Goal: Task Accomplishment & Management: Manage account settings

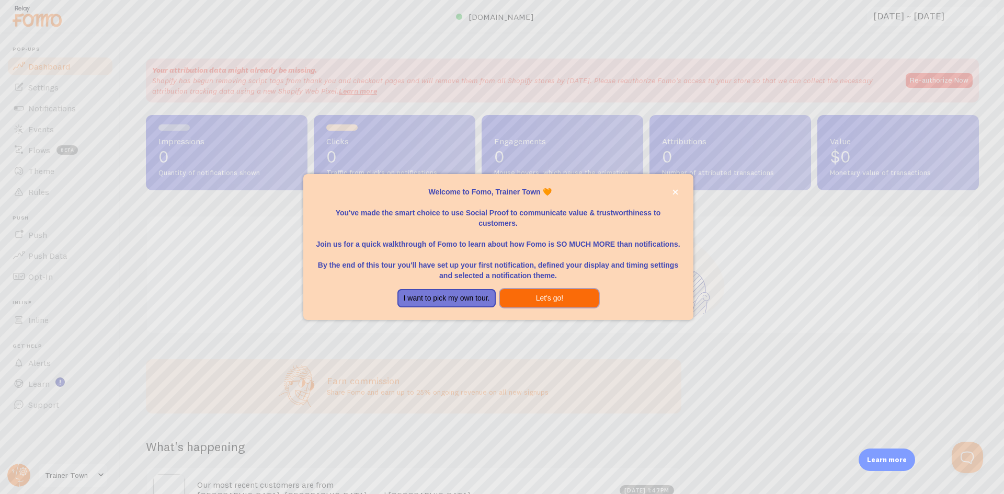
click at [541, 295] on button "Let's go!" at bounding box center [549, 298] width 99 height 19
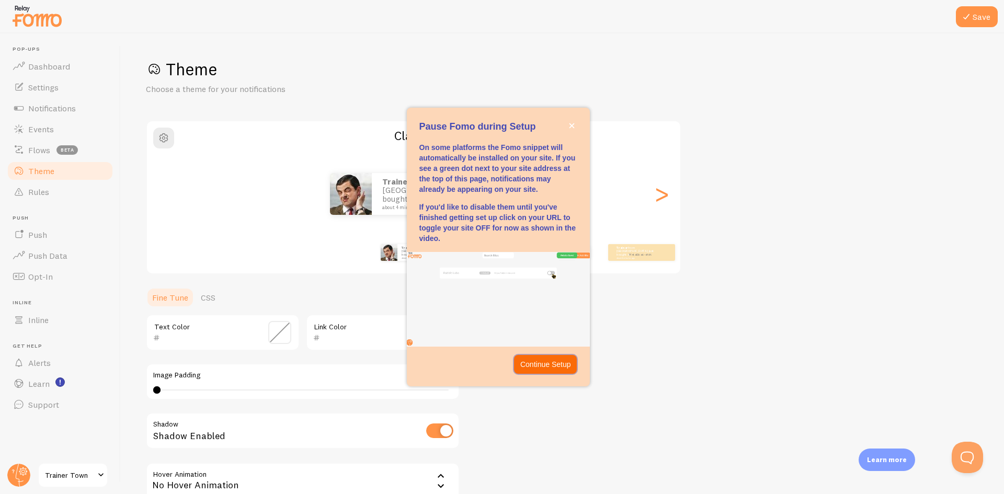
click at [545, 362] on p "Continue Setup" at bounding box center [545, 364] width 51 height 10
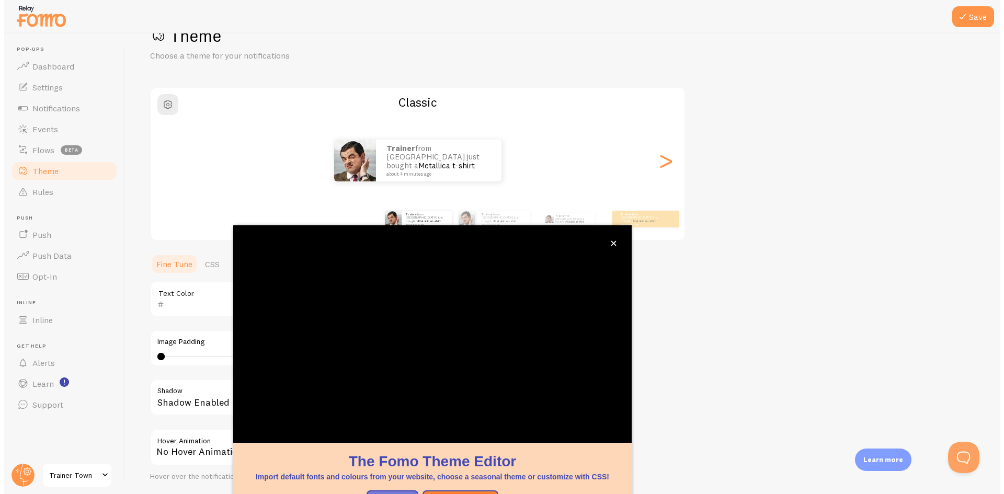
scroll to position [111, 0]
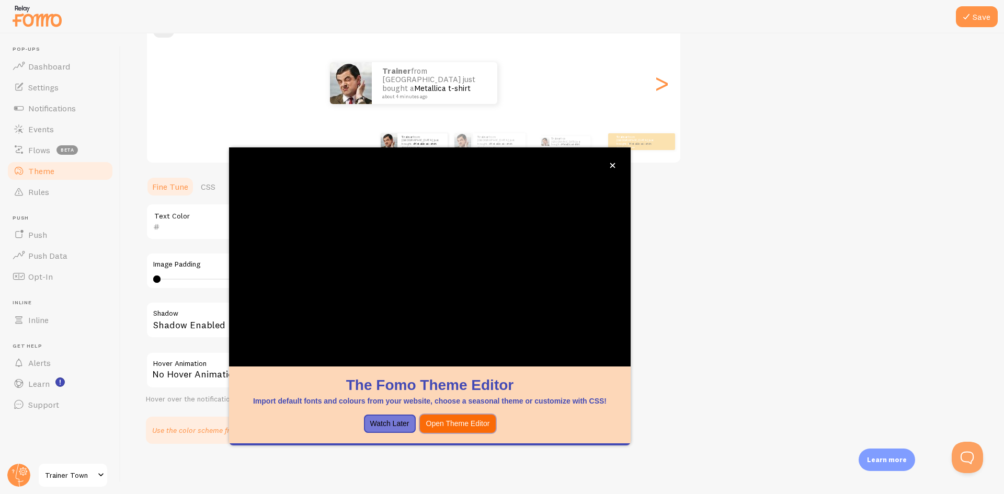
click at [455, 422] on button "Open Theme Editor" at bounding box center [458, 424] width 76 height 19
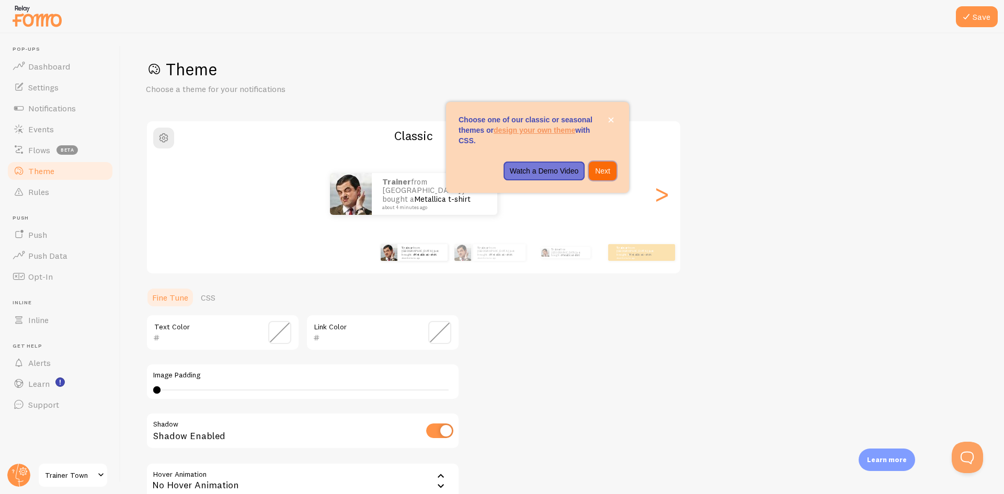
click at [612, 164] on button "Next" at bounding box center [603, 171] width 28 height 19
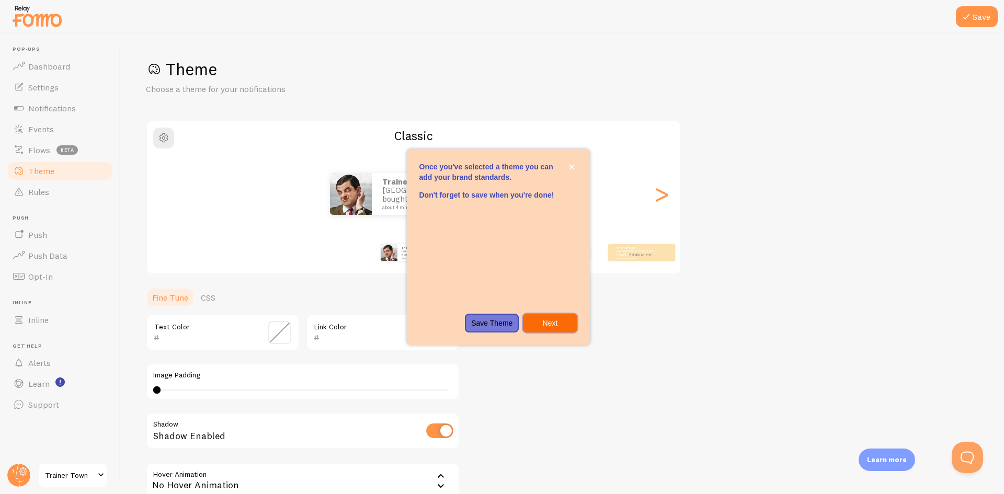
click at [561, 327] on p "Next" at bounding box center [549, 323] width 41 height 10
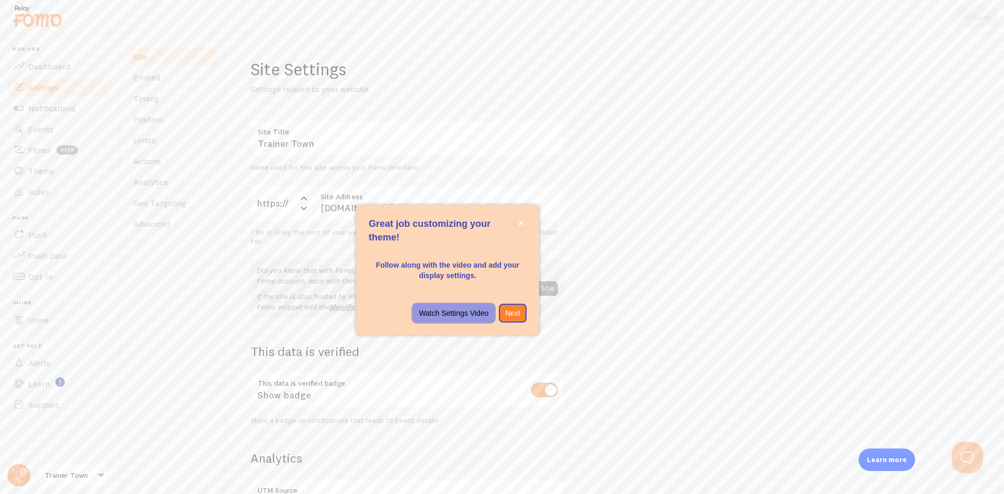
click at [458, 314] on p "Watch Settings Video" at bounding box center [454, 313] width 70 height 10
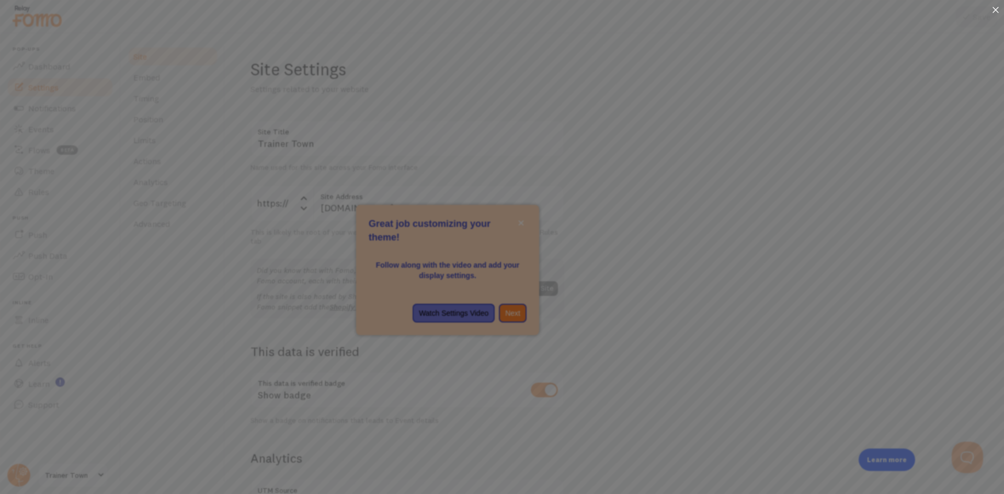
click at [994, 7] on icon at bounding box center [995, 10] width 6 height 6
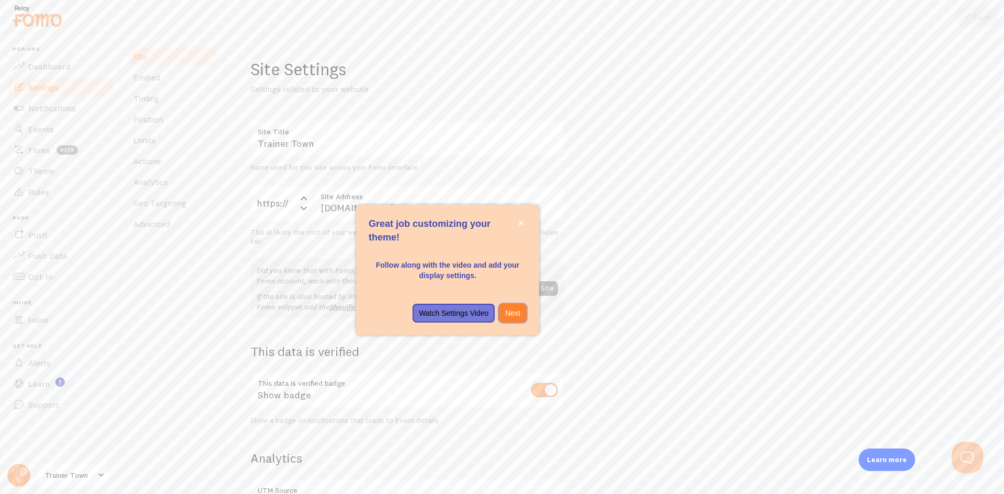
click at [518, 313] on p "Next" at bounding box center [512, 313] width 15 height 10
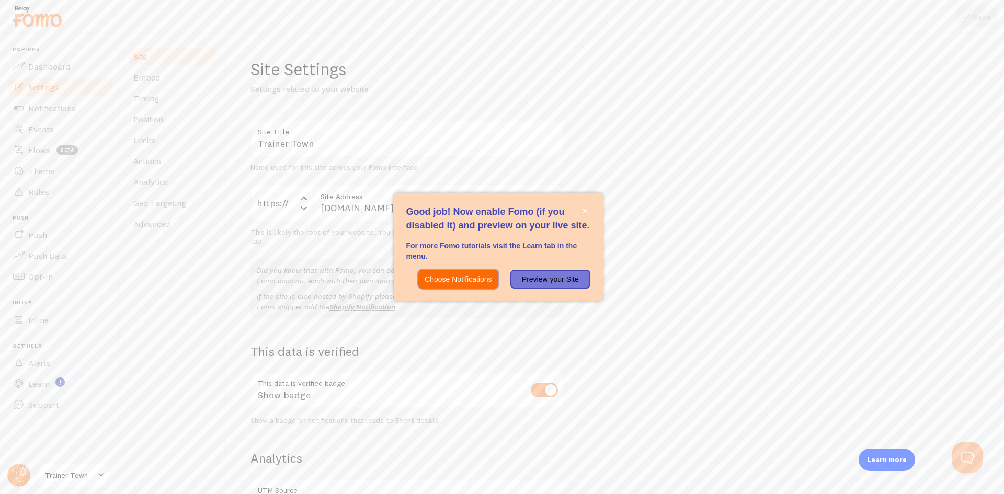
click at [472, 280] on p "Choose Notifications" at bounding box center [458, 279] width 67 height 10
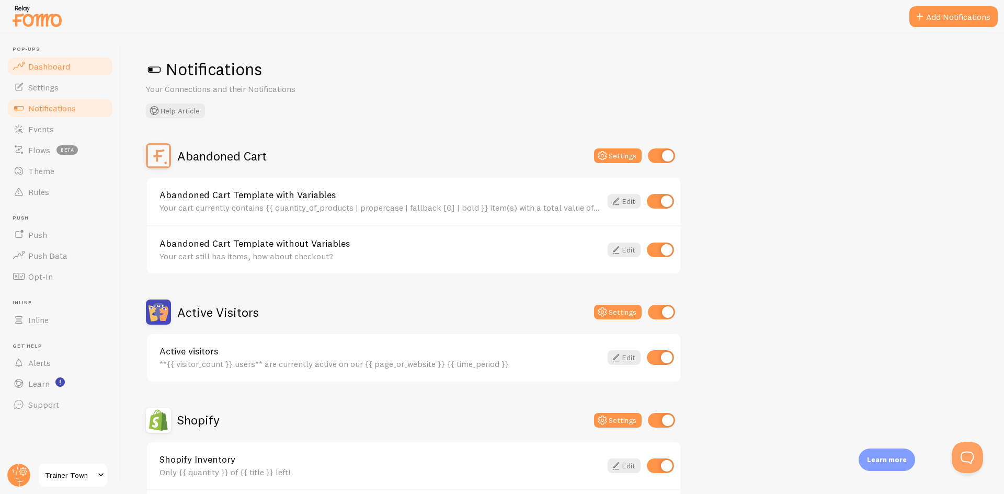
click at [54, 65] on span "Dashboard" at bounding box center [49, 66] width 42 height 10
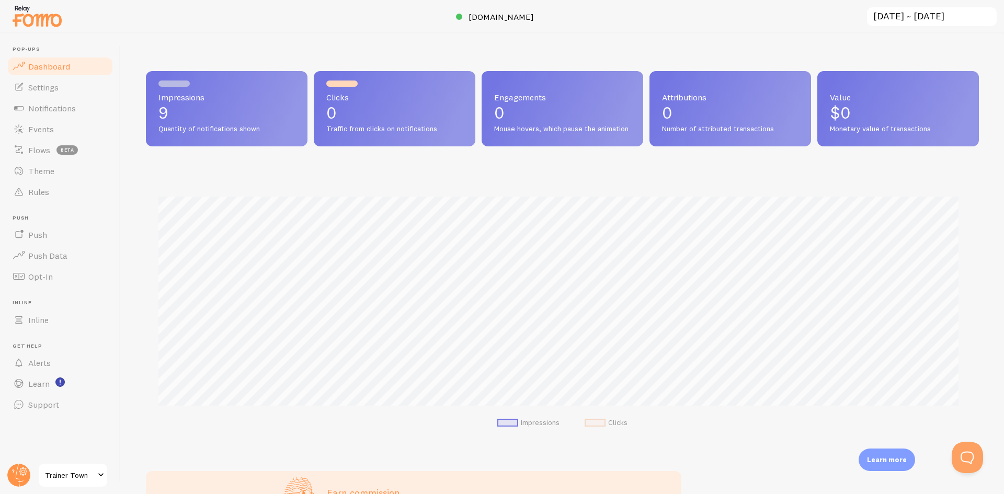
scroll to position [274, 825]
click at [482, 16] on span "[DOMAIN_NAME]" at bounding box center [500, 17] width 65 height 10
click at [48, 110] on span "Notifications" at bounding box center [52, 108] width 48 height 10
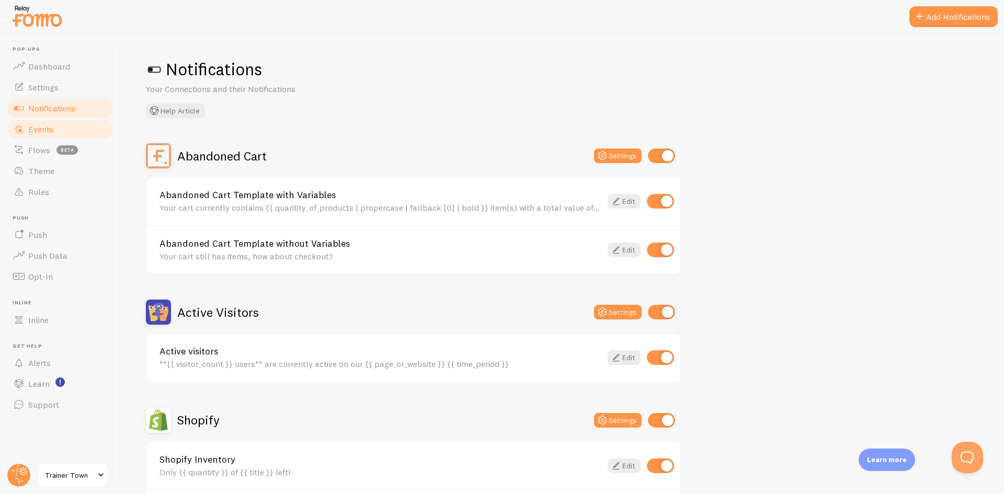
click at [40, 132] on span "Events" at bounding box center [41, 129] width 26 height 10
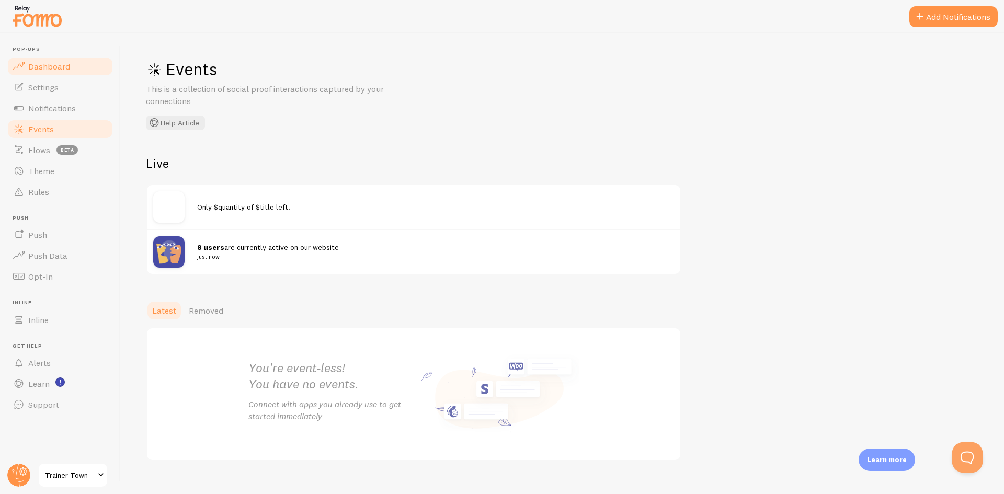
click at [39, 71] on span "Dashboard" at bounding box center [49, 66] width 42 height 10
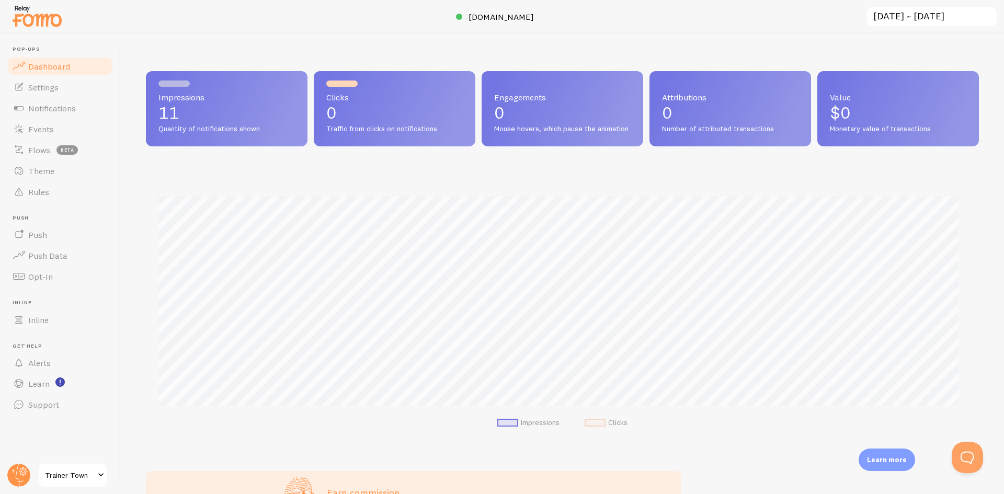
scroll to position [274, 825]
click at [44, 147] on span "Flows" at bounding box center [39, 150] width 22 height 10
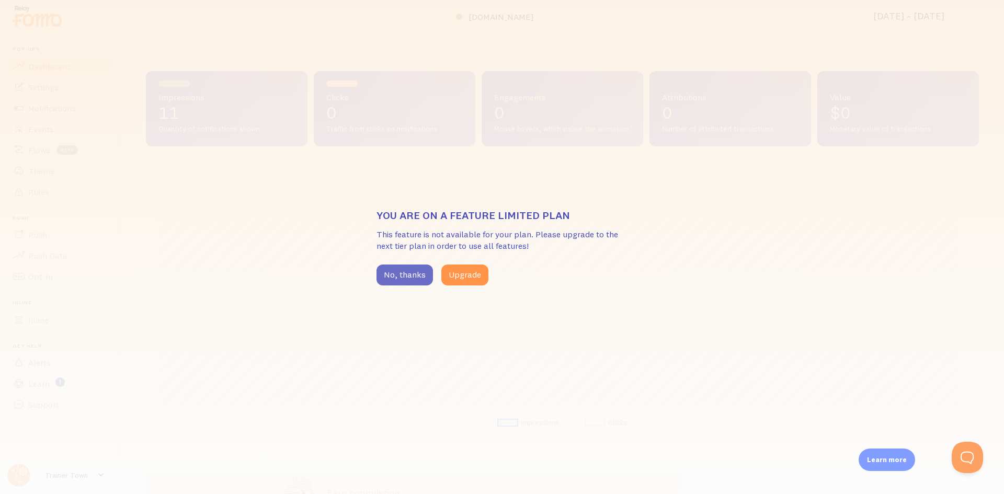
click at [394, 270] on button "No, thanks" at bounding box center [404, 275] width 56 height 21
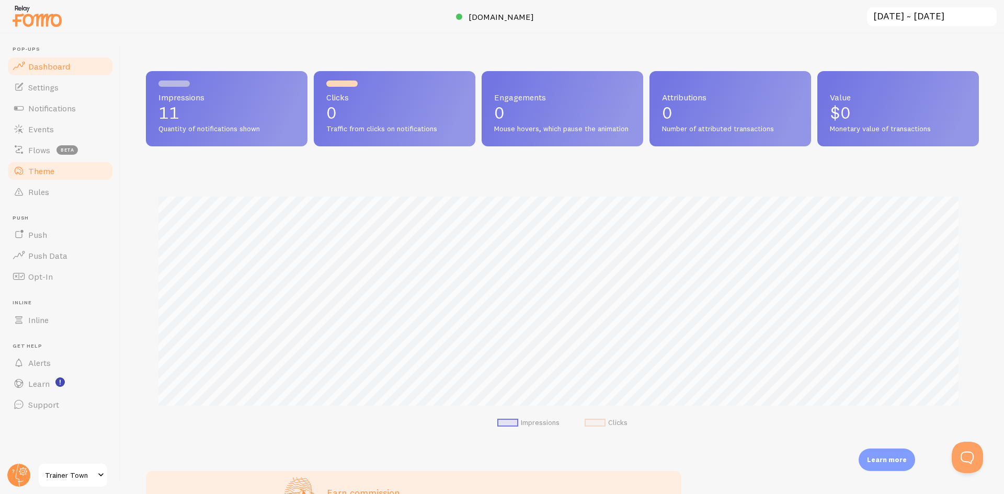
click at [47, 170] on span "Theme" at bounding box center [41, 171] width 26 height 10
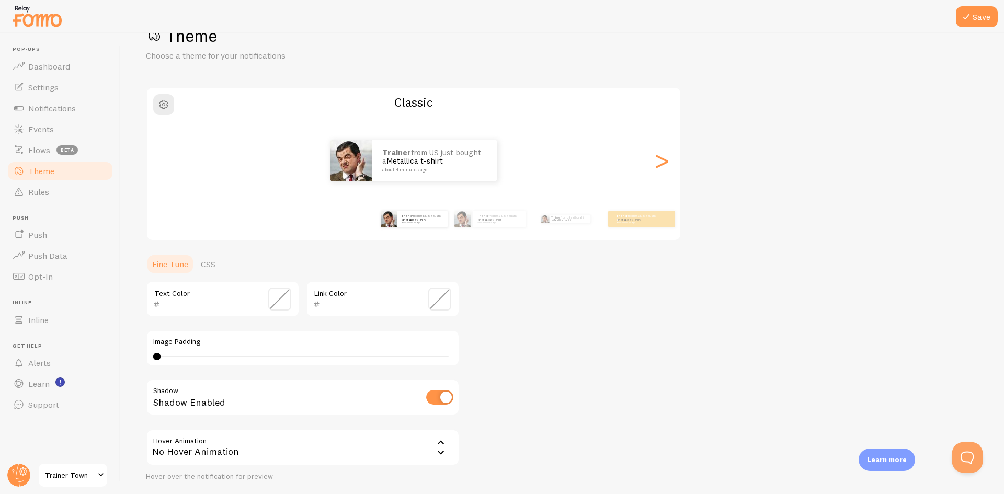
scroll to position [33, 0]
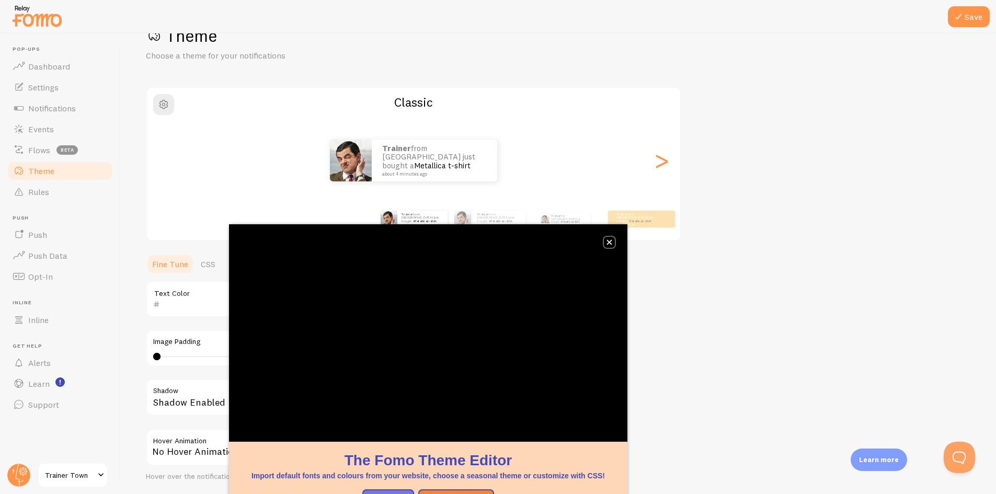
click at [610, 238] on button "close," at bounding box center [609, 242] width 11 height 11
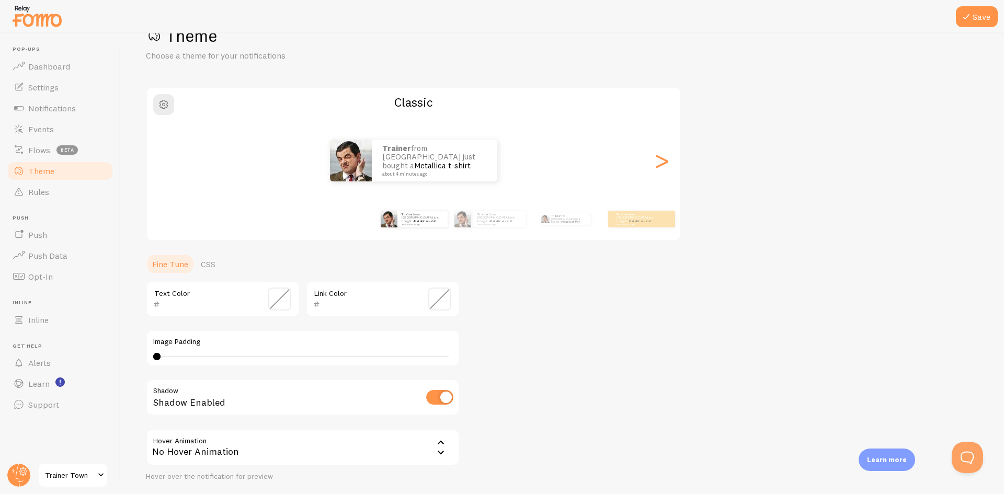
scroll to position [86, 0]
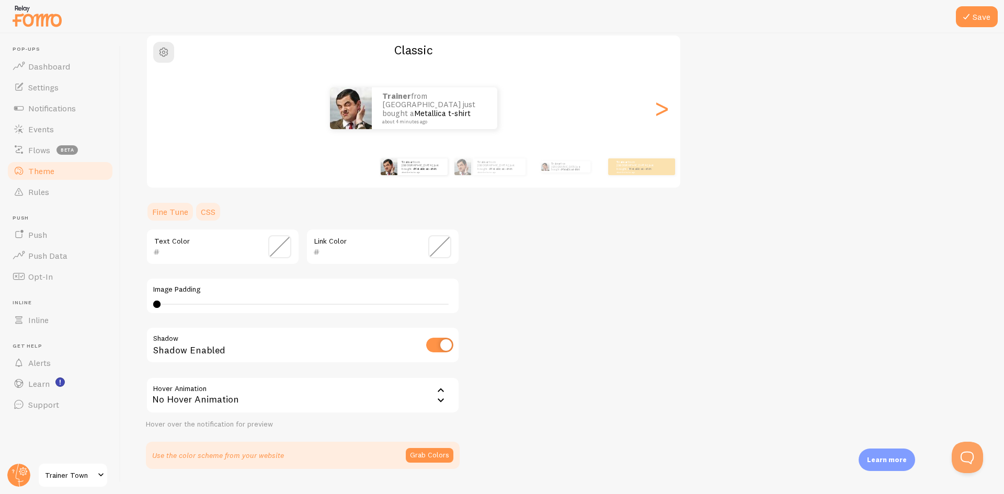
click at [214, 211] on link "CSS" at bounding box center [207, 211] width 27 height 21
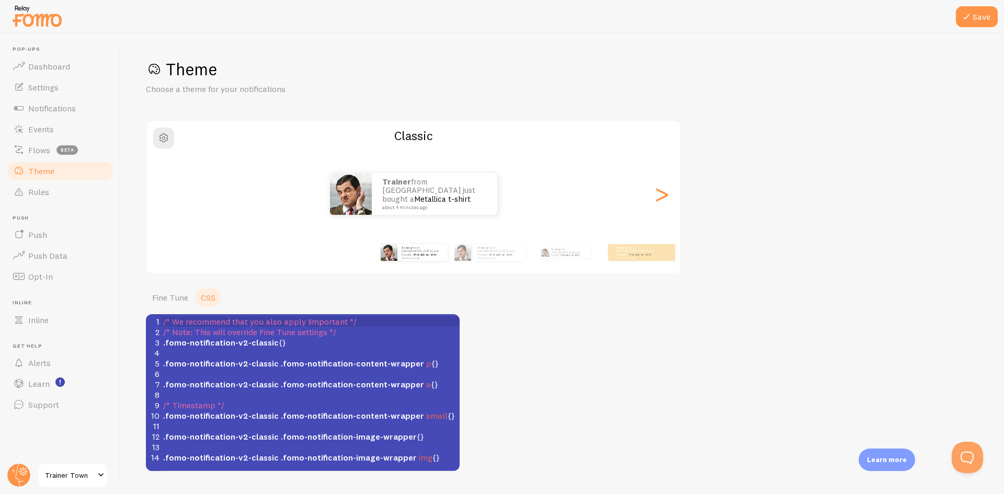
scroll to position [4, 0]
click at [285, 345] on pre ".fomo-notification-v2-classic {}" at bounding box center [314, 342] width 306 height 10
click at [278, 346] on span ".fomo-notification-v2-classic {}" at bounding box center [224, 342] width 123 height 10
click at [591, 380] on div "Theme Choose a theme for your notifications Classic Trainer from [GEOGRAPHIC_DA…" at bounding box center [562, 265] width 833 height 412
click at [168, 295] on link "Fine Tune" at bounding box center [170, 297] width 49 height 21
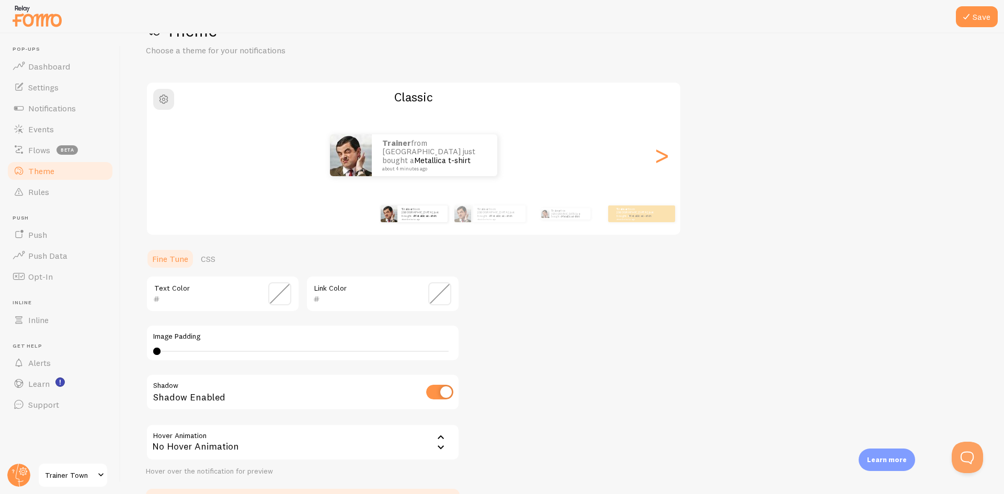
scroll to position [111, 0]
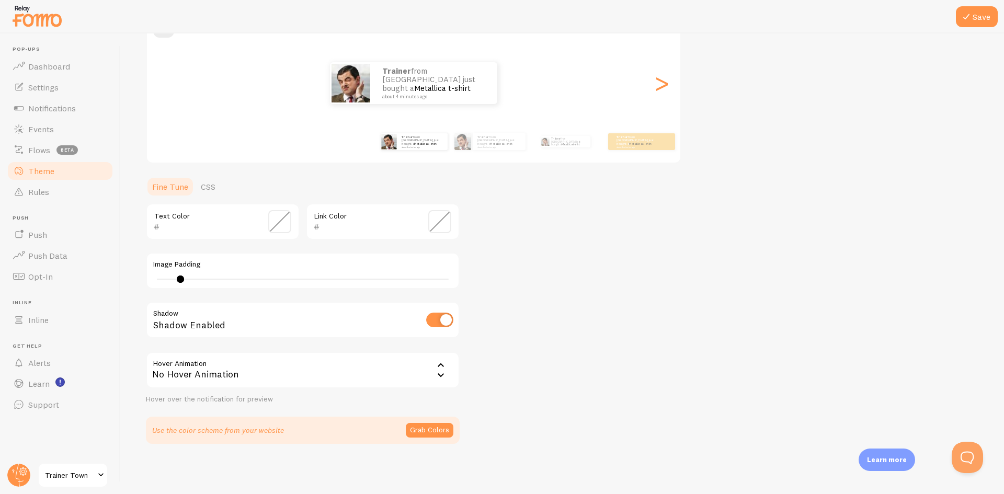
type input "0"
drag, startPoint x: 157, startPoint y: 277, endPoint x: 112, endPoint y: 276, distance: 45.5
click at [112, 276] on main "Pop-ups Dashboard Settings Notifications Events Flows beta Theme Rules [GEOGRAP…" at bounding box center [502, 263] width 1004 height 461
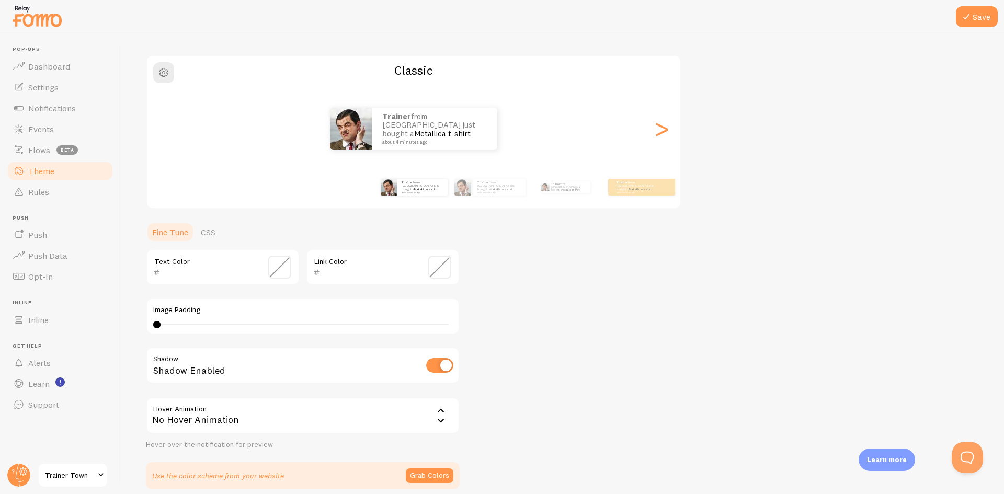
scroll to position [6, 0]
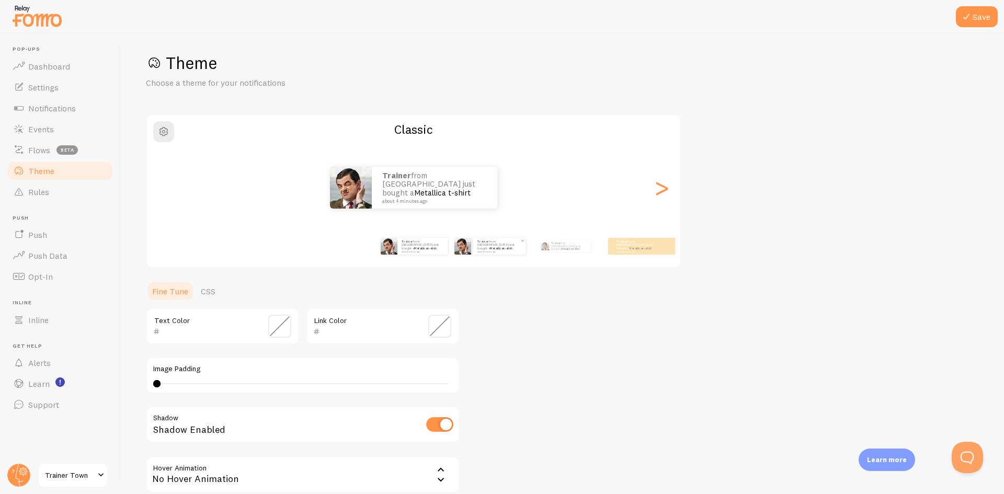
click at [472, 245] on div "Trainer from [GEOGRAPHIC_DATA] just bought a Metallica t-shirt about 4 minutes …" at bounding box center [489, 246] width 71 height 17
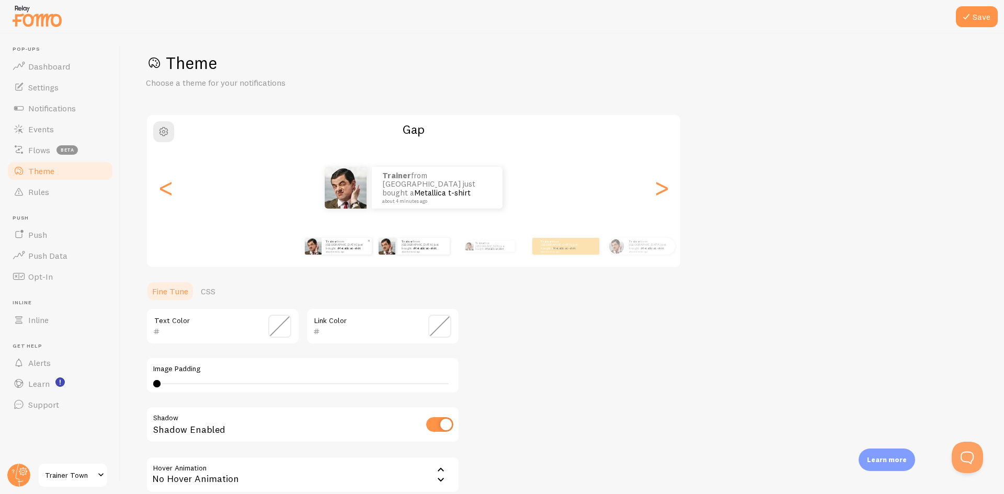
click at [361, 247] on p "Trainer from [GEOGRAPHIC_DATA] just bought a Metallica t-shirt about 4 minutes …" at bounding box center [347, 245] width 42 height 13
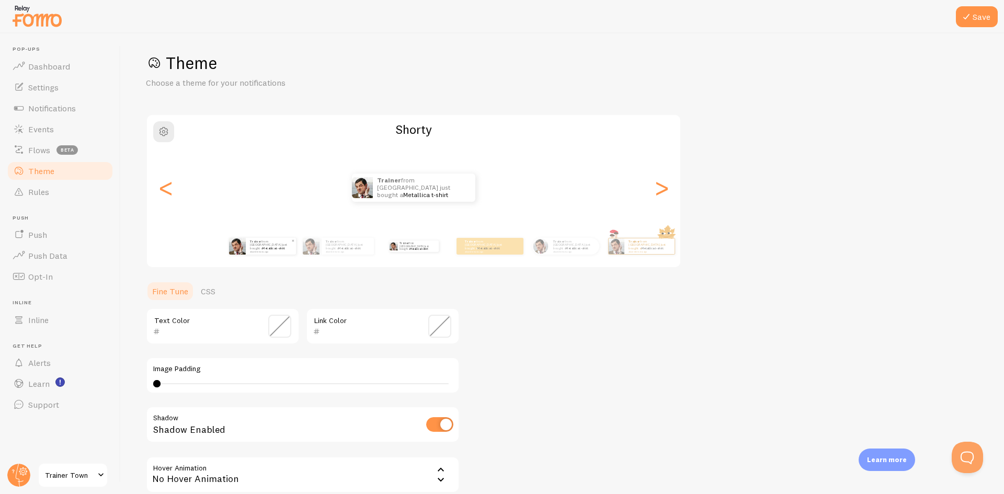
click at [256, 245] on p "Trainer from [GEOGRAPHIC_DATA] just bought a Metallica t-shirt about 4 minutes …" at bounding box center [271, 245] width 42 height 13
click at [501, 250] on small "about 4 minutes ago" at bounding box center [485, 251] width 41 height 2
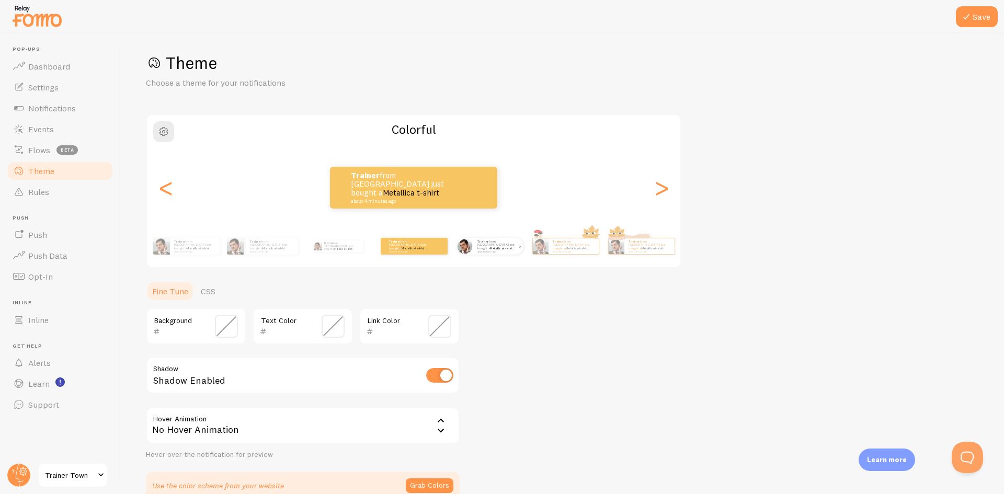
click at [513, 251] on div "Trainer from [GEOGRAPHIC_DATA] just bought a Metallica t-shirt about 4 minutes …" at bounding box center [498, 246] width 50 height 17
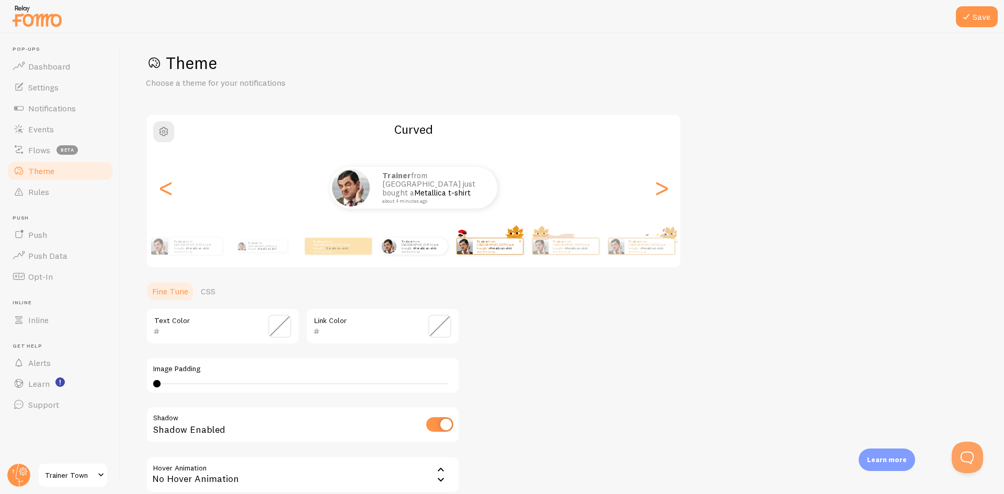
click at [487, 254] on div "Trainer from [GEOGRAPHIC_DATA] just bought a Metallica t-shirt about 4 minutes …" at bounding box center [498, 246] width 50 height 16
type input "0"
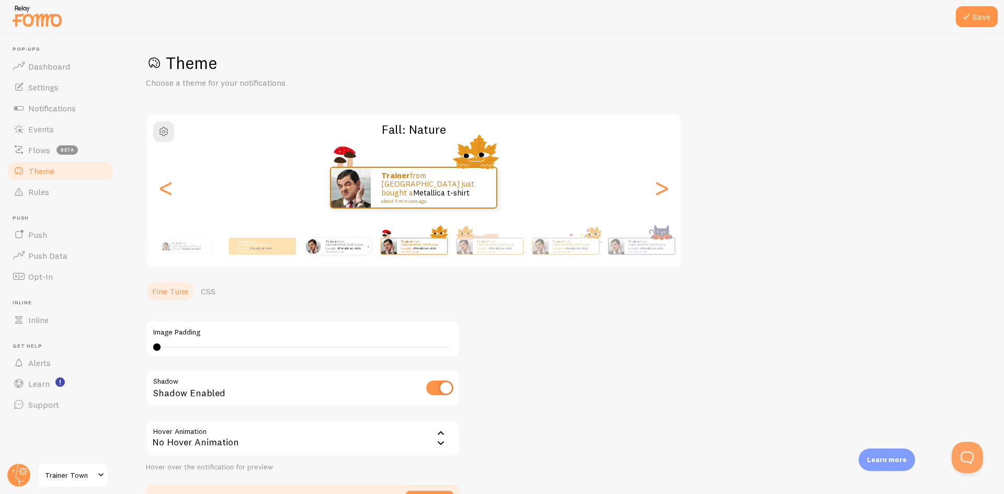
click at [362, 248] on p "Trainer from [GEOGRAPHIC_DATA] just bought a Metallica t-shirt about 4 minutes …" at bounding box center [347, 245] width 42 height 13
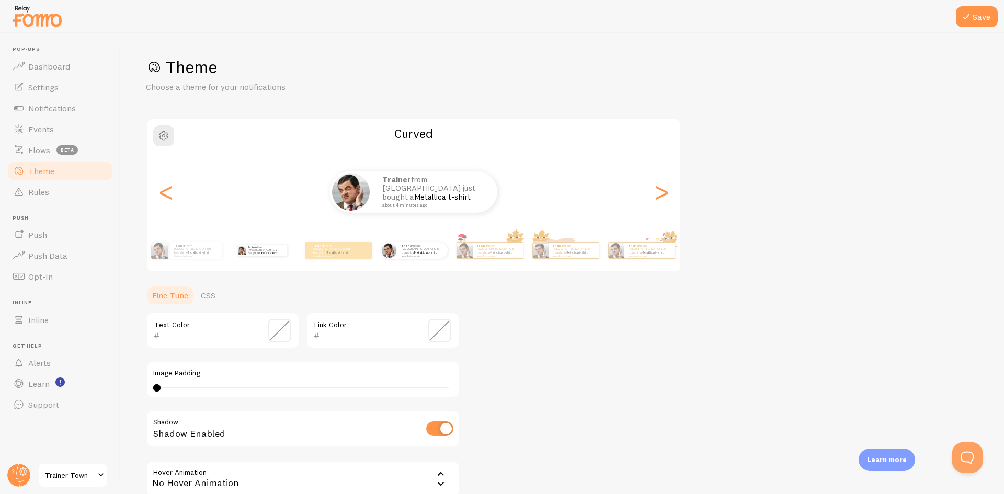
scroll to position [0, 0]
click at [193, 266] on div "Trainer from [GEOGRAPHIC_DATA] just bought a Metallica t-shirt about 4 minutes …" at bounding box center [186, 252] width 67 height 29
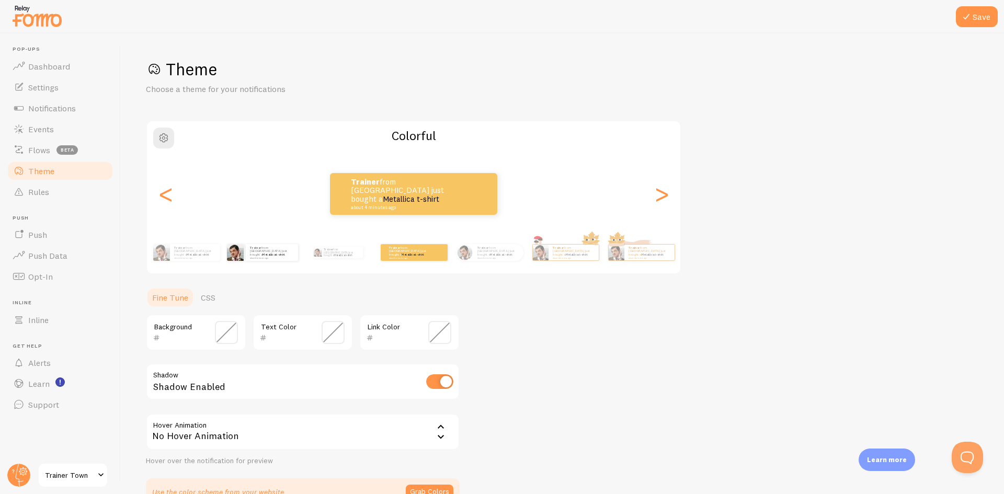
click at [228, 262] on div "Trainer from [GEOGRAPHIC_DATA] just bought a Metallica t-shirt about 4 minutes …" at bounding box center [261, 252] width 67 height 29
click at [228, 263] on div "Trainer from [GEOGRAPHIC_DATA] just bought a Metallica t-shirt about 4 minutes …" at bounding box center [261, 252] width 67 height 29
click at [162, 260] on div "Trainer from [GEOGRAPHIC_DATA] just bought a Metallica t-shirt about 4 minutes …" at bounding box center [186, 252] width 67 height 17
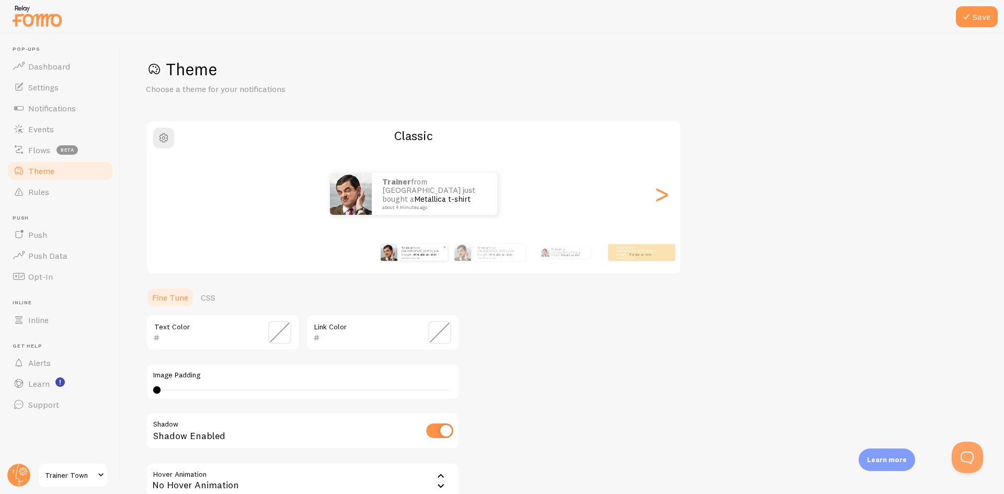
click at [423, 259] on div "Trainer from [GEOGRAPHIC_DATA] just bought a Metallica t-shirt about 4 minutes …" at bounding box center [422, 252] width 50 height 17
click at [208, 292] on link "CSS" at bounding box center [207, 297] width 27 height 21
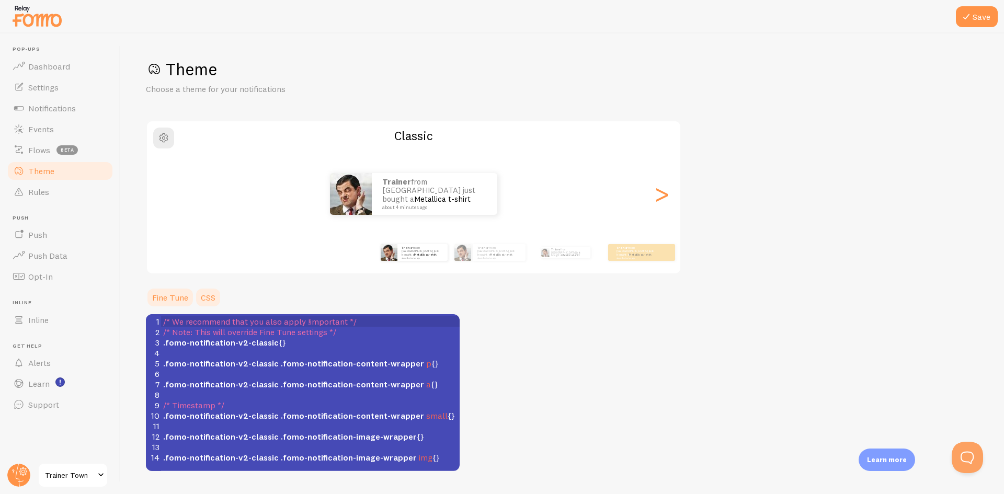
click at [179, 299] on link "Fine Tune" at bounding box center [170, 297] width 49 height 21
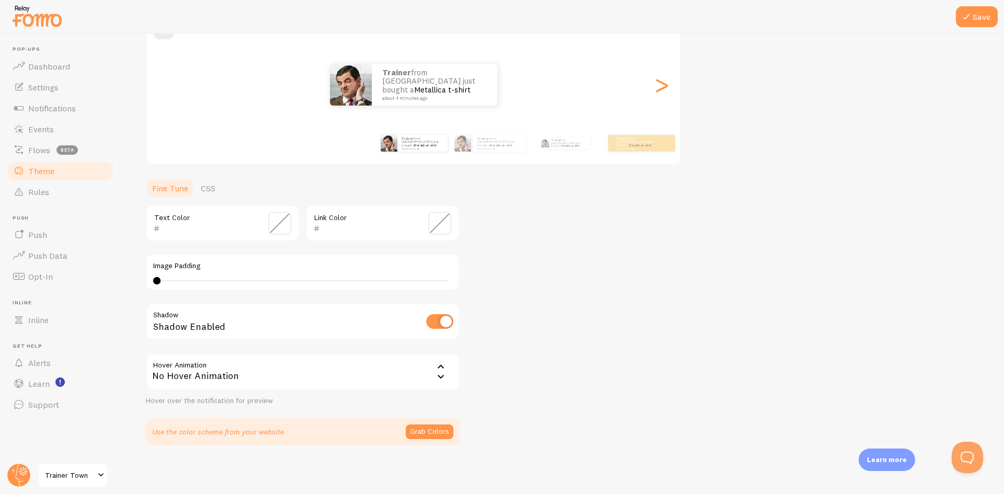
scroll to position [111, 0]
click at [434, 374] on div "No Hover Animation" at bounding box center [303, 370] width 314 height 37
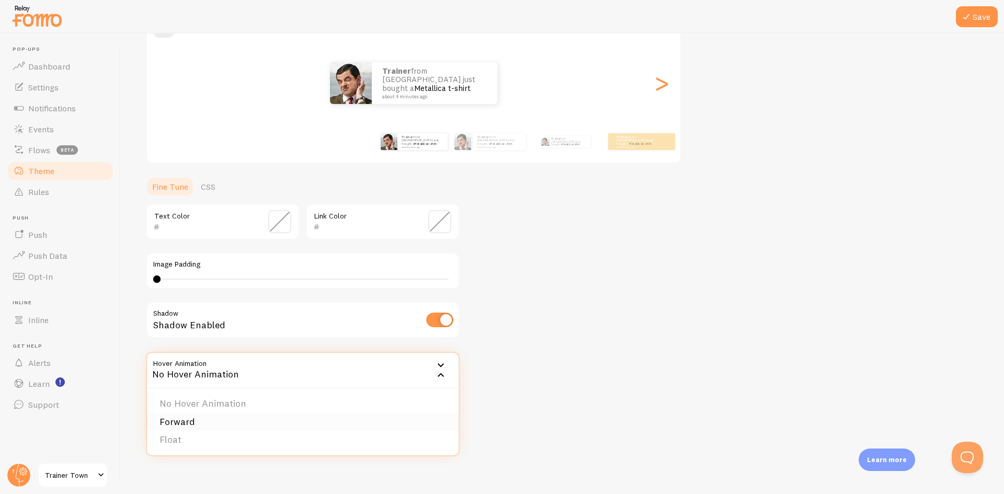
click at [193, 419] on li "Forward" at bounding box center [303, 422] width 312 height 18
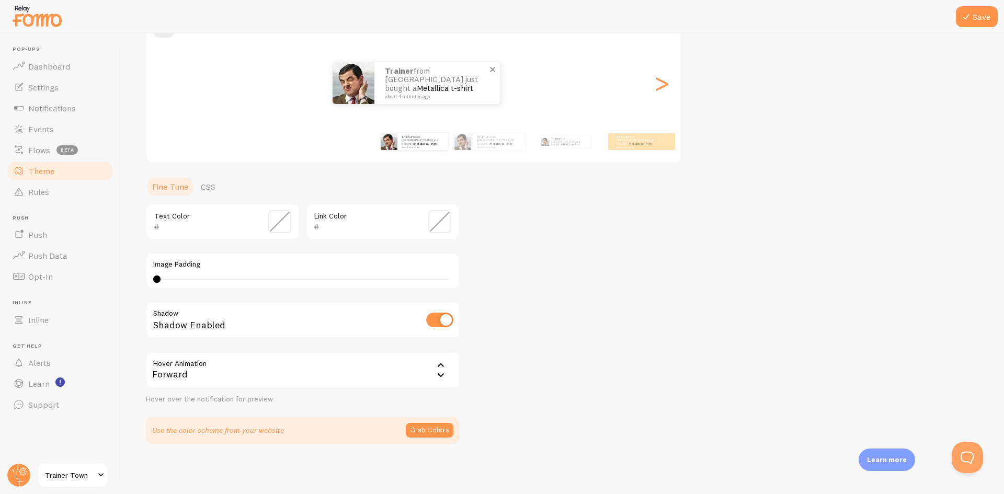
click at [371, 87] on img at bounding box center [353, 83] width 42 height 42
click at [381, 371] on div "Forward" at bounding box center [303, 370] width 314 height 37
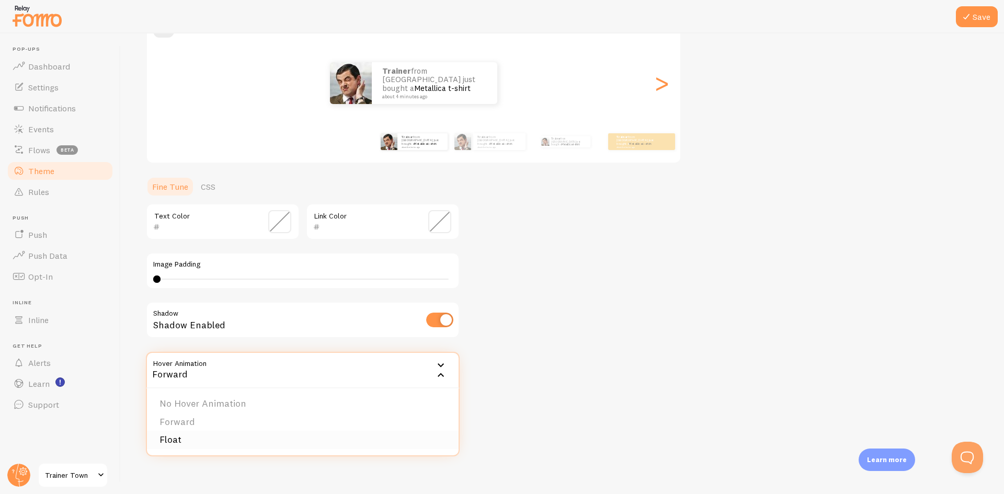
click at [178, 440] on li "Float" at bounding box center [303, 440] width 312 height 18
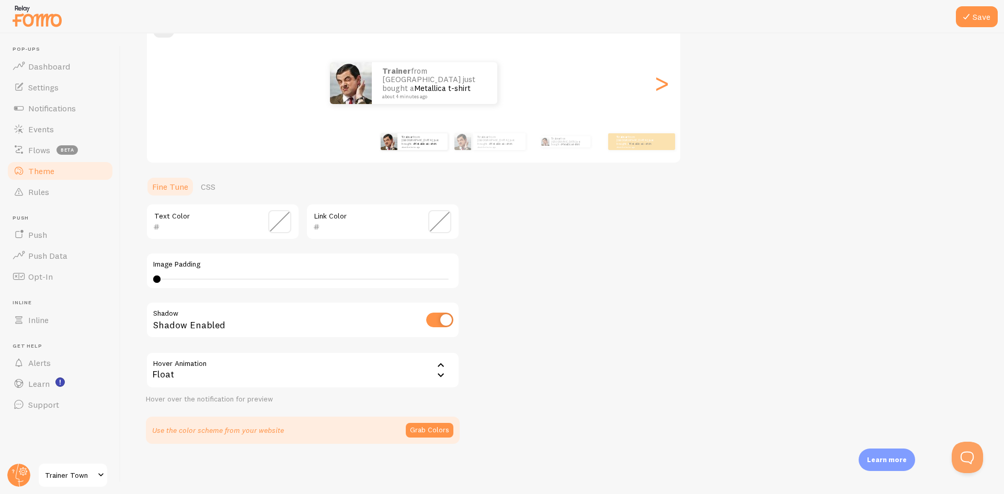
click at [239, 380] on div "Float" at bounding box center [303, 370] width 314 height 37
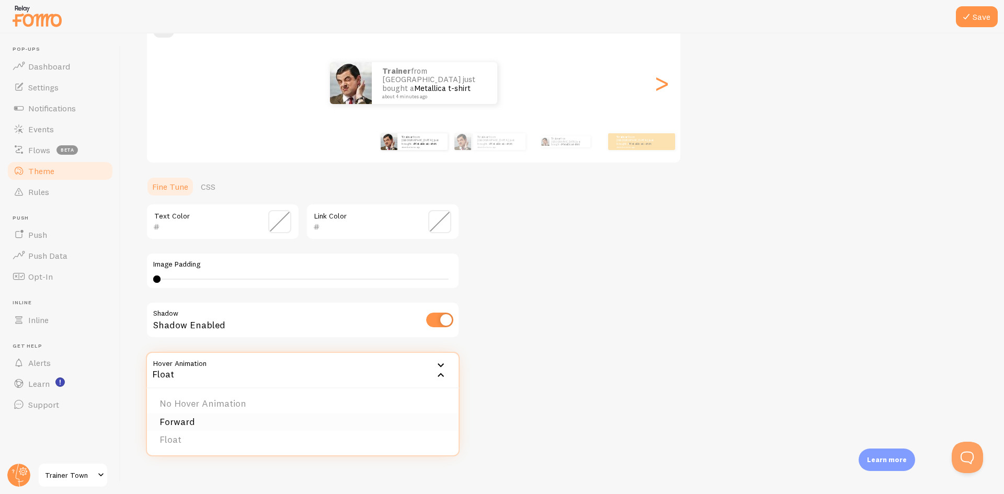
click at [177, 419] on li "Forward" at bounding box center [303, 422] width 312 height 18
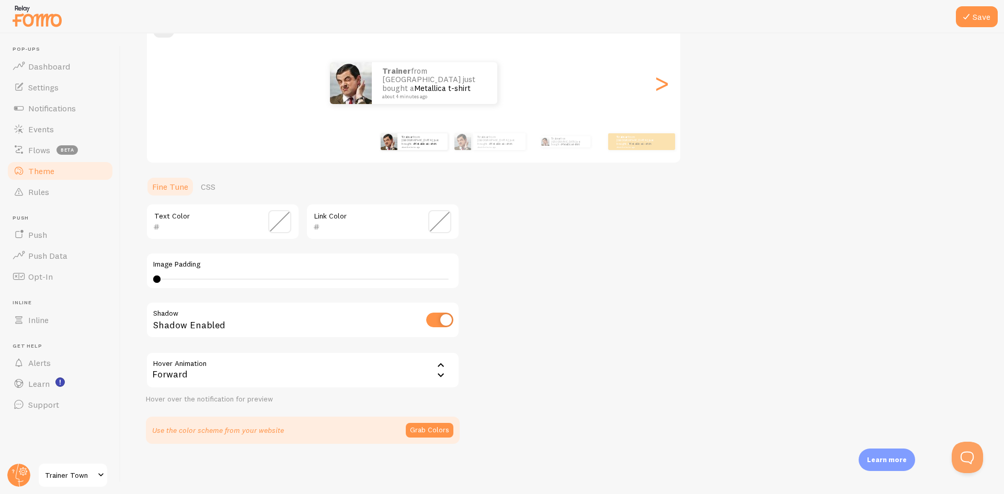
click at [201, 374] on div "Forward" at bounding box center [303, 370] width 314 height 37
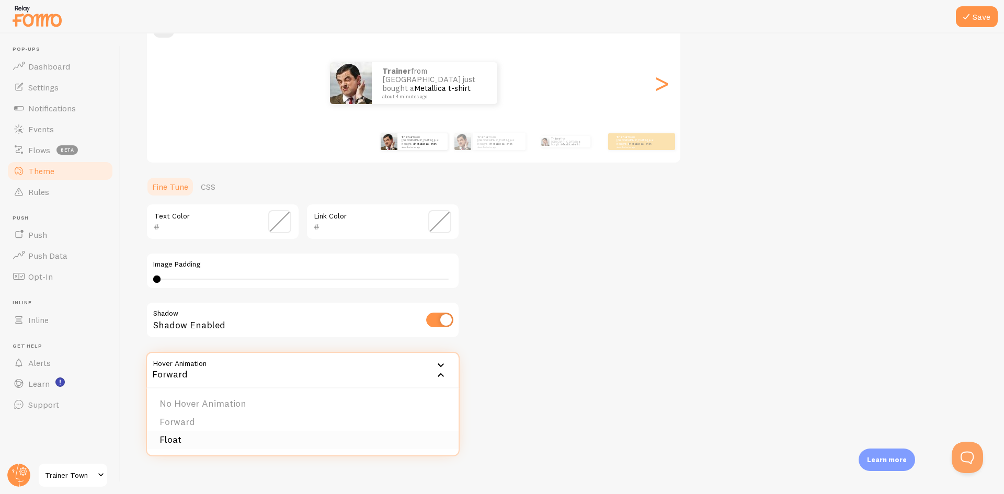
click at [166, 441] on li "Float" at bounding box center [303, 440] width 312 height 18
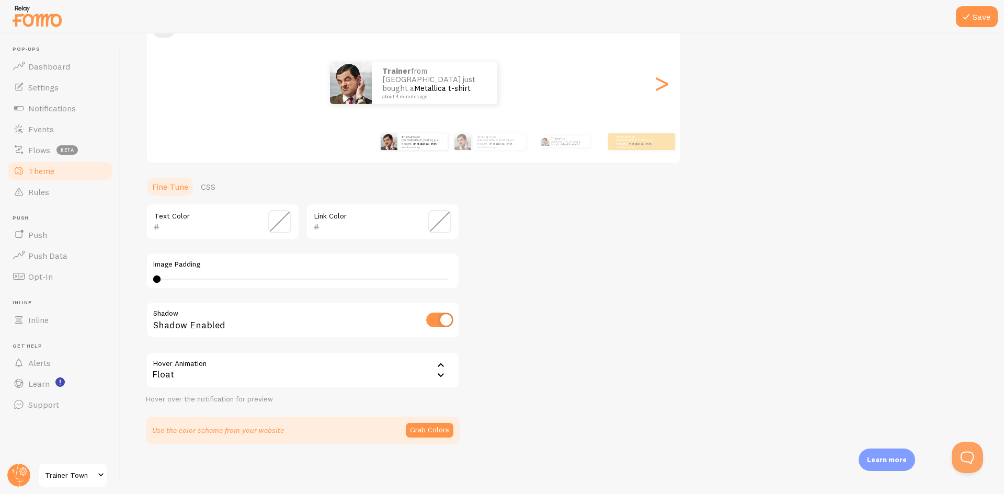
click at [210, 373] on div "Float" at bounding box center [303, 370] width 314 height 37
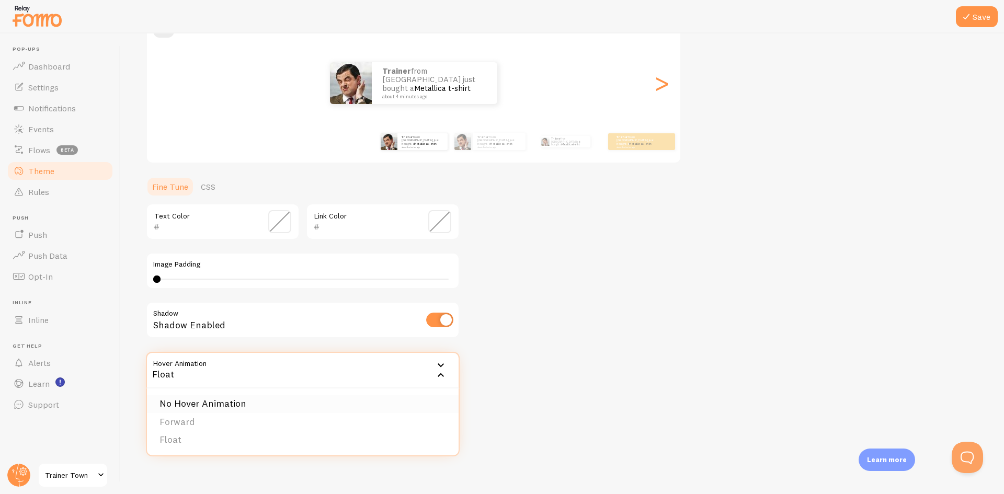
click at [183, 404] on li "No Hover Animation" at bounding box center [303, 404] width 312 height 18
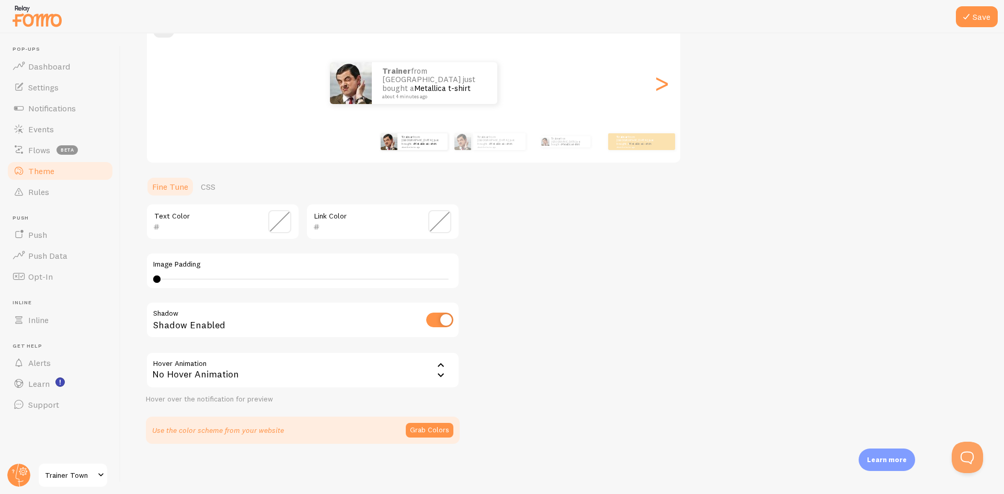
click at [208, 377] on div "No Hover Animation" at bounding box center [303, 370] width 314 height 37
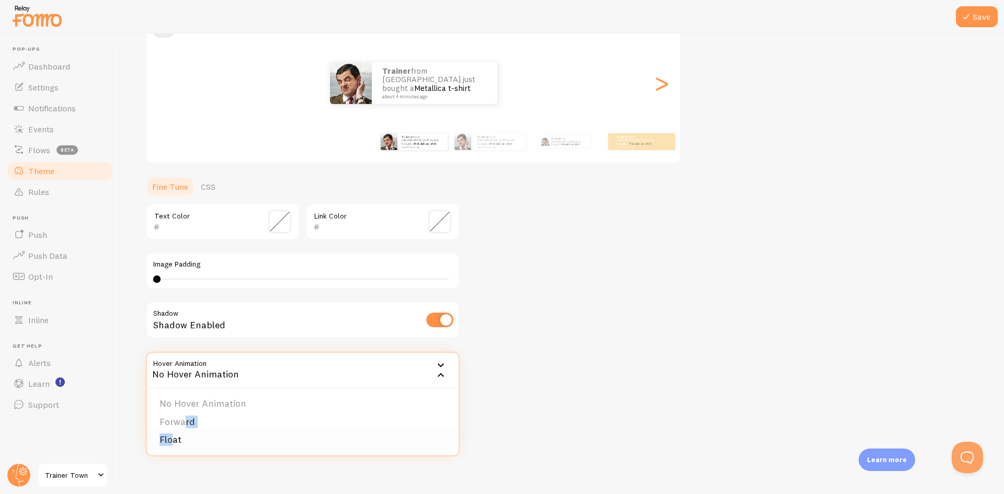
drag, startPoint x: 182, startPoint y: 429, endPoint x: 174, endPoint y: 437, distance: 12.2
click at [174, 437] on ul "No Hover Animation Forward Float" at bounding box center [303, 421] width 312 height 67
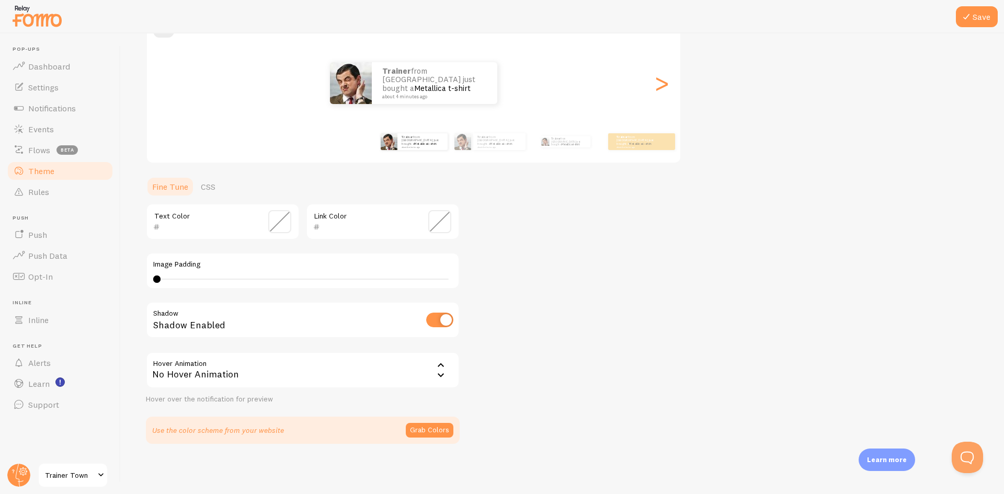
click at [174, 437] on div "Use the color scheme from your website Grab Colors" at bounding box center [302, 430] width 301 height 15
drag, startPoint x: 190, startPoint y: 370, endPoint x: 180, endPoint y: 383, distance: 16.7
click at [190, 370] on div "No Hover Animation" at bounding box center [303, 370] width 314 height 37
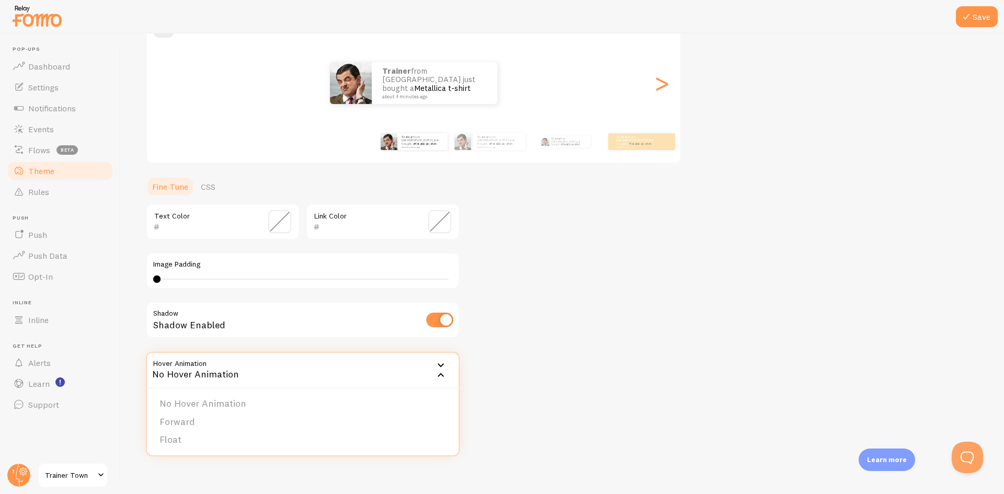
click at [171, 435] on li "Float" at bounding box center [303, 440] width 312 height 18
click at [170, 442] on div "Use the color scheme from your website Grab Colors" at bounding box center [303, 430] width 314 height 27
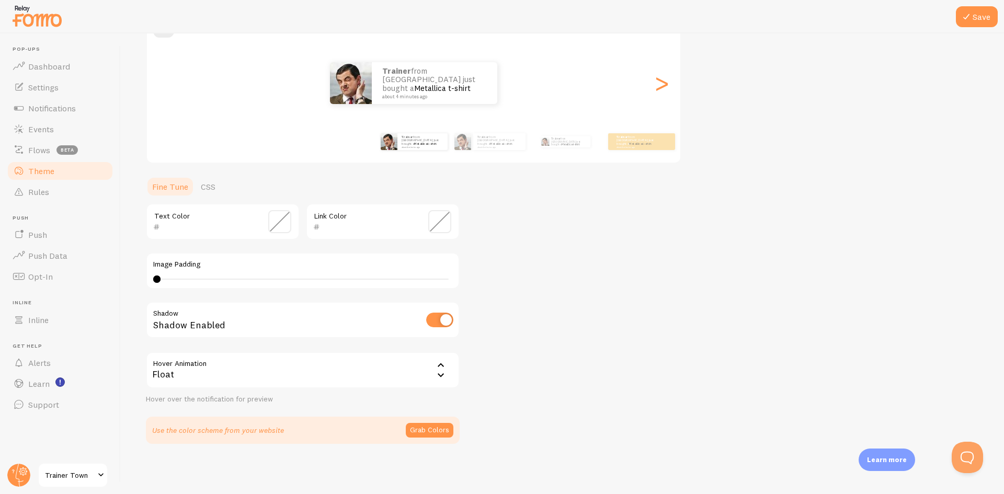
click at [502, 67] on div "Trainer from [GEOGRAPHIC_DATA] just bought a Metallica t-shirt about 4 minutes …" at bounding box center [413, 83] width 533 height 42
click at [488, 81] on div "Trainer from [GEOGRAPHIC_DATA] just bought a Metallica t-shirt about 4 minutes …" at bounding box center [434, 81] width 125 height 42
click at [410, 79] on p "Trainer from [GEOGRAPHIC_DATA] just bought a Metallica t-shirt about 4 minutes …" at bounding box center [434, 80] width 105 height 32
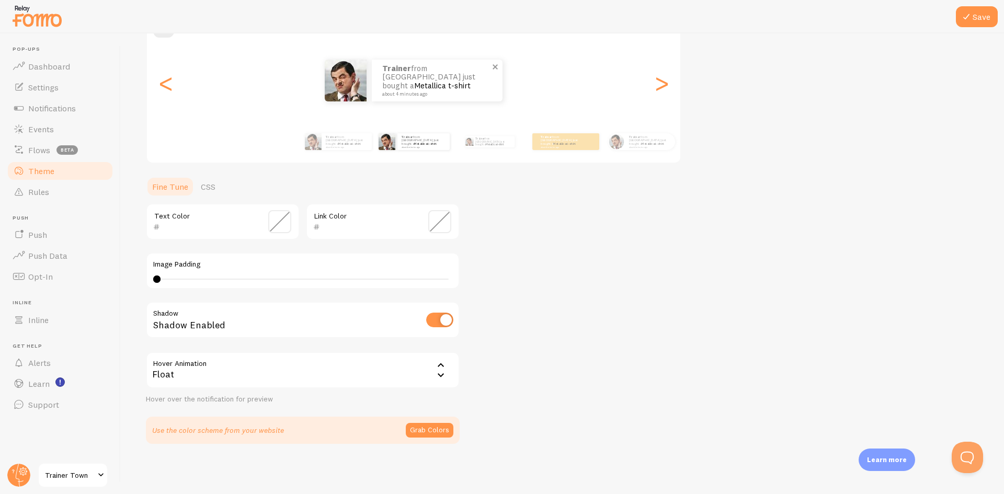
click at [410, 86] on p "Trainer from [GEOGRAPHIC_DATA] just bought a Metallica t-shirt about 4 minutes …" at bounding box center [437, 80] width 110 height 32
click at [380, 86] on div "Trainer from [GEOGRAPHIC_DATA] just bought a Metallica t-shirt about 4 minutes …" at bounding box center [437, 81] width 131 height 42
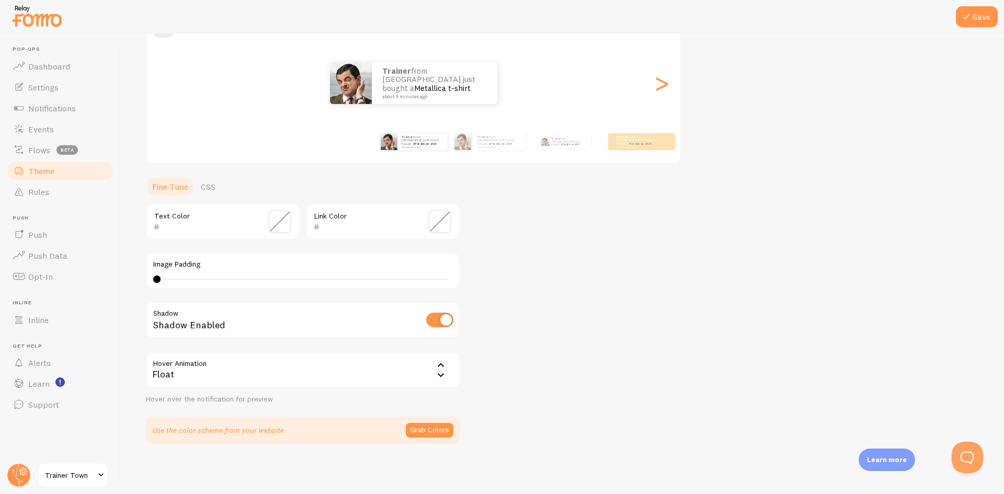
click at [430, 423] on button "Grab Colors" at bounding box center [430, 430] width 48 height 15
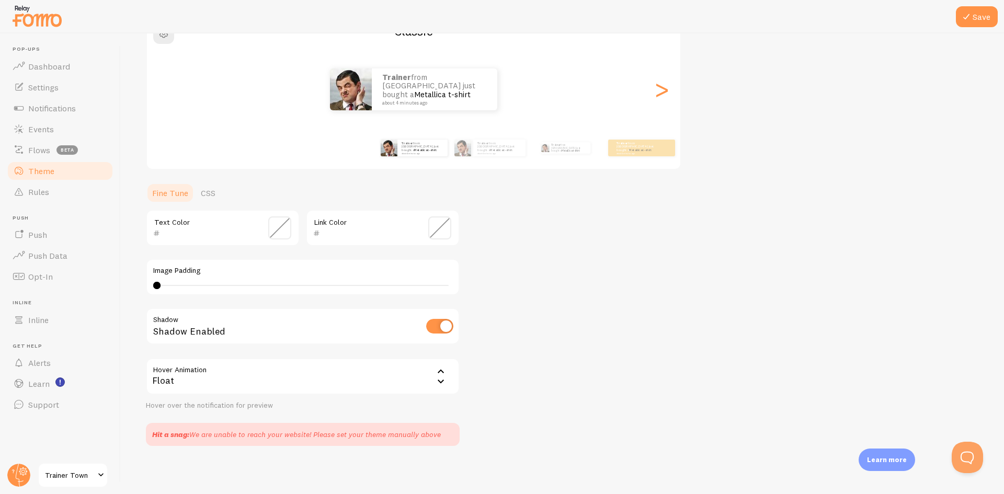
scroll to position [107, 0]
click at [33, 63] on span "Dashboard" at bounding box center [49, 66] width 42 height 10
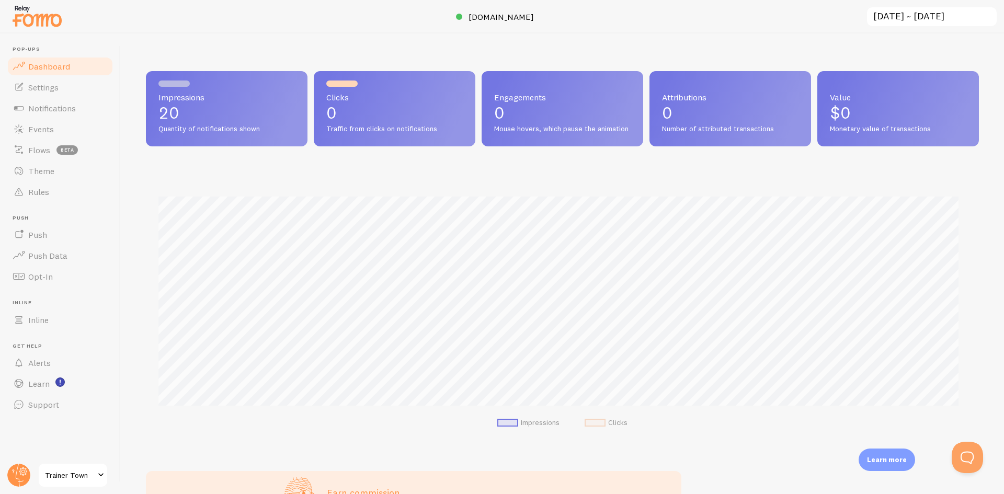
scroll to position [274, 825]
drag, startPoint x: 161, startPoint y: 126, endPoint x: 258, endPoint y: 128, distance: 96.7
click at [255, 128] on div "Impressions 20 Quantity of notifications shown" at bounding box center [227, 108] width 162 height 75
click at [258, 128] on span "Quantity of notifications shown" at bounding box center [226, 128] width 136 height 9
drag, startPoint x: 324, startPoint y: 125, endPoint x: 453, endPoint y: 132, distance: 129.3
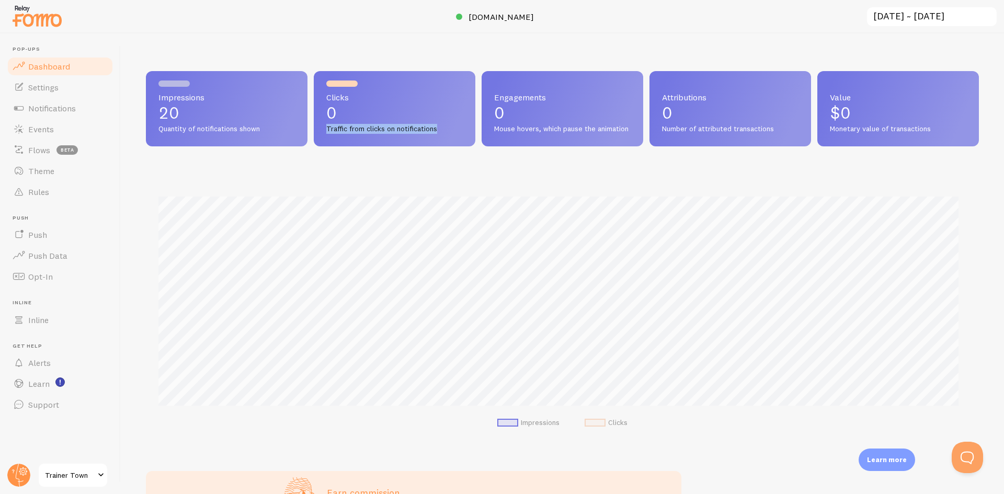
click at [451, 132] on div "Clicks 0 Traffic from clicks on notifications" at bounding box center [395, 108] width 162 height 75
click at [456, 132] on span "Traffic from clicks on notifications" at bounding box center [394, 128] width 136 height 9
drag, startPoint x: 265, startPoint y: 132, endPoint x: 162, endPoint y: 128, distance: 103.1
click at [150, 128] on div "Impressions 20 Quantity of notifications shown" at bounding box center [227, 108] width 162 height 75
click at [390, 132] on span "Traffic from clicks on notifications" at bounding box center [394, 128] width 136 height 9
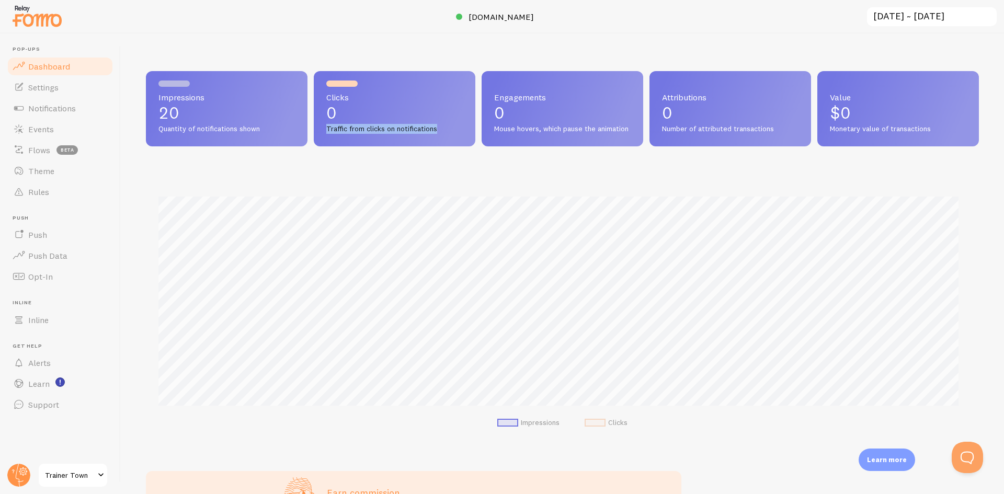
drag, startPoint x: 339, startPoint y: 129, endPoint x: 450, endPoint y: 131, distance: 110.9
click at [450, 131] on div "Clicks 0 Traffic from clicks on notifications" at bounding box center [395, 108] width 162 height 75
click at [451, 131] on span "Traffic from clicks on notifications" at bounding box center [394, 128] width 136 height 9
click at [423, 134] on div "Clicks 0 Traffic from clicks on notifications" at bounding box center [395, 108] width 162 height 75
click at [70, 95] on link "Settings" at bounding box center [60, 87] width 108 height 21
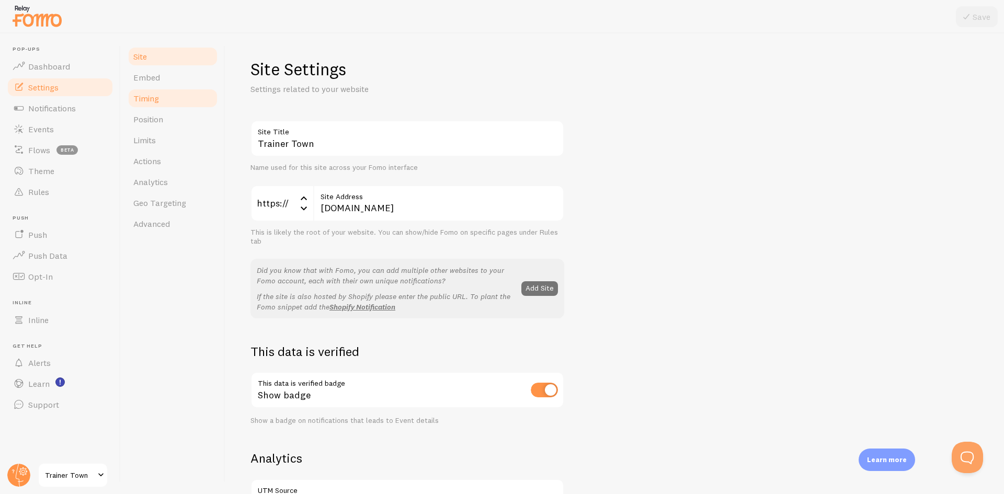
click at [146, 104] on link "Timing" at bounding box center [172, 98] width 91 height 21
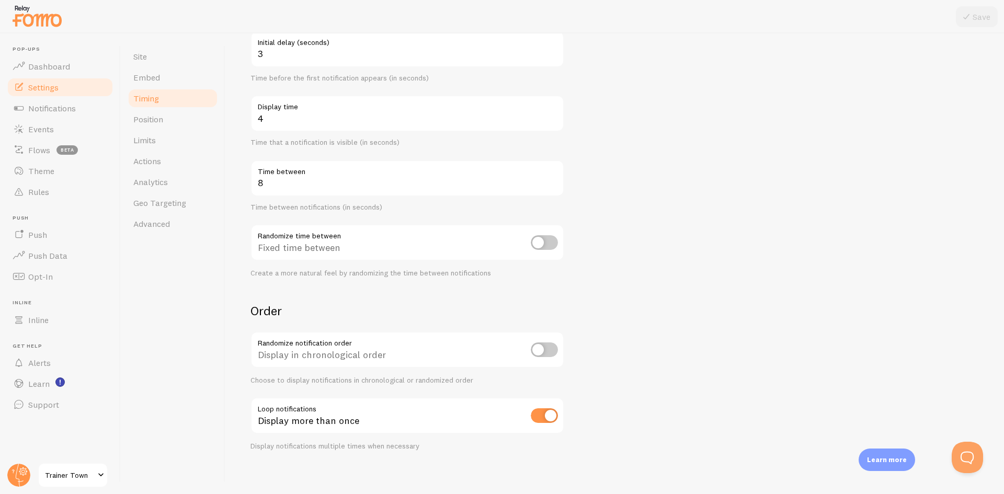
scroll to position [125, 0]
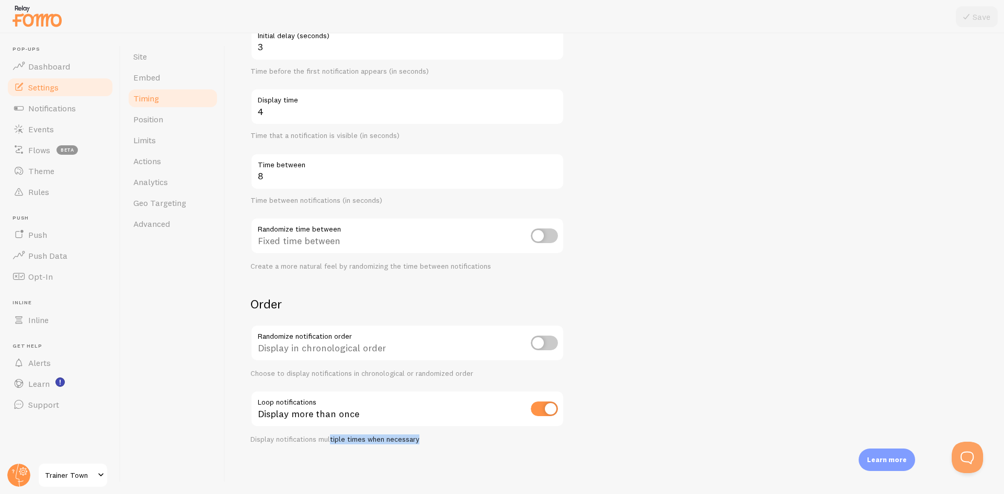
drag, startPoint x: 331, startPoint y: 441, endPoint x: 422, endPoint y: 445, distance: 90.5
click at [421, 445] on div "Timing Settings Configure notification timing intervals Delay 3 Initial delay (…" at bounding box center [614, 263] width 778 height 461
click at [424, 445] on div "Timing Settings Configure notification timing intervals Delay 3 Initial delay (…" at bounding box center [614, 263] width 778 height 461
drag, startPoint x: 283, startPoint y: 372, endPoint x: 374, endPoint y: 373, distance: 91.0
click at [374, 373] on div "Choose to display notifications in chronological or randomized order" at bounding box center [407, 373] width 314 height 9
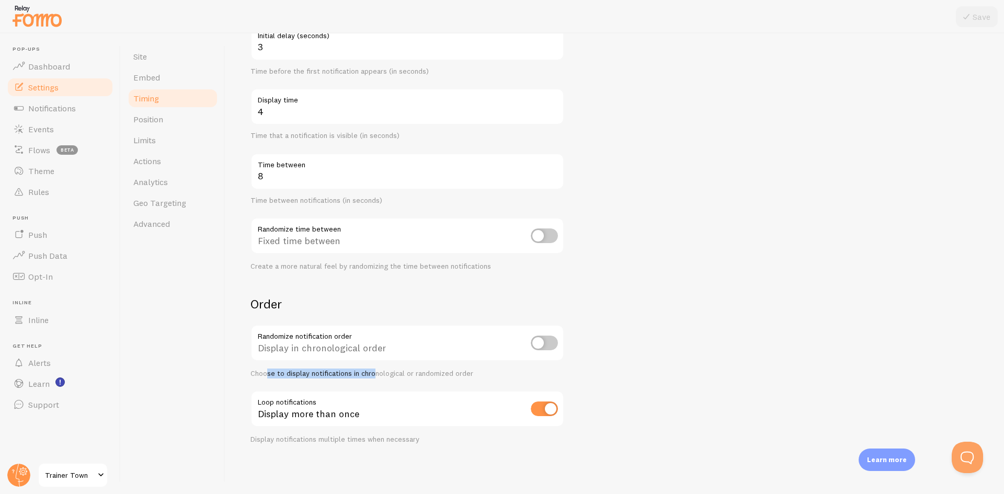
click at [375, 373] on div "Choose to display notifications in chronological or randomized order" at bounding box center [407, 373] width 314 height 9
drag, startPoint x: 310, startPoint y: 263, endPoint x: 413, endPoint y: 266, distance: 103.0
click at [409, 266] on div "Create a more natural feel by randomizing the time between notifications" at bounding box center [407, 266] width 314 height 9
click at [414, 266] on div "Create a more natural feel by randomizing the time between notifications" at bounding box center [407, 266] width 314 height 9
drag, startPoint x: 349, startPoint y: 268, endPoint x: 462, endPoint y: 270, distance: 112.9
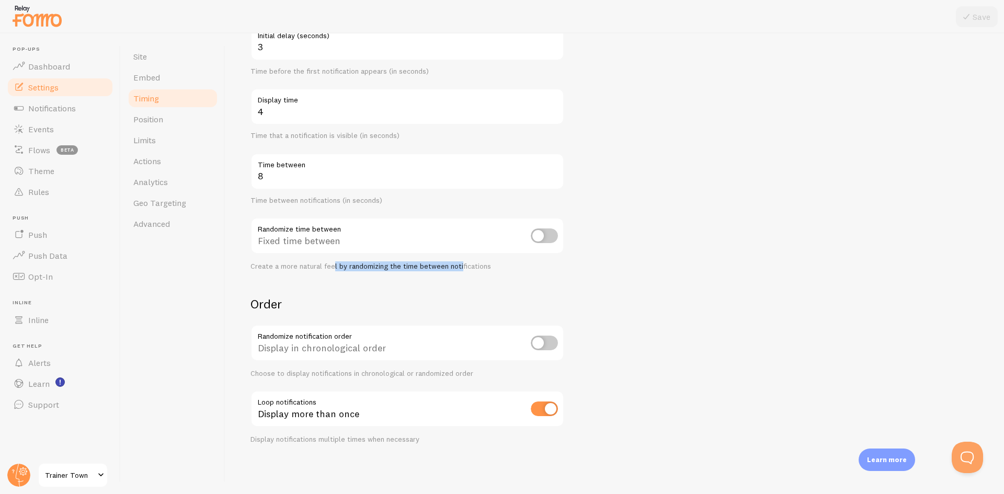
click at [462, 270] on div "Create a more natural feel by randomizing the time between notifications" at bounding box center [407, 266] width 314 height 9
click at [462, 268] on div "Create a more natural feel by randomizing the time between notifications" at bounding box center [407, 266] width 314 height 9
click at [538, 226] on div "Fixed time between" at bounding box center [407, 236] width 314 height 38
click at [532, 235] on input "checkbox" at bounding box center [544, 235] width 27 height 15
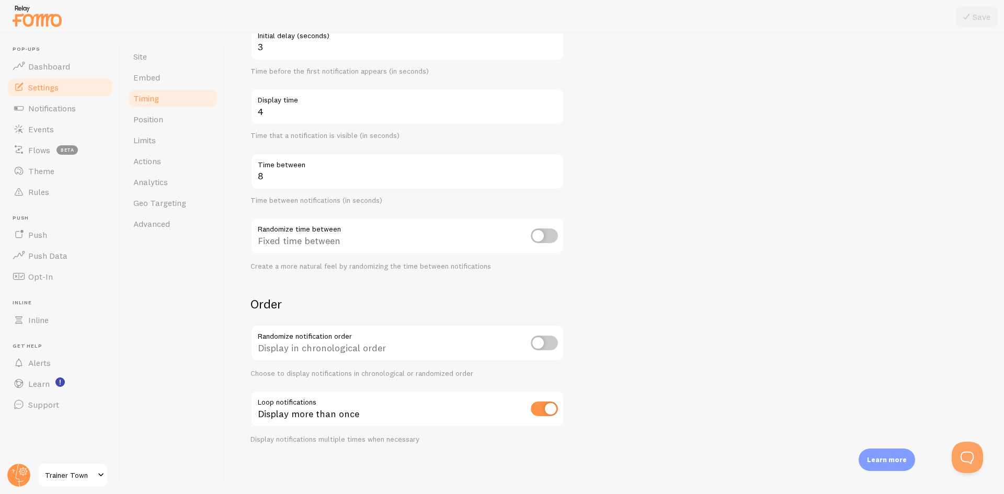
checkbox input "true"
drag, startPoint x: 315, startPoint y: 269, endPoint x: 367, endPoint y: 272, distance: 51.8
click at [367, 272] on form "Delay 3 Initial delay (seconds) Time before the first notification appears (in …" at bounding box center [614, 219] width 728 height 449
click at [369, 272] on form "Delay 3 Initial delay (seconds) Time before the first notification appears (in …" at bounding box center [614, 219] width 728 height 449
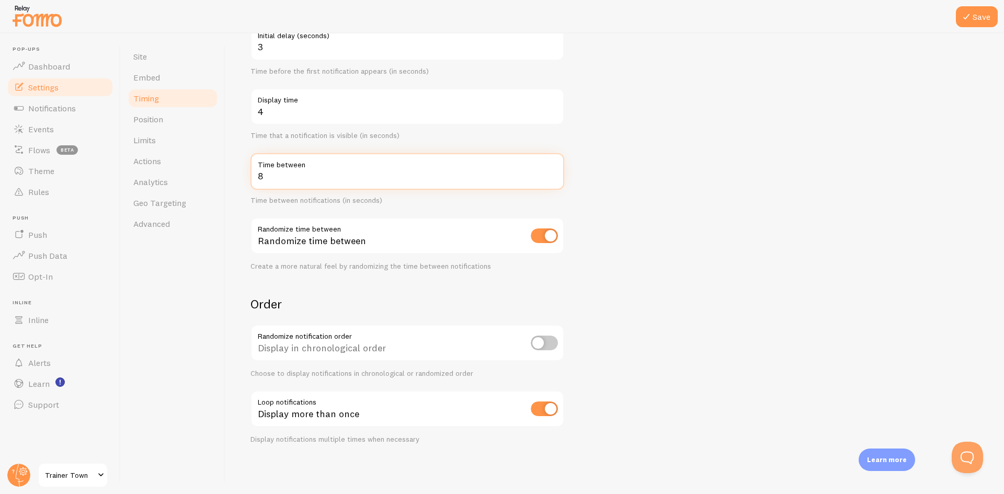
click at [295, 181] on input "8" at bounding box center [407, 171] width 314 height 37
drag, startPoint x: 312, startPoint y: 188, endPoint x: 239, endPoint y: 184, distance: 72.8
click at [210, 184] on div "Site Embed Timing Position Limits Actions Analytics Geo Targeting Advanced Timi…" at bounding box center [562, 263] width 883 height 461
type input "12"
click at [980, 10] on button "Save" at bounding box center [977, 16] width 42 height 21
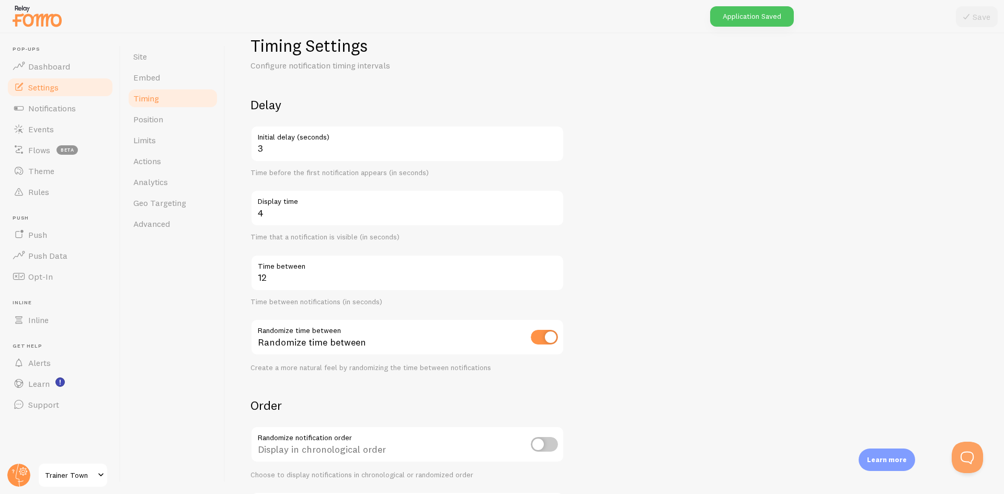
scroll to position [0, 0]
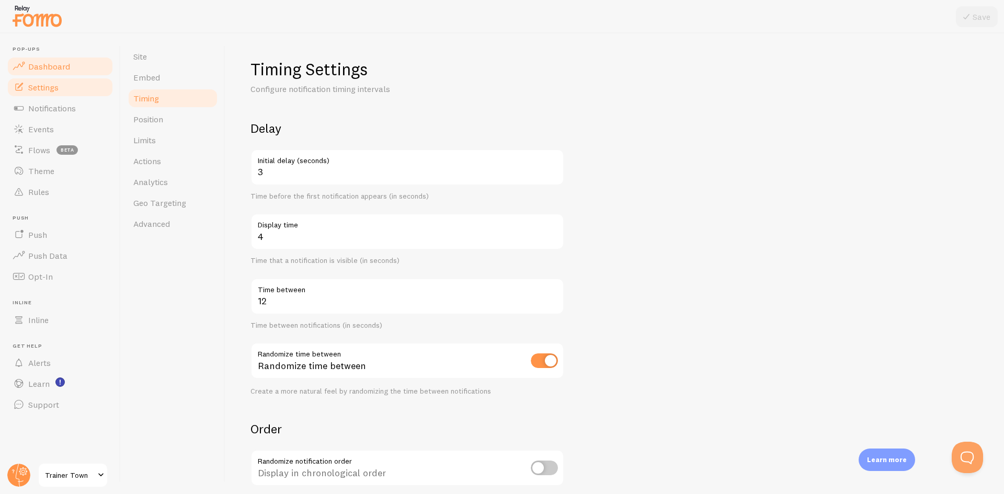
click at [59, 68] on span "Dashboard" at bounding box center [49, 66] width 42 height 10
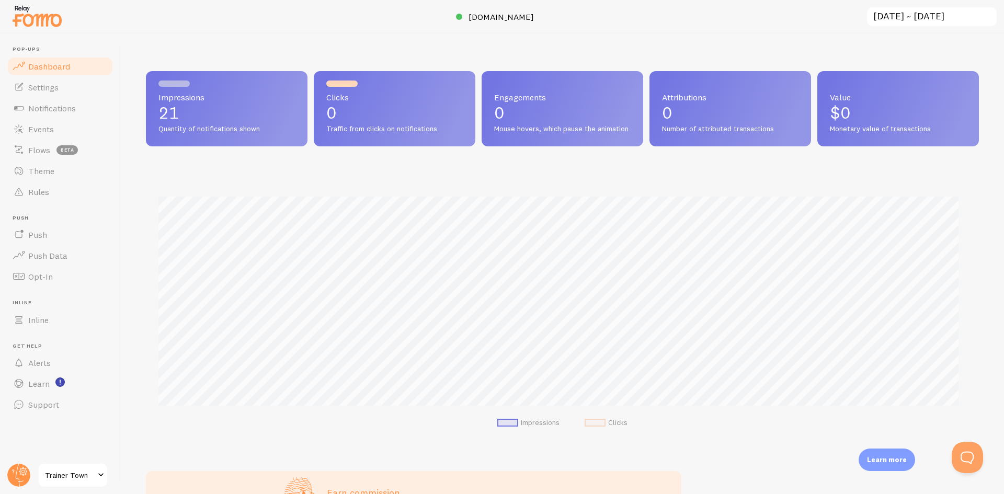
scroll to position [274, 825]
click at [51, 90] on span "Settings" at bounding box center [43, 87] width 30 height 10
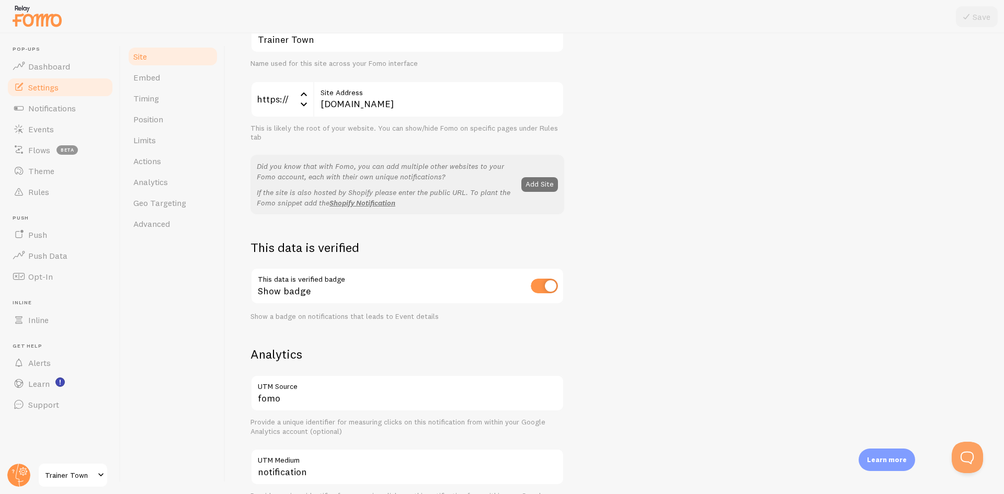
scroll to position [105, 0]
drag, startPoint x: 398, startPoint y: 317, endPoint x: 349, endPoint y: 315, distance: 48.7
click at [350, 315] on div "Show a badge on notifications that leads to Event details" at bounding box center [407, 316] width 314 height 9
click at [349, 315] on div "Show a badge on notifications that leads to Event details" at bounding box center [407, 316] width 314 height 9
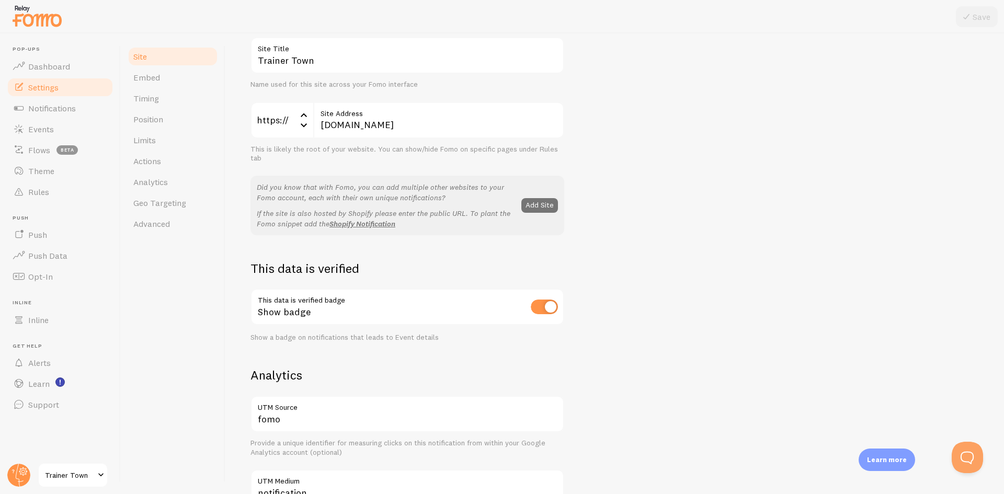
scroll to position [75, 0]
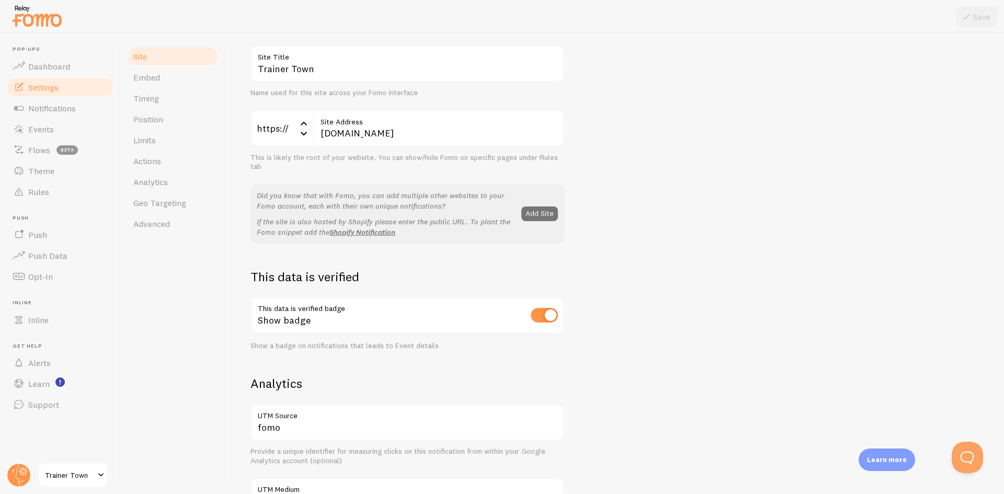
drag, startPoint x: 335, startPoint y: 202, endPoint x: 433, endPoint y: 210, distance: 99.2
click at [431, 210] on p "Did you know that with Fomo, you can add multiple other websites to your Fomo a…" at bounding box center [386, 200] width 258 height 21
click at [433, 210] on p "Did you know that with Fomo, you can add multiple other websites to your Fomo a…" at bounding box center [386, 200] width 258 height 21
click at [158, 79] on span "Embed" at bounding box center [146, 77] width 27 height 10
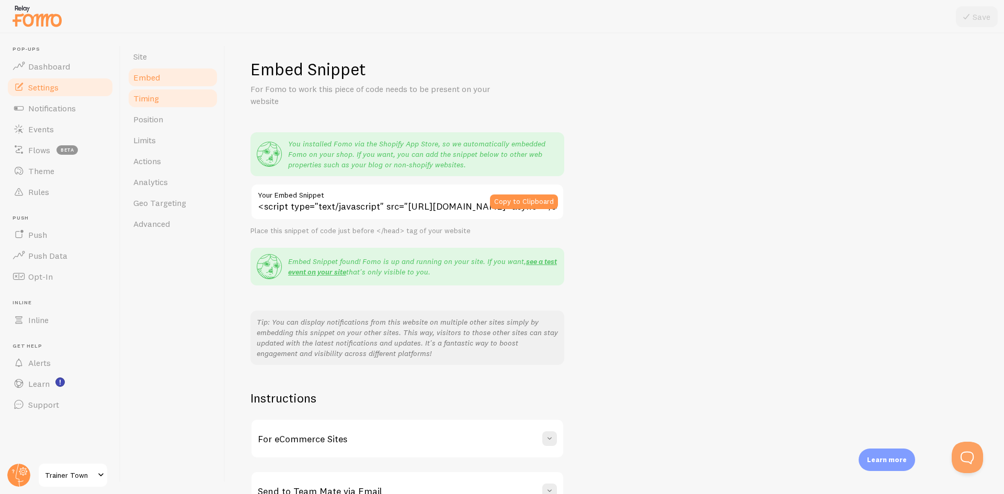
click at [159, 100] on link "Timing" at bounding box center [172, 98] width 91 height 21
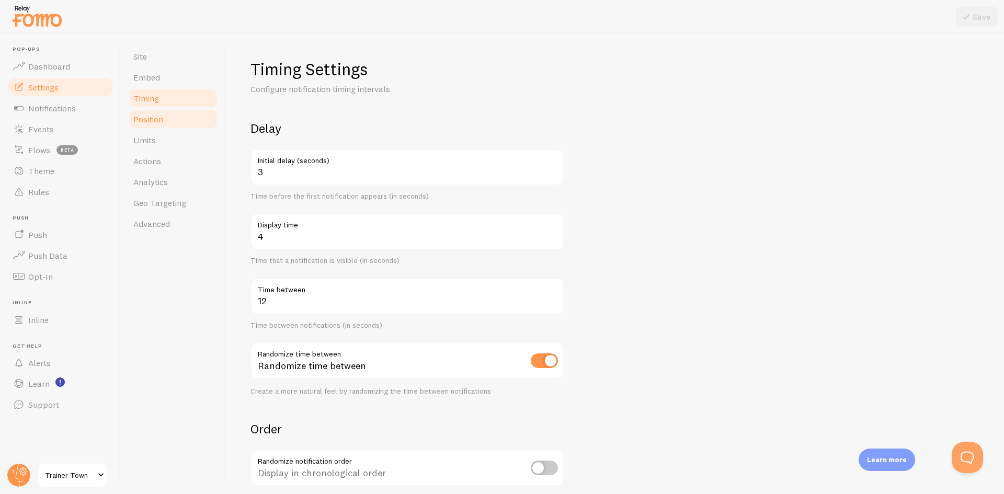
click at [157, 124] on link "Position" at bounding box center [172, 119] width 91 height 21
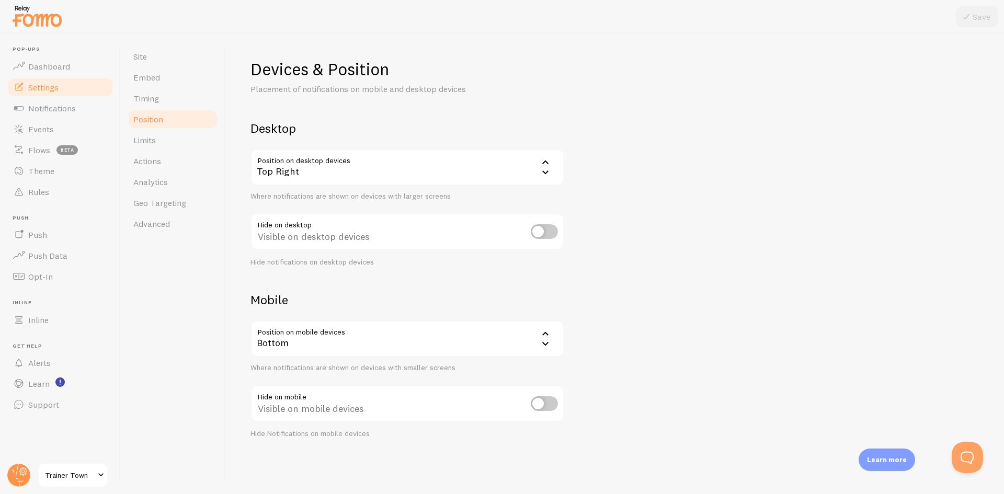
click at [549, 411] on div "Visible on mobile devices" at bounding box center [407, 404] width 314 height 38
click at [542, 405] on input "checkbox" at bounding box center [544, 403] width 27 height 15
click at [544, 404] on input "checkbox" at bounding box center [544, 403] width 27 height 15
checkbox input "false"
click at [459, 354] on div "Bottom" at bounding box center [407, 338] width 314 height 37
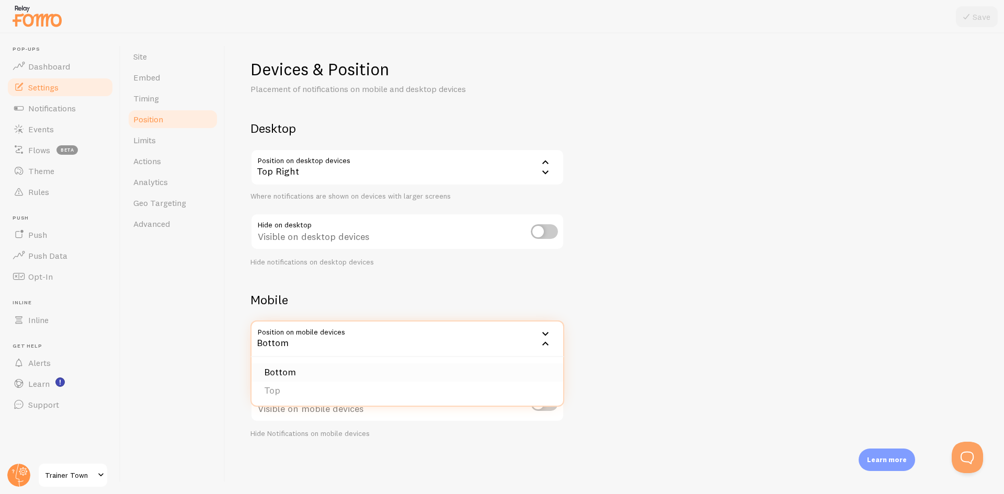
click at [277, 375] on li "Bottom" at bounding box center [407, 372] width 312 height 18
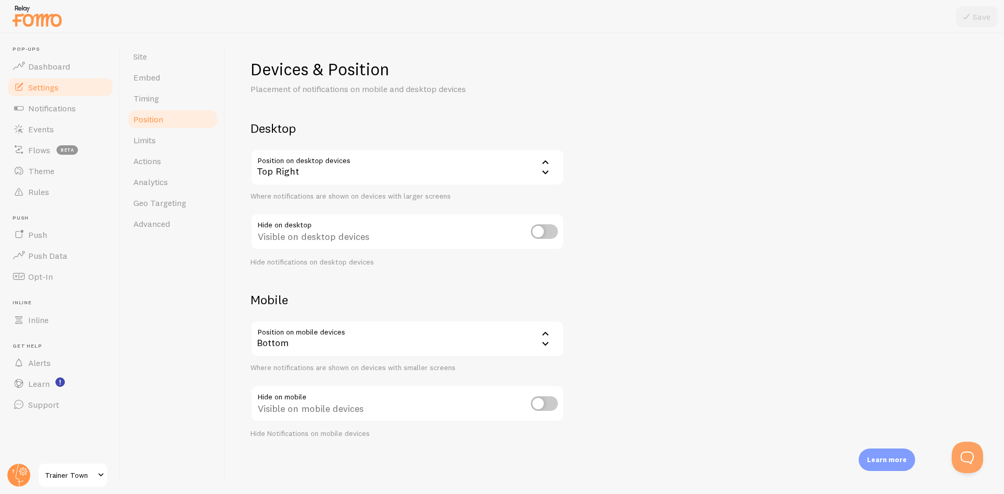
click at [699, 411] on div "Devices & Position Placement of notifications on mobile and desktop devices Des…" at bounding box center [614, 249] width 728 height 380
click at [307, 169] on div "Top Right" at bounding box center [407, 167] width 314 height 37
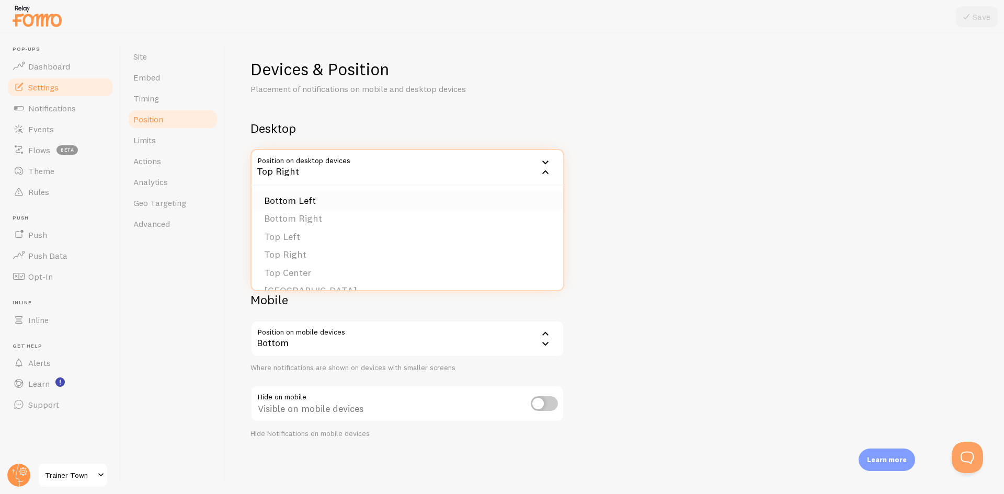
click at [303, 201] on li "Bottom Left" at bounding box center [407, 201] width 312 height 18
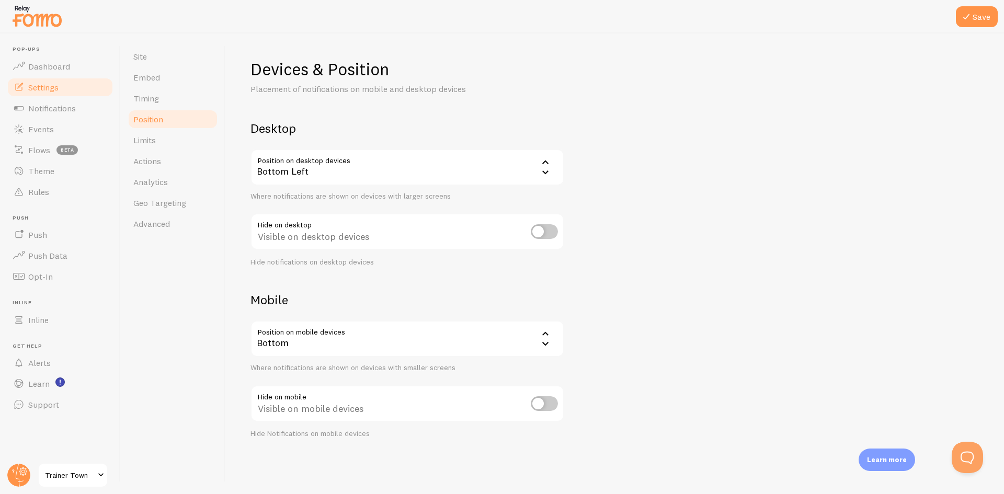
click at [326, 168] on div "Bottom Left" at bounding box center [407, 167] width 314 height 37
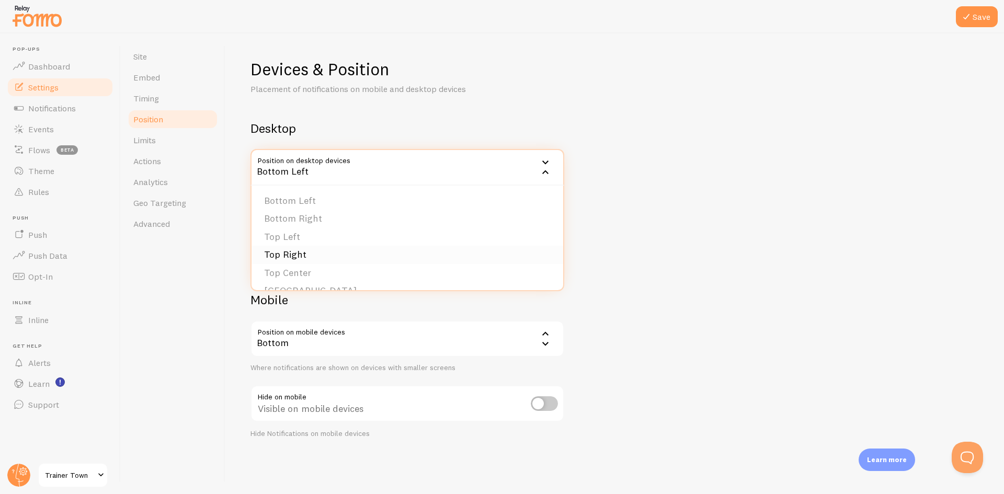
click at [292, 252] on li "Top Right" at bounding box center [407, 255] width 312 height 18
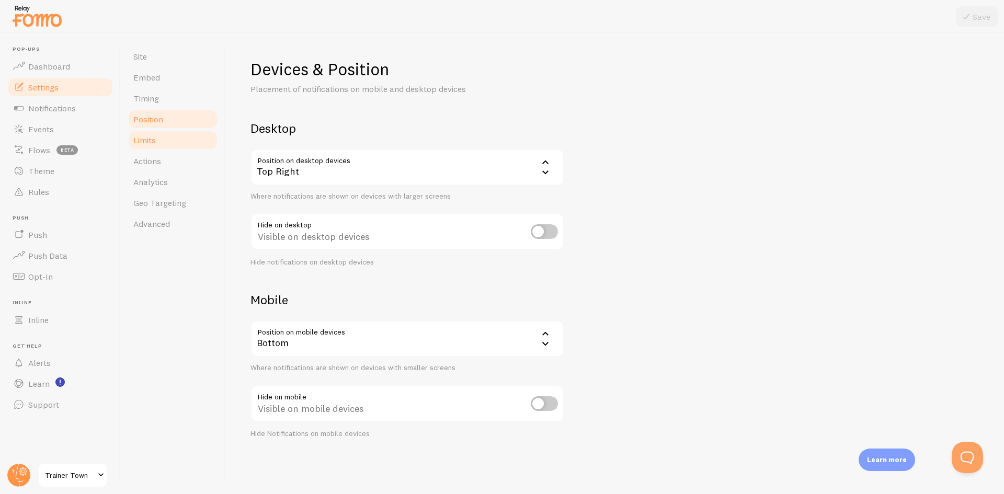
click at [135, 140] on span "Limits" at bounding box center [144, 140] width 22 height 10
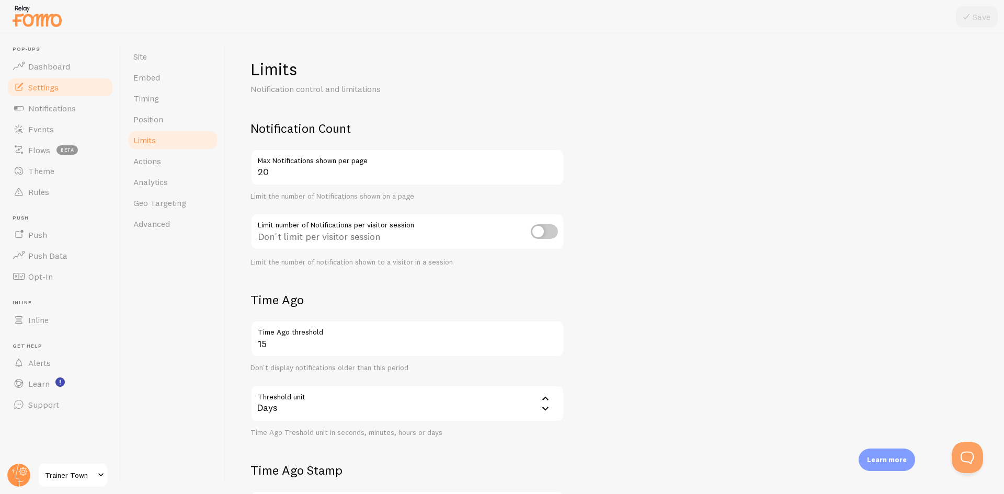
click at [561, 234] on div "Don't limit per visitor session" at bounding box center [407, 232] width 314 height 38
click at [543, 231] on input "checkbox" at bounding box center [544, 231] width 27 height 15
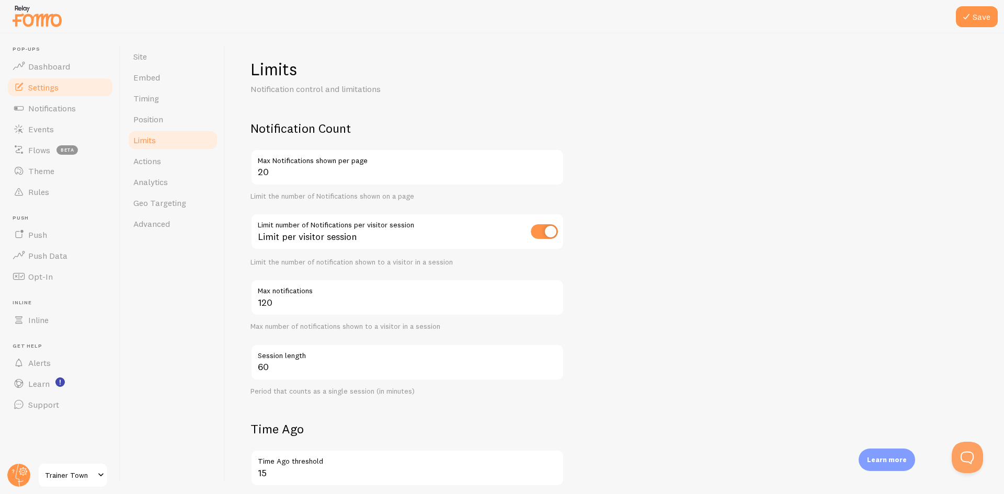
click at [543, 235] on input "checkbox" at bounding box center [544, 231] width 27 height 15
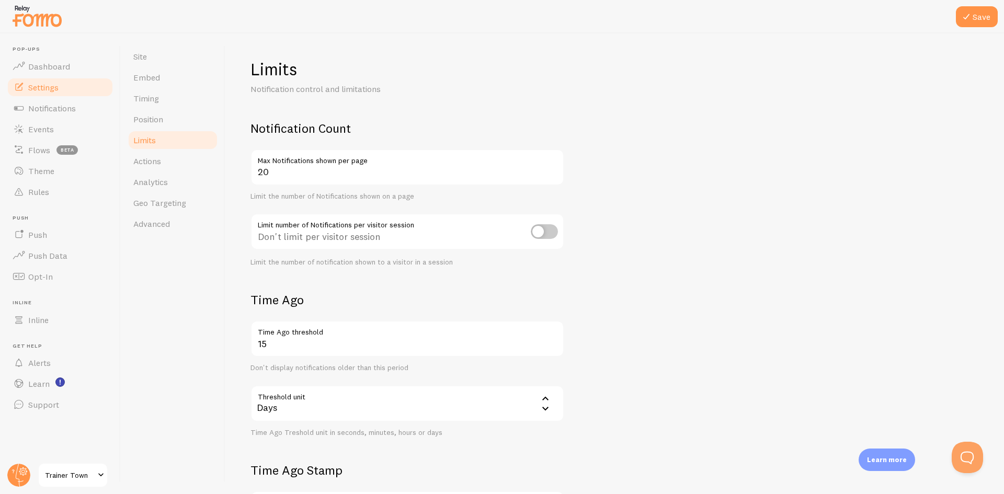
click at [543, 235] on input "checkbox" at bounding box center [544, 231] width 27 height 15
checkbox input "true"
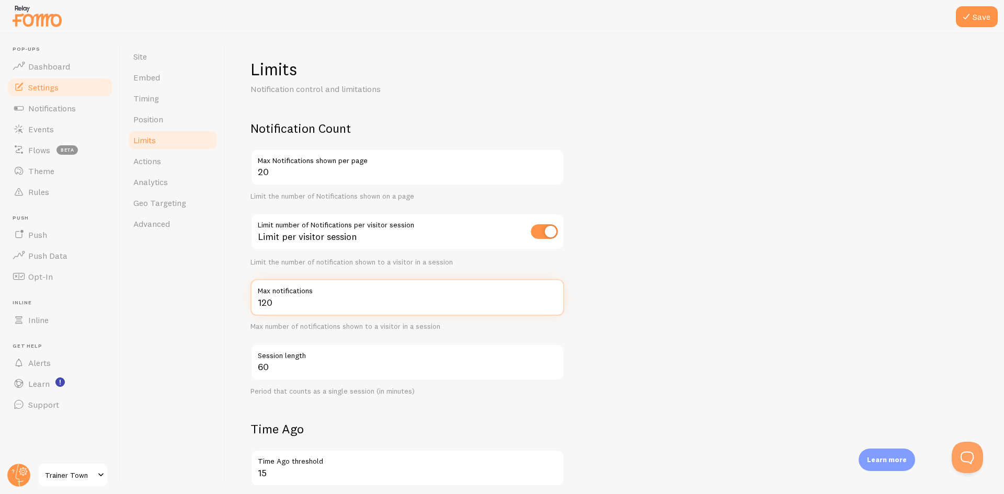
click at [276, 302] on input "120" at bounding box center [407, 297] width 314 height 37
drag, startPoint x: 281, startPoint y: 305, endPoint x: 253, endPoint y: 302, distance: 28.5
click at [253, 302] on input "120" at bounding box center [407, 297] width 314 height 37
type input "10"
drag, startPoint x: 280, startPoint y: 399, endPoint x: 274, endPoint y: 398, distance: 5.8
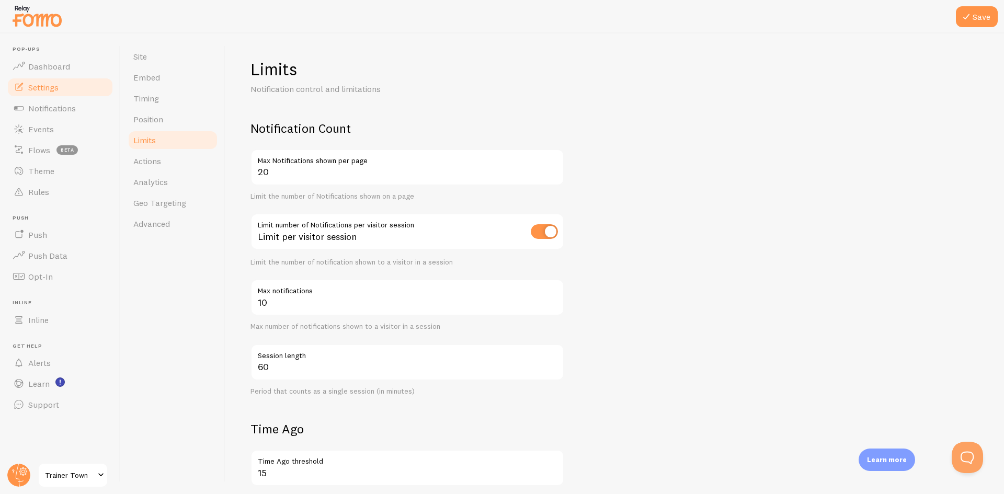
click at [280, 399] on form "Notification Count 20 Max Notifications shown per page Limit the number of Noti…" at bounding box center [614, 428] width 728 height 616
drag, startPoint x: 250, startPoint y: 395, endPoint x: 379, endPoint y: 396, distance: 128.6
click at [379, 396] on div "Period that counts as a single session (in minutes)" at bounding box center [407, 391] width 314 height 9
click at [380, 396] on div "Period that counts as a single session (in minutes)" at bounding box center [407, 391] width 314 height 9
click at [538, 236] on input "checkbox" at bounding box center [544, 231] width 27 height 15
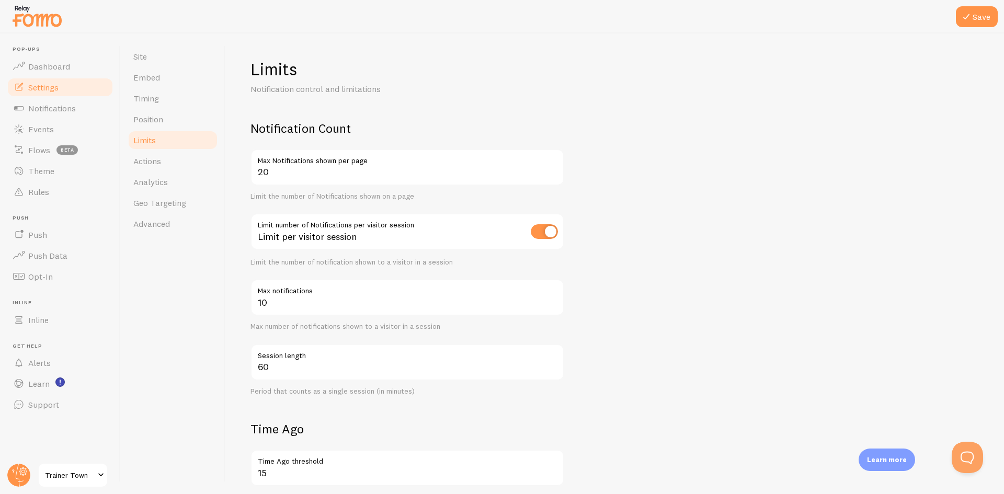
checkbox input "false"
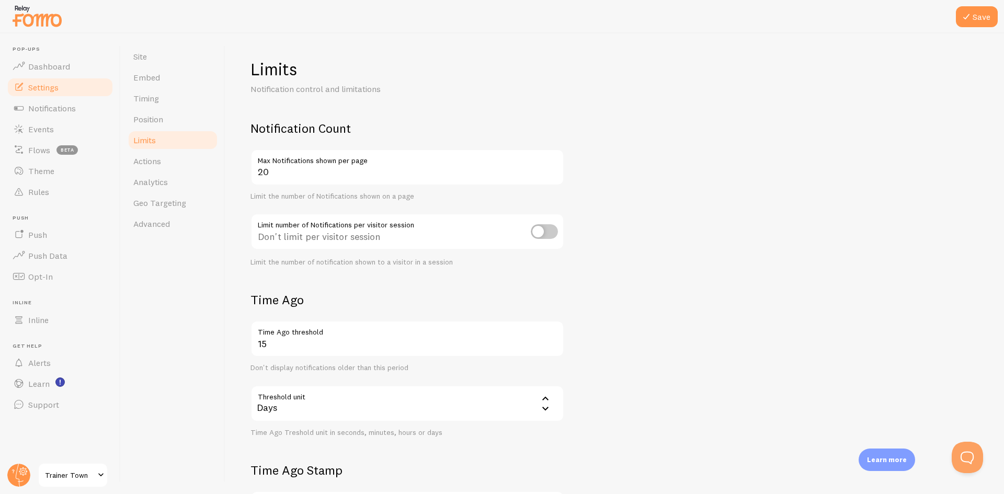
click at [638, 243] on form "Notification Count 20 Max Notifications shown per page Limit the number of Noti…" at bounding box center [614, 363] width 728 height 487
click at [180, 158] on link "Actions" at bounding box center [172, 161] width 91 height 21
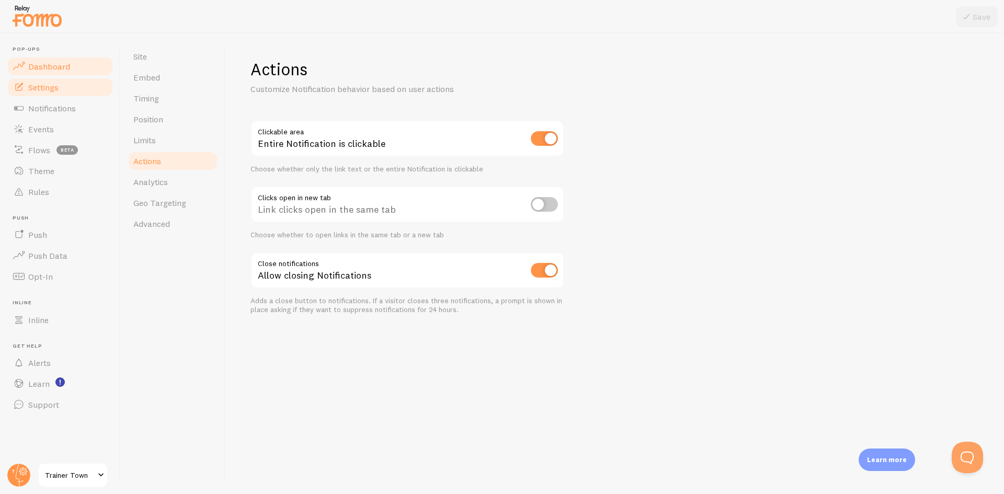
click at [52, 72] on link "Dashboard" at bounding box center [60, 66] width 108 height 21
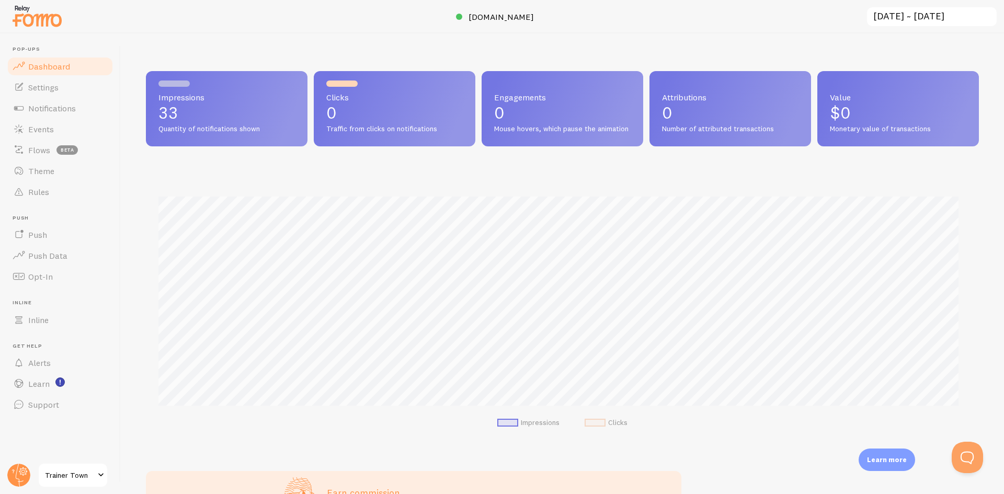
scroll to position [274, 825]
click at [54, 85] on span "Settings" at bounding box center [43, 87] width 30 height 10
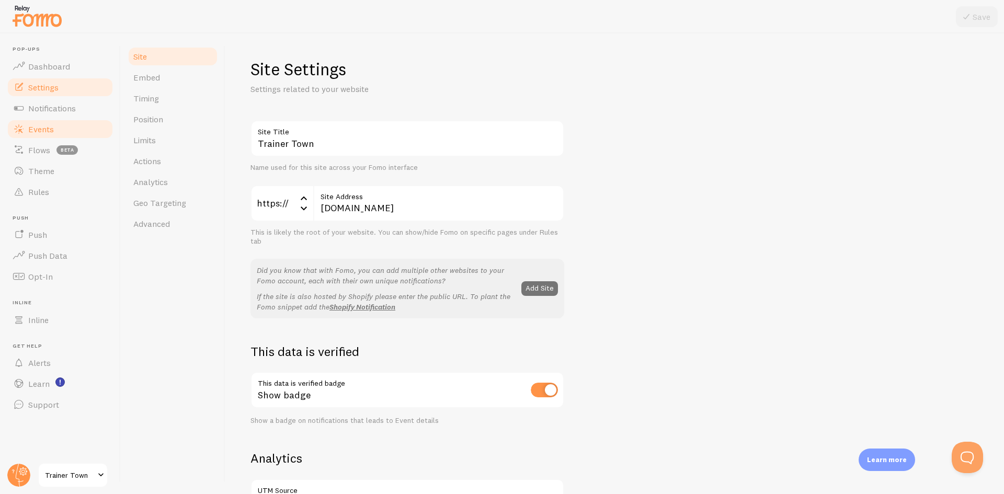
click at [54, 120] on link "Events" at bounding box center [60, 129] width 108 height 21
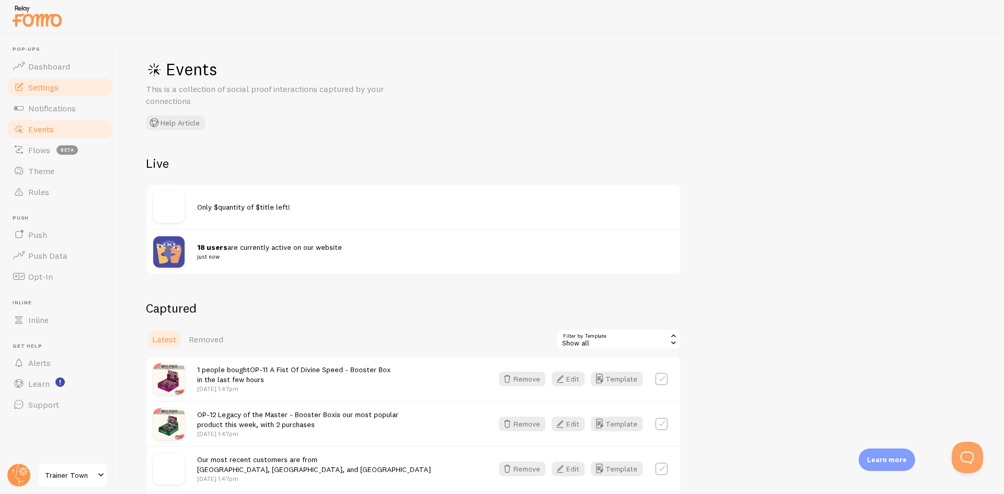
click at [43, 88] on span "Settings" at bounding box center [43, 87] width 30 height 10
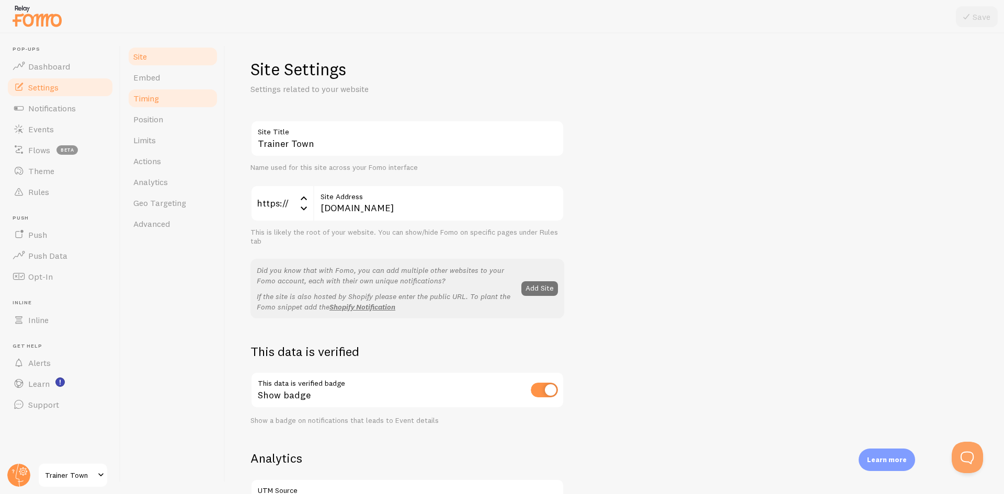
click at [154, 102] on span "Timing" at bounding box center [146, 98] width 26 height 10
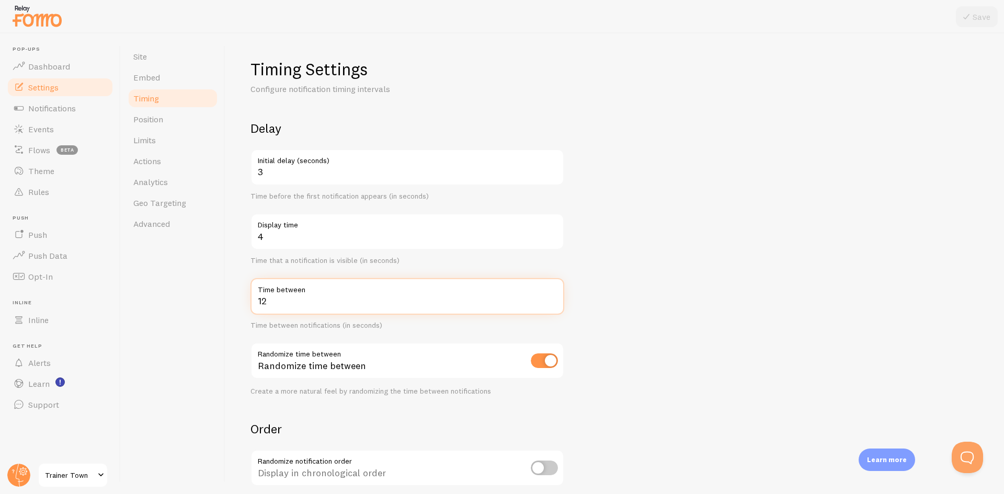
click at [296, 308] on input "12" at bounding box center [407, 296] width 314 height 37
type input "1"
type input "60"
click at [963, 10] on icon at bounding box center [966, 16] width 13 height 13
click at [42, 65] on span "Dashboard" at bounding box center [49, 66] width 42 height 10
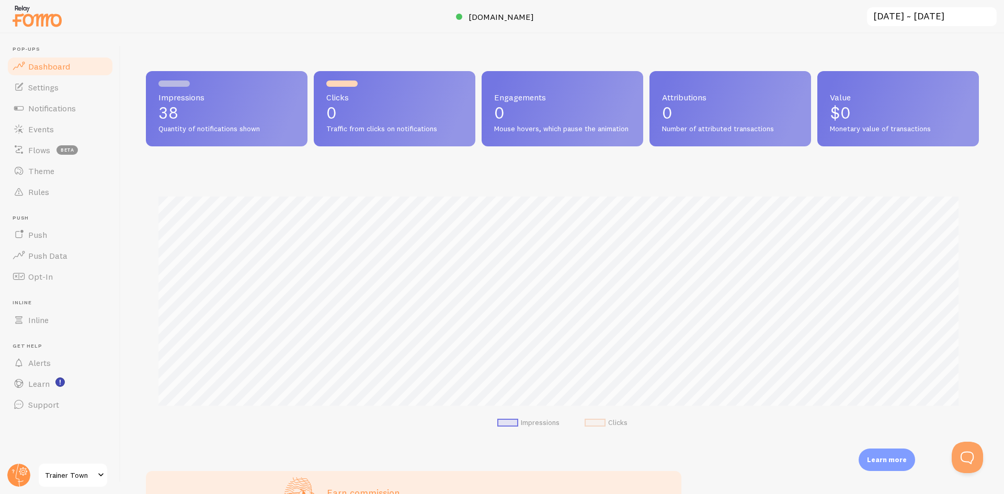
scroll to position [274, 825]
click at [49, 89] on span "Settings" at bounding box center [43, 87] width 30 height 10
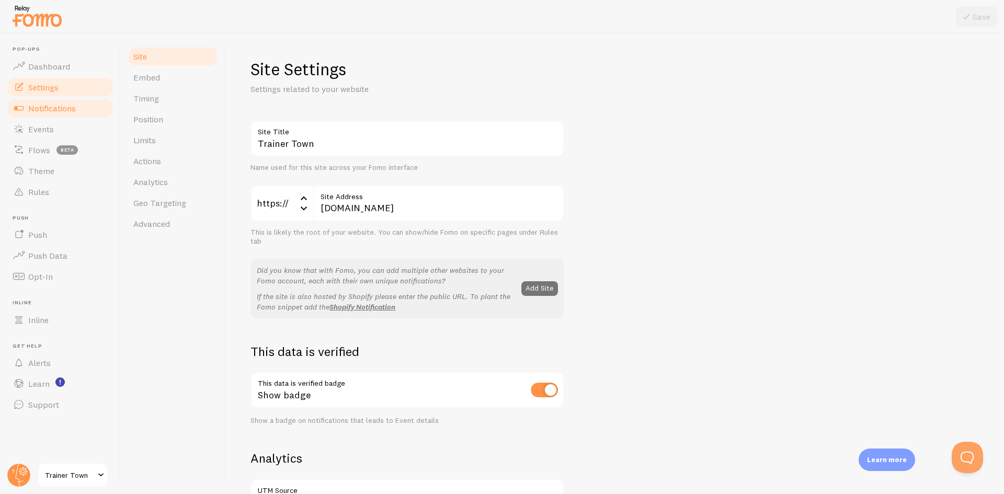
click at [41, 110] on span "Notifications" at bounding box center [52, 108] width 48 height 10
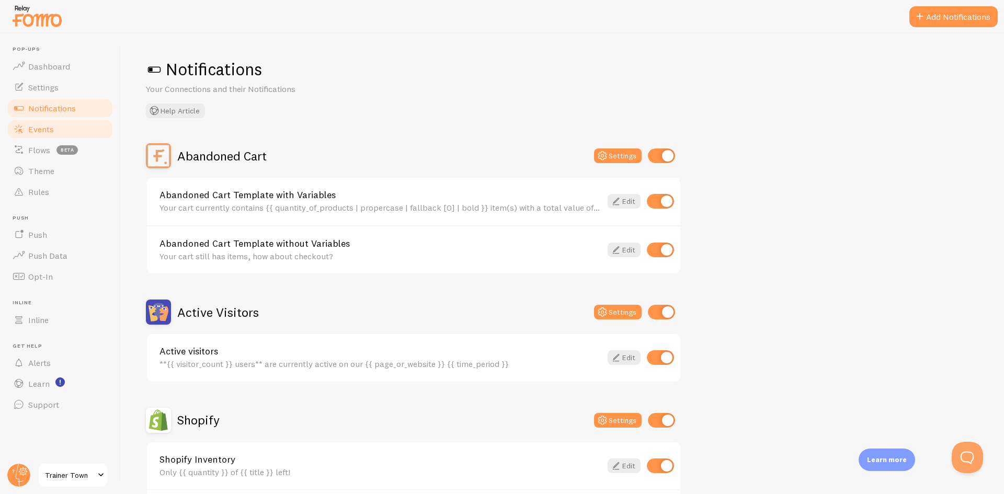
click at [56, 134] on link "Events" at bounding box center [60, 129] width 108 height 21
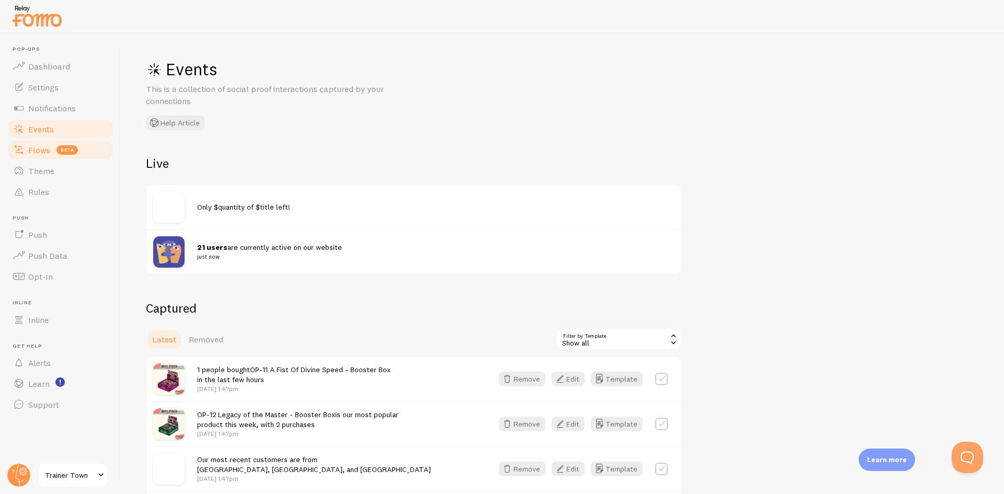
click at [47, 150] on span "Flows" at bounding box center [39, 150] width 22 height 10
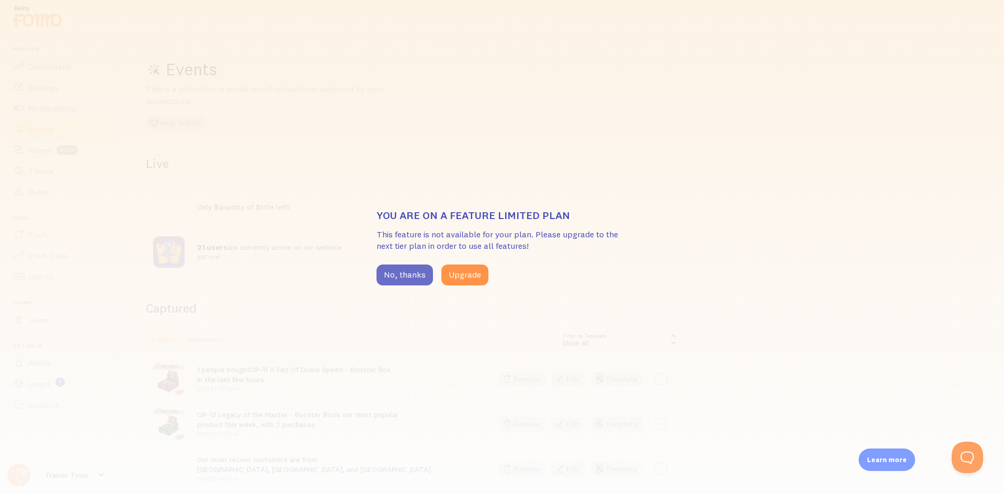
click at [407, 275] on button "No, thanks" at bounding box center [404, 275] width 56 height 21
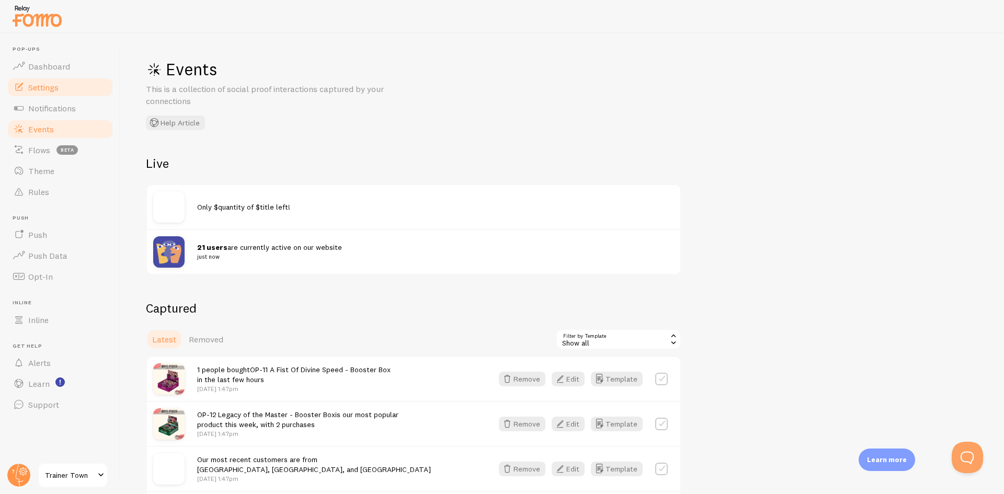
click at [44, 89] on span "Settings" at bounding box center [43, 87] width 30 height 10
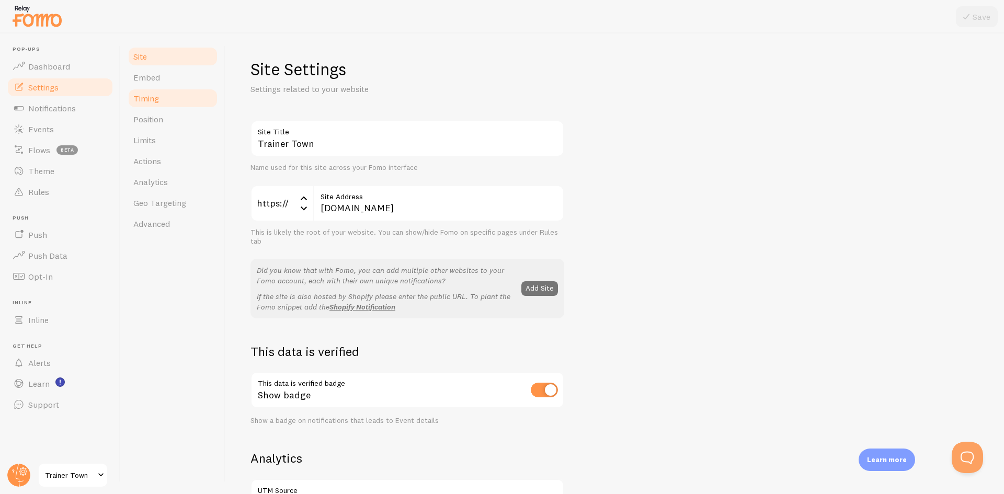
click at [152, 95] on span "Timing" at bounding box center [146, 98] width 26 height 10
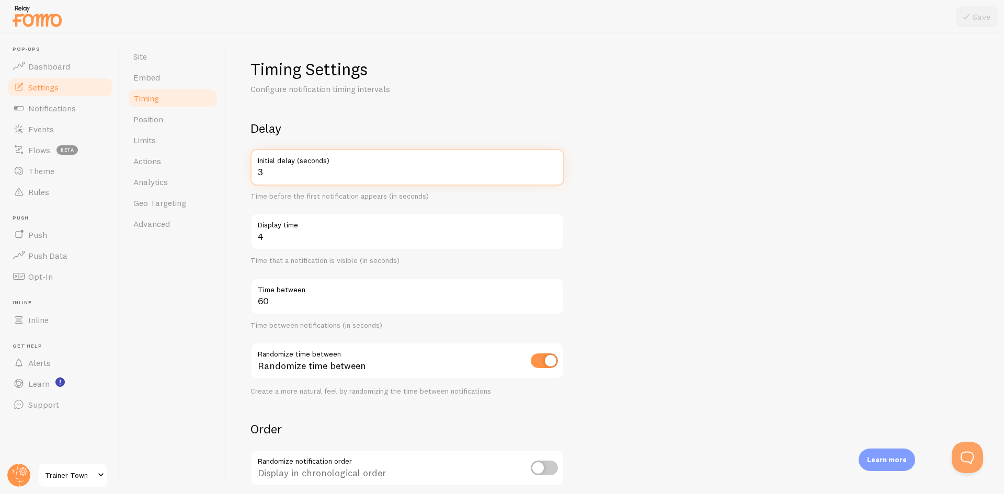
click at [282, 175] on input "3" at bounding box center [407, 167] width 314 height 37
drag, startPoint x: 301, startPoint y: 173, endPoint x: 221, endPoint y: 169, distance: 80.6
click at [221, 169] on div "Site Embed Timing Position Limits Actions Analytics Geo Targeting Advanced Timi…" at bounding box center [562, 263] width 883 height 461
type input "5"
drag, startPoint x: 279, startPoint y: 243, endPoint x: 258, endPoint y: 243, distance: 20.9
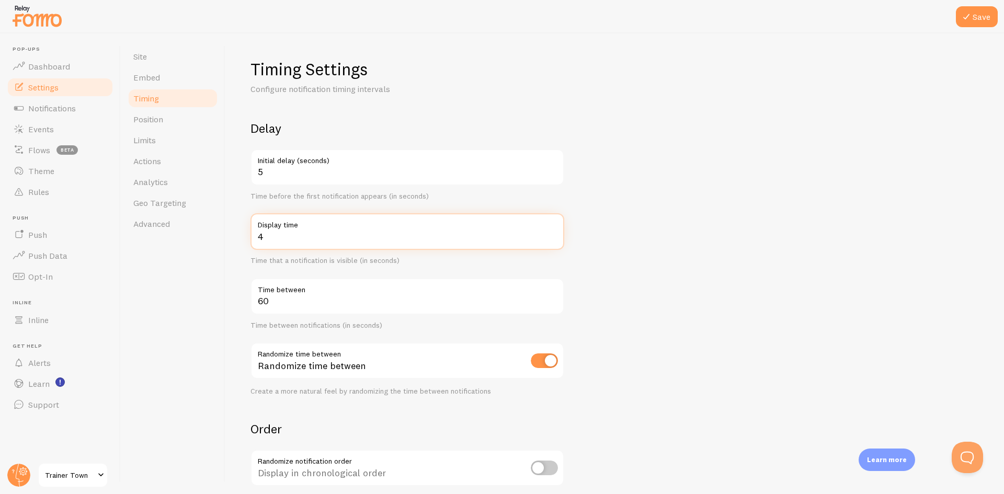
click at [258, 243] on input "4" at bounding box center [407, 231] width 314 height 37
type input "5"
click at [686, 232] on form "Delay 5 Initial delay (seconds) Time before the first notification appears (in …" at bounding box center [614, 344] width 728 height 449
click at [977, 20] on button "Save" at bounding box center [977, 16] width 42 height 21
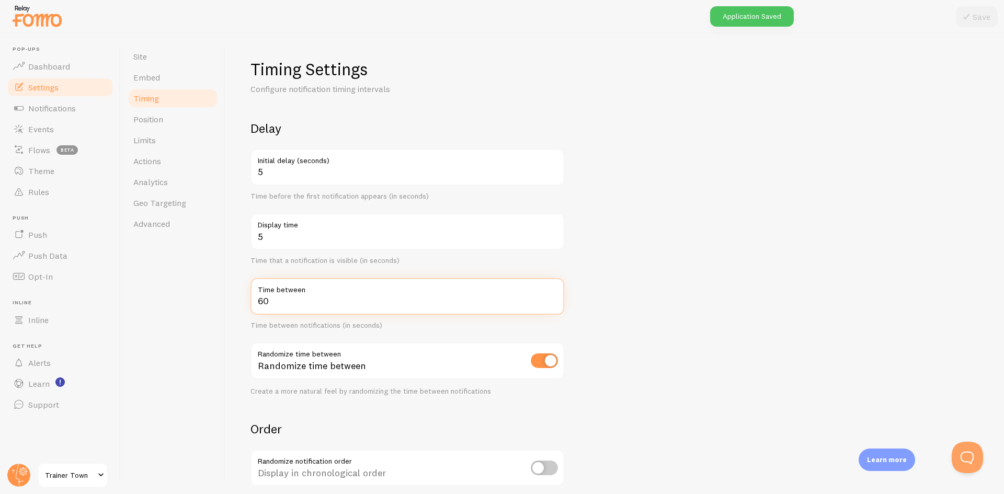
drag, startPoint x: 285, startPoint y: 297, endPoint x: 233, endPoint y: 297, distance: 52.3
click at [234, 297] on div "Timing Settings Configure notification timing intervals Delay 5 Initial delay (…" at bounding box center [614, 263] width 778 height 461
type input "30"
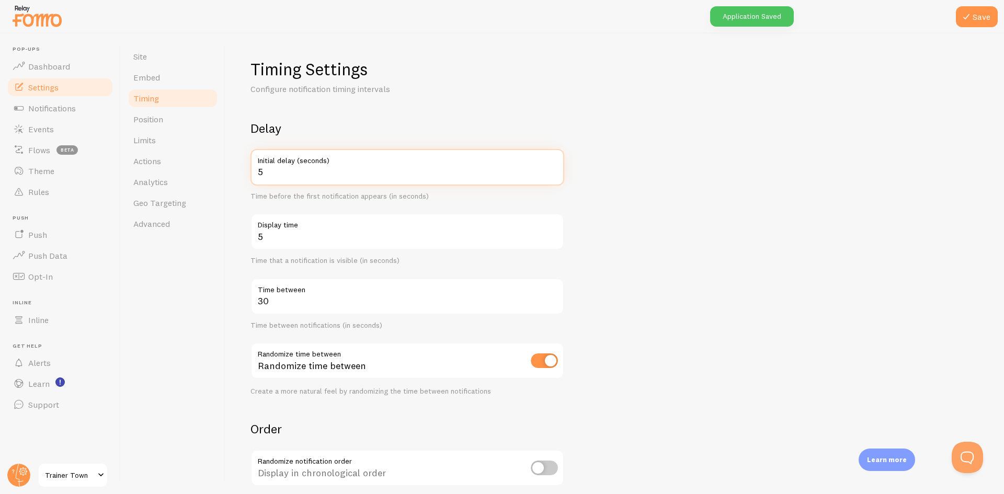
click at [855, 178] on form "Delay 5 Initial delay (seconds) Time before the first notification appears (in …" at bounding box center [614, 344] width 728 height 449
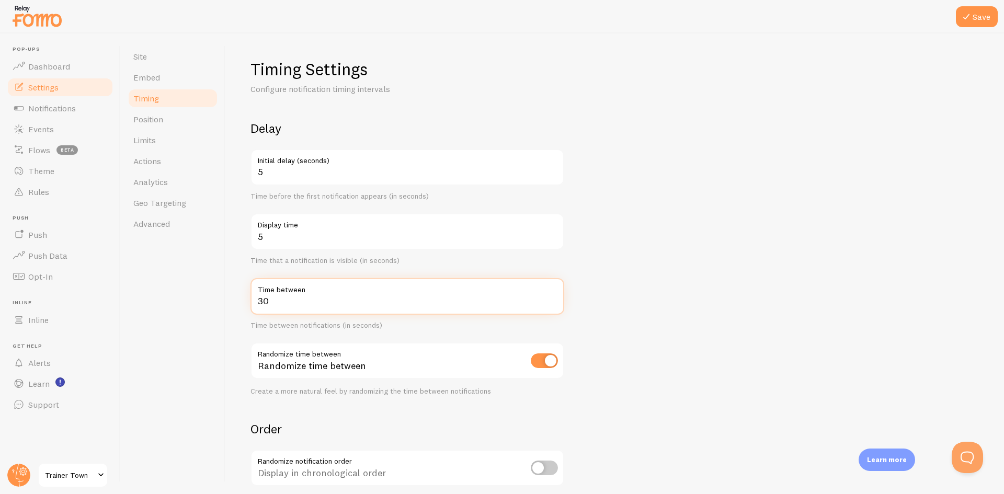
drag, startPoint x: 252, startPoint y: 309, endPoint x: 220, endPoint y: 308, distance: 31.9
click at [230, 309] on div "Timing Settings Configure notification timing intervals Delay 5 Initial delay (…" at bounding box center [614, 263] width 778 height 461
click at [762, 249] on form "Delay 5 Initial delay (seconds) Time before the first notification appears (in …" at bounding box center [614, 344] width 728 height 449
click at [971, 25] on button "Save" at bounding box center [977, 16] width 42 height 21
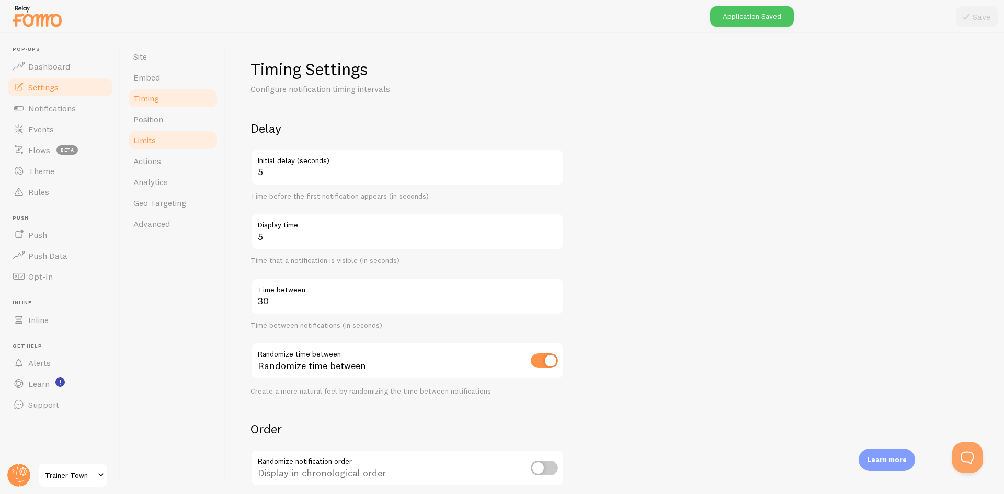
click at [153, 137] on span "Limits" at bounding box center [144, 140] width 22 height 10
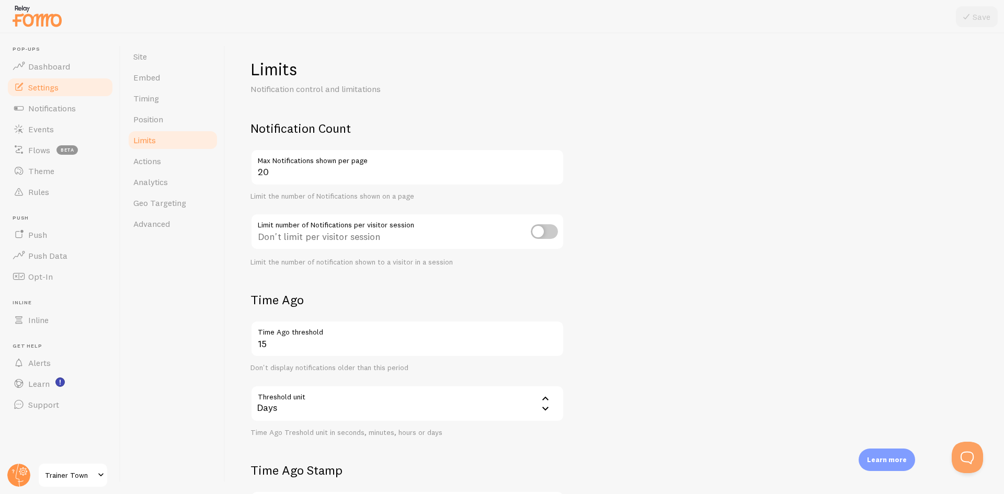
click at [552, 232] on input "checkbox" at bounding box center [544, 231] width 27 height 15
checkbox input "true"
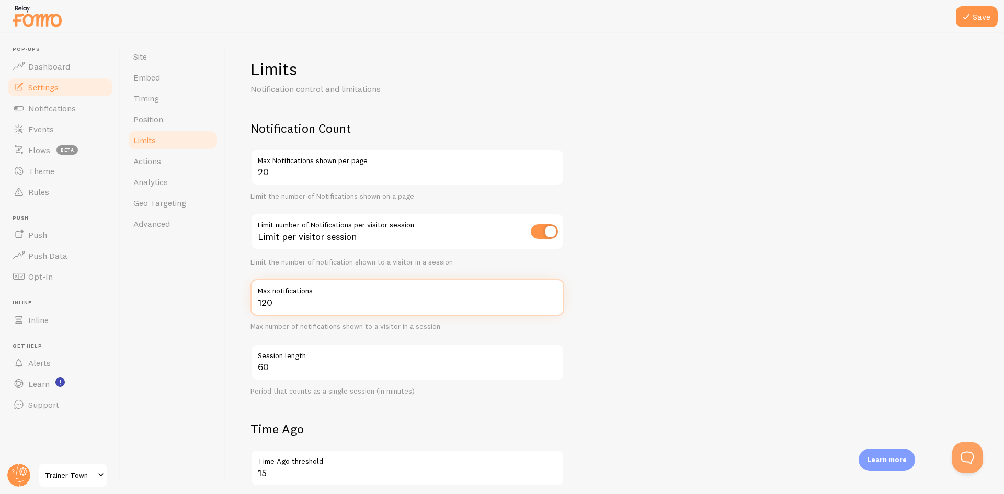
drag, startPoint x: 265, startPoint y: 307, endPoint x: 233, endPoint y: 306, distance: 31.4
click at [232, 306] on div "Limits Notification control and limitations Notification Count 20 Max Notificat…" at bounding box center [614, 263] width 778 height 461
type input "10"
click at [646, 326] on form "Notification Count 20 Max Notifications shown per page Limit the number of Noti…" at bounding box center [614, 428] width 728 height 616
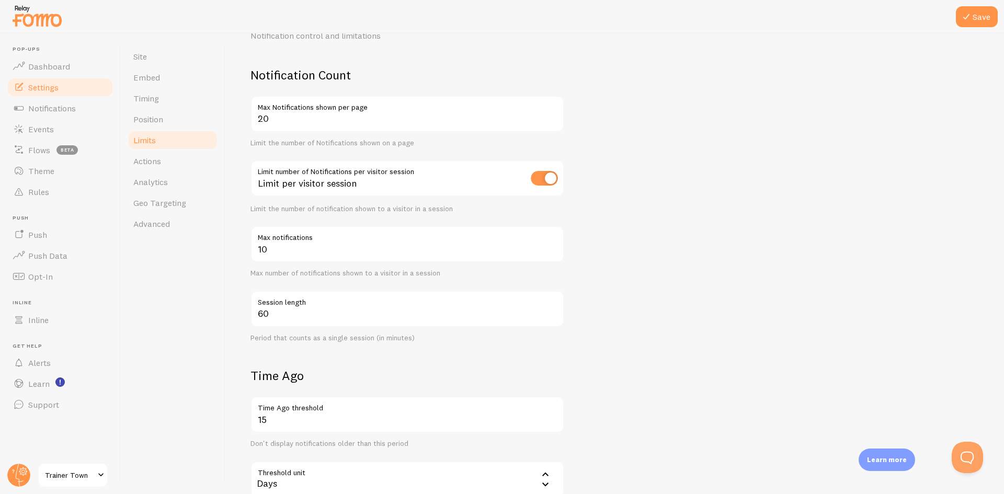
scroll to position [105, 0]
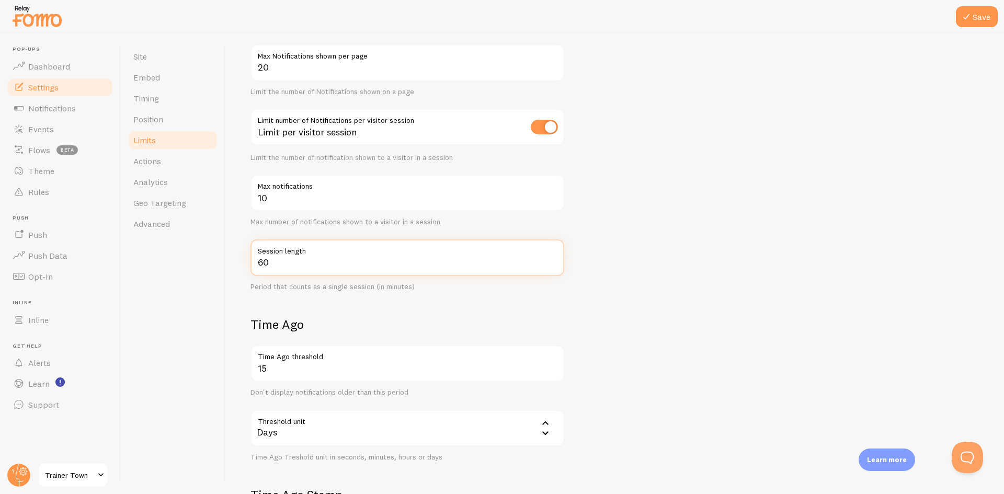
drag, startPoint x: 251, startPoint y: 263, endPoint x: 244, endPoint y: 262, distance: 7.4
click at [244, 262] on div "Limits Notification control and limitations Notification Count 20 Max Notificat…" at bounding box center [614, 263] width 778 height 461
type input "30"
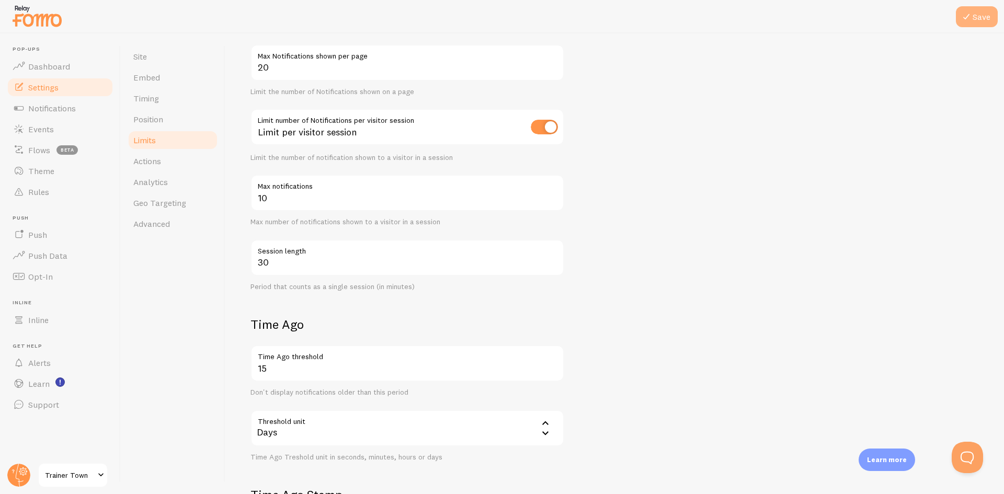
click at [971, 26] on button "Save" at bounding box center [977, 16] width 42 height 21
click at [170, 228] on link "Advanced" at bounding box center [172, 223] width 91 height 21
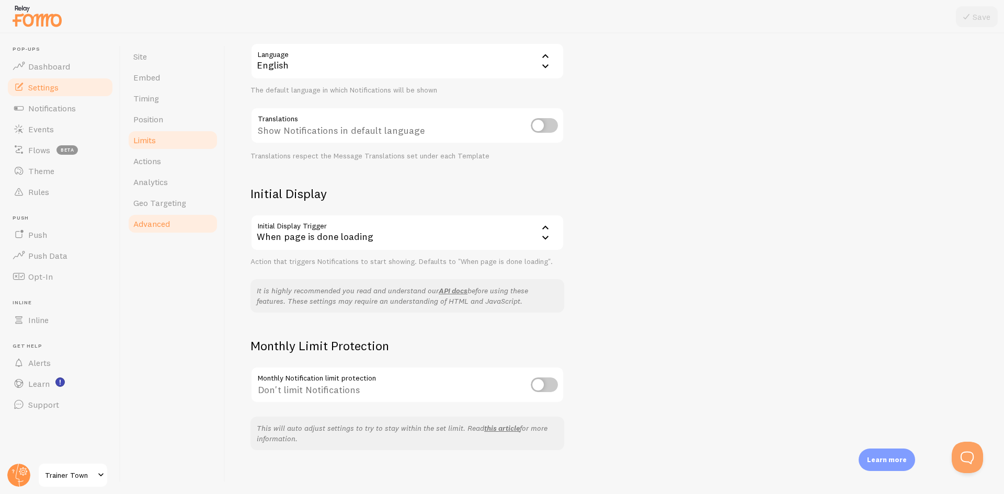
scroll to position [112, 0]
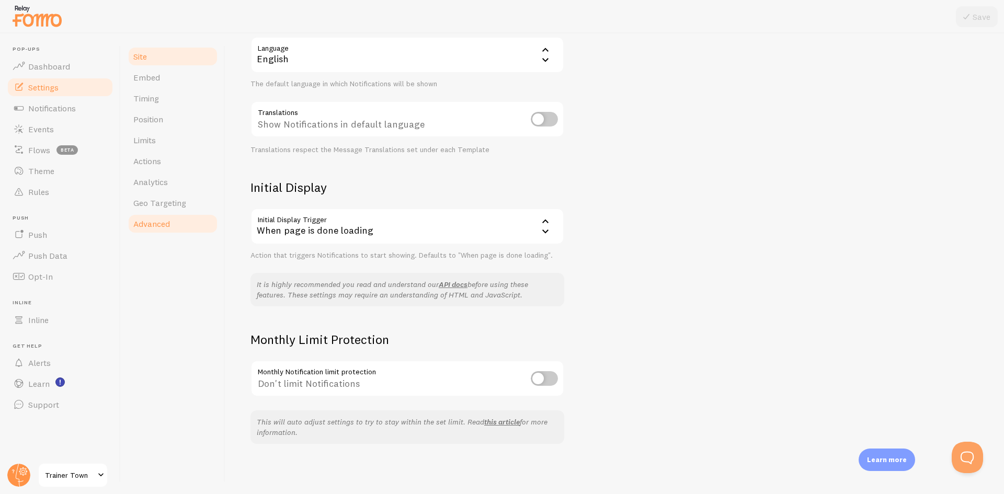
click at [153, 64] on link "Site" at bounding box center [172, 56] width 91 height 21
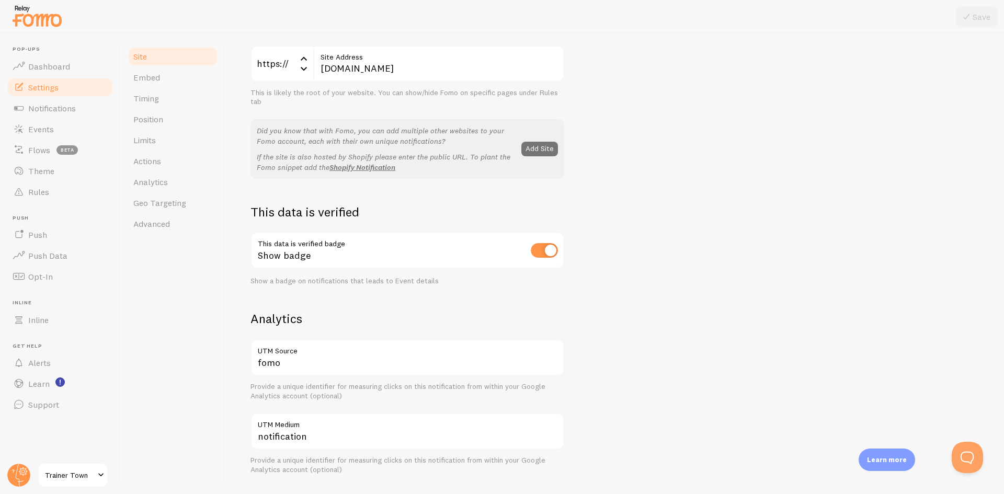
scroll to position [209, 0]
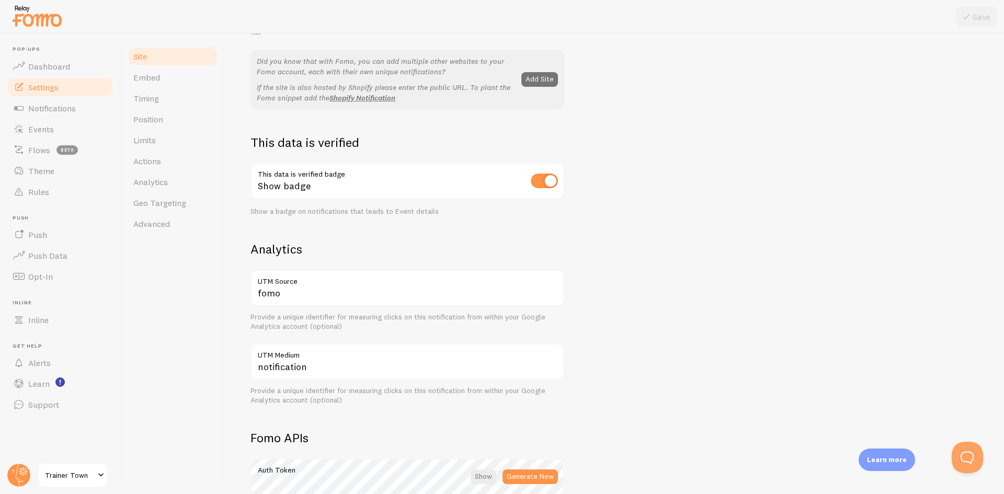
click at [550, 184] on input "checkbox" at bounding box center [544, 181] width 27 height 15
checkbox input "false"
click at [970, 19] on icon at bounding box center [966, 16] width 13 height 13
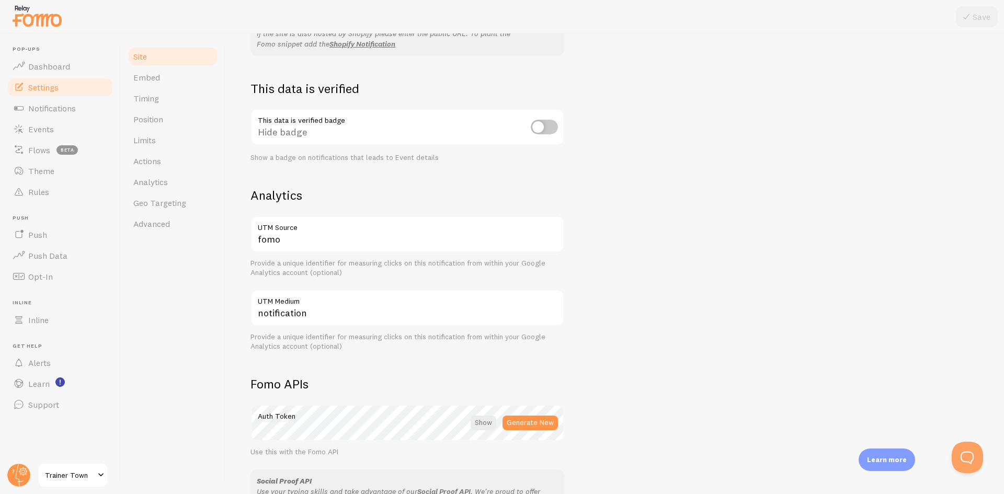
scroll to position [366, 0]
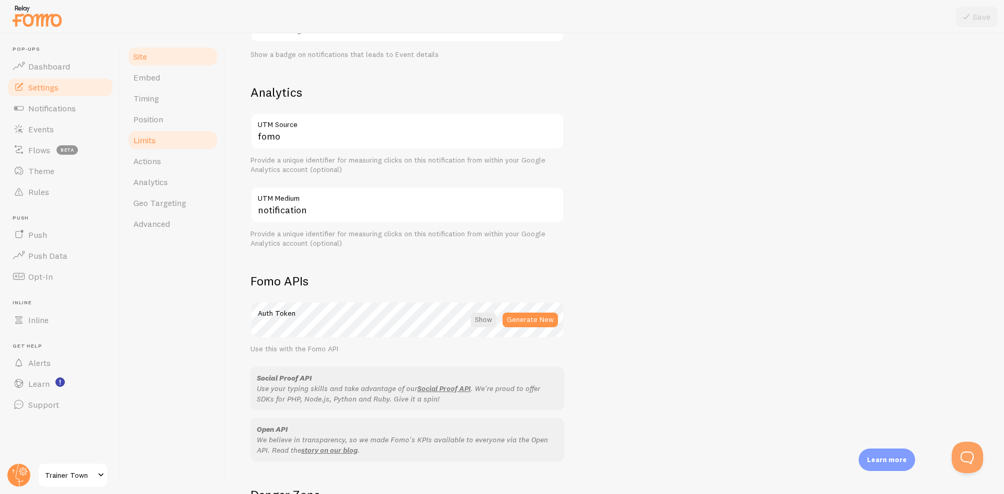
click at [165, 134] on link "Limits" at bounding box center [172, 140] width 91 height 21
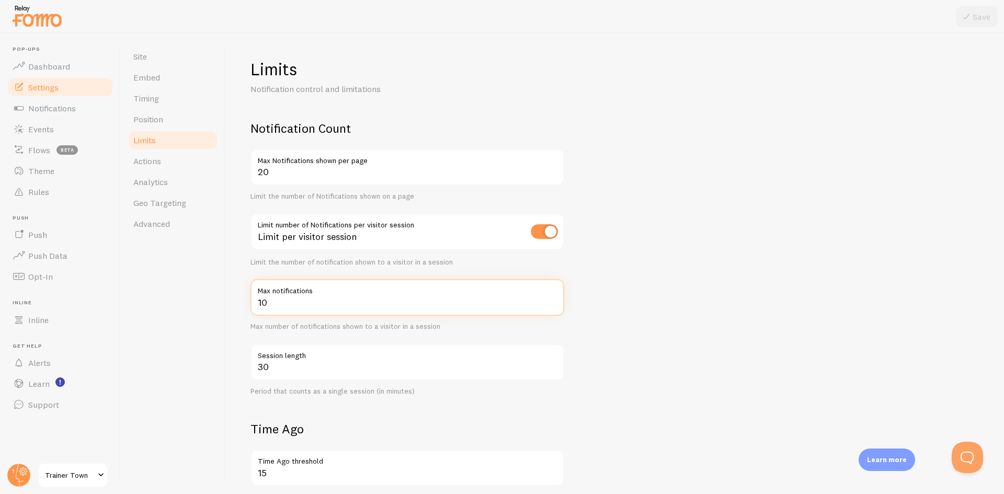
click at [290, 301] on input "10" at bounding box center [407, 297] width 314 height 37
drag, startPoint x: 263, startPoint y: 303, endPoint x: 240, endPoint y: 298, distance: 23.5
click at [237, 302] on div "Limits Notification control and limitations Notification Count 20 Max Notificat…" at bounding box center [614, 263] width 778 height 461
type input "5"
click at [881, 105] on div "Limits Notification control and limitations Notification Count 20 Max Notificat…" at bounding box center [614, 398] width 728 height 678
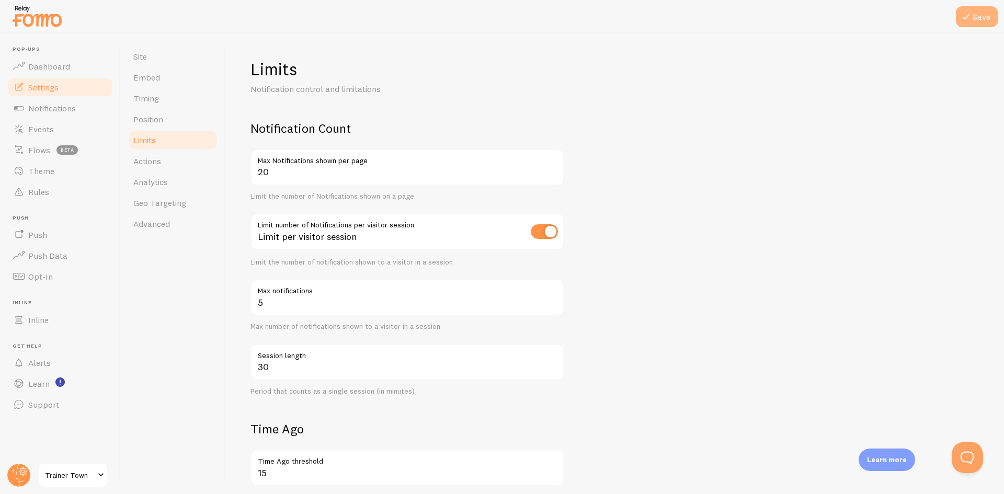
click at [970, 9] on button "Save" at bounding box center [977, 16] width 42 height 21
drag, startPoint x: 283, startPoint y: 176, endPoint x: 236, endPoint y: 174, distance: 47.1
click at [236, 174] on div "Limits Notification control and limitations Notification Count 20 Max Notificat…" at bounding box center [614, 263] width 778 height 461
type input "1"
click at [741, 117] on div "Limits Notification control and limitations Notification Count 1 Max Notificati…" at bounding box center [614, 398] width 728 height 678
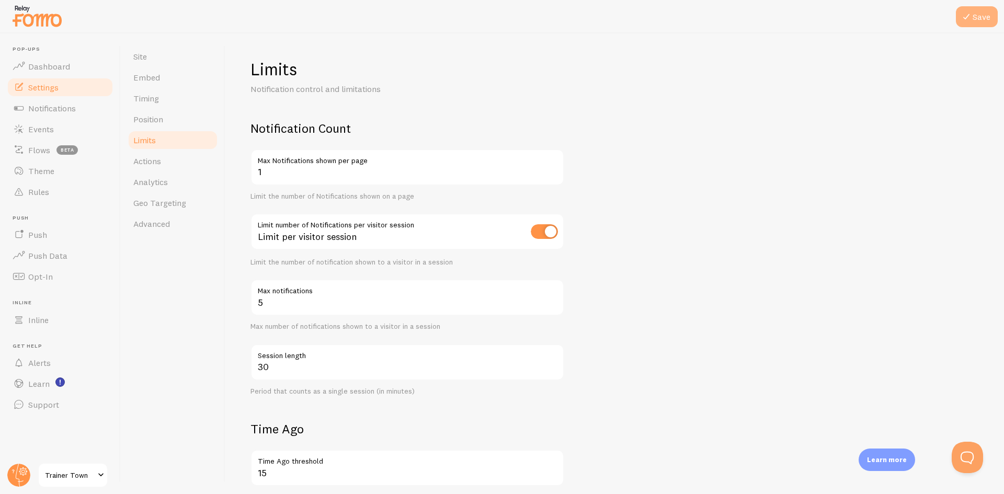
click at [967, 12] on icon at bounding box center [966, 16] width 13 height 13
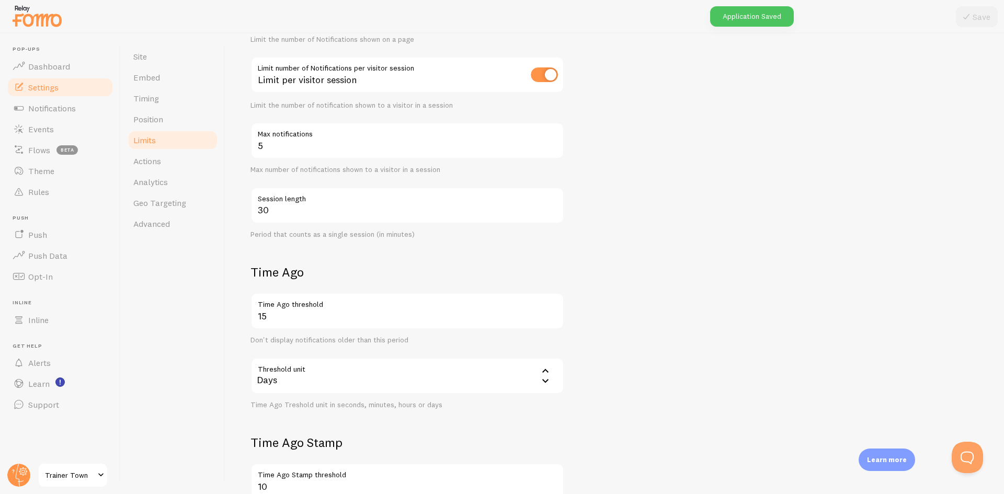
scroll to position [261, 0]
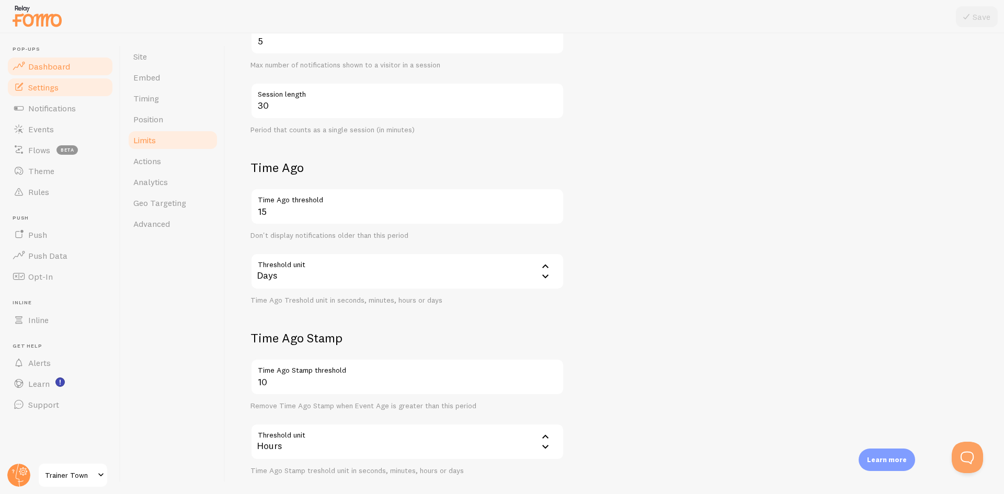
click at [42, 68] on span "Dashboard" at bounding box center [49, 66] width 42 height 10
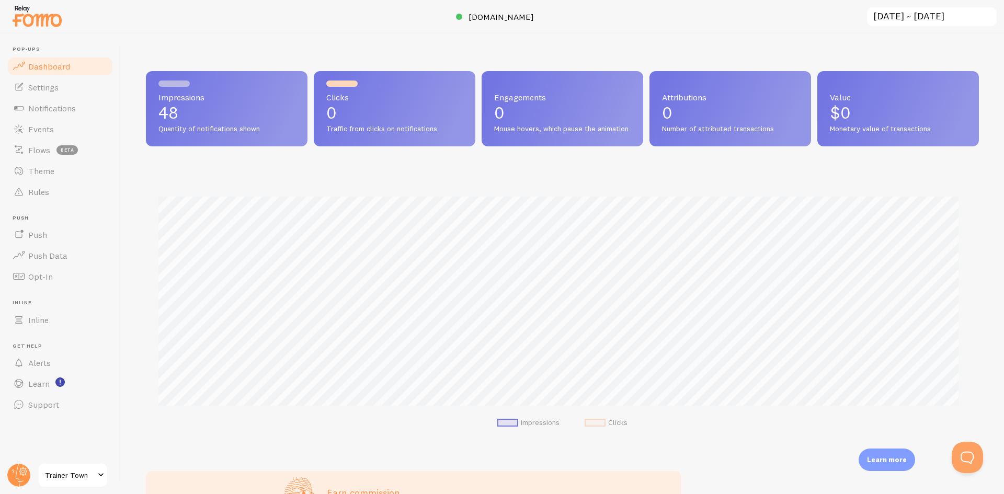
scroll to position [274, 825]
drag, startPoint x: 837, startPoint y: 132, endPoint x: 939, endPoint y: 133, distance: 101.9
click at [938, 133] on span "Monetary value of transactions" at bounding box center [898, 128] width 136 height 9
click at [939, 133] on span "Monetary value of transactions" at bounding box center [898, 128] width 136 height 9
drag, startPoint x: 764, startPoint y: 134, endPoint x: 648, endPoint y: 130, distance: 115.6
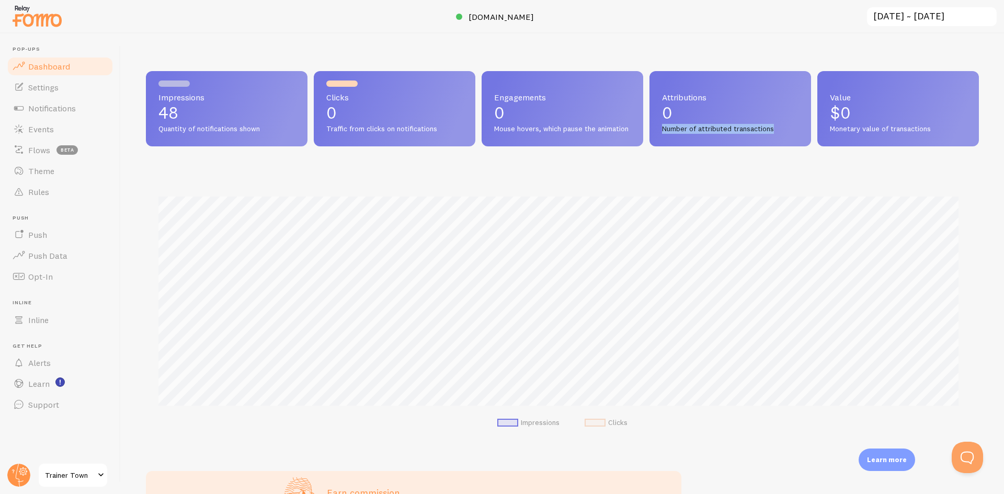
click at [649, 130] on div "Attributions 0 Number of attributed transactions" at bounding box center [730, 108] width 162 height 75
click at [43, 112] on span "Notifications" at bounding box center [52, 108] width 48 height 10
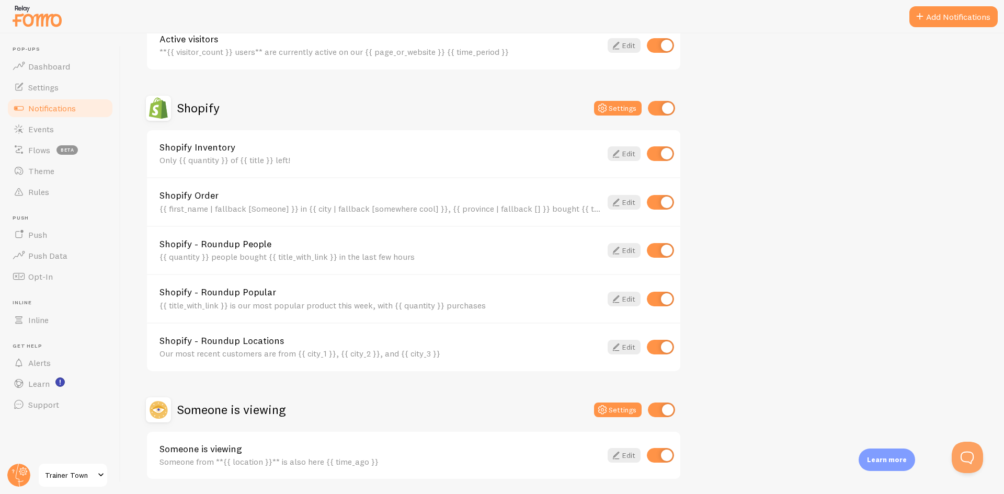
scroll to position [348, 0]
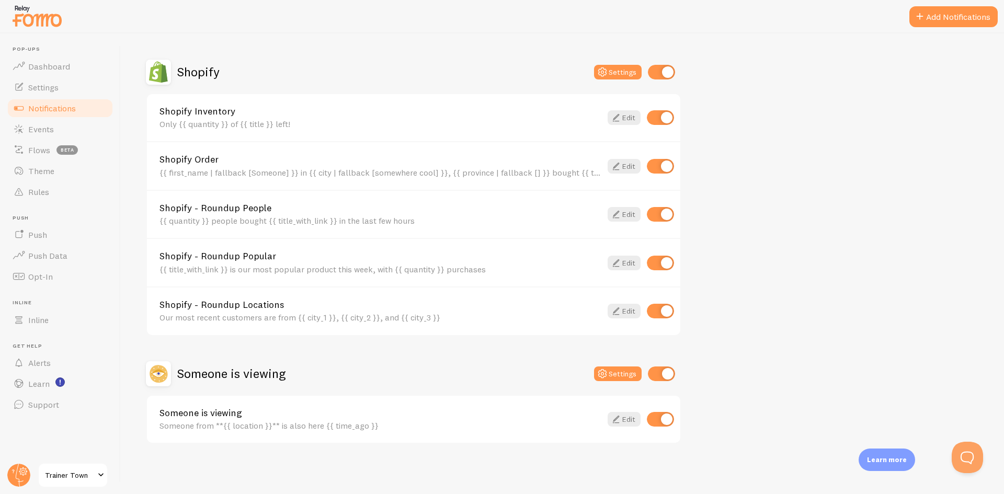
click at [48, 117] on link "Notifications" at bounding box center [60, 108] width 108 height 21
click at [51, 126] on span "Events" at bounding box center [41, 129] width 26 height 10
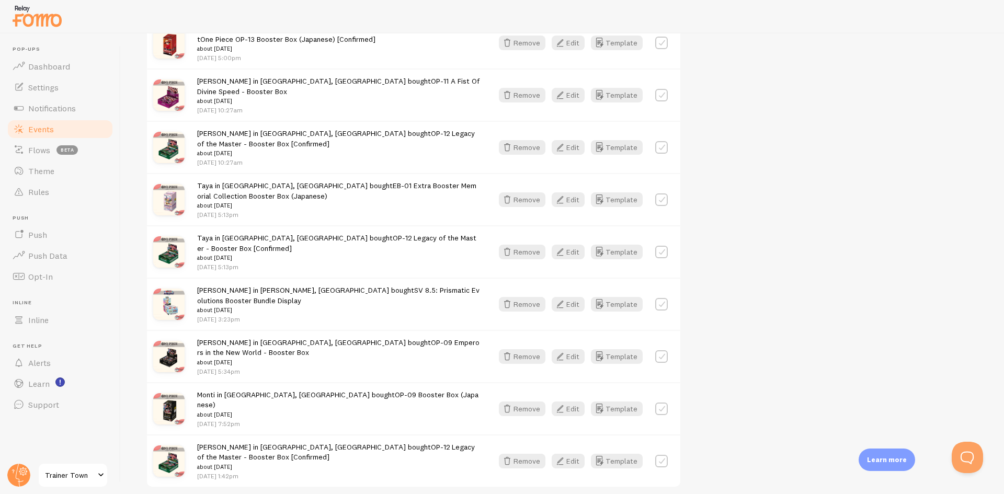
scroll to position [1432, 0]
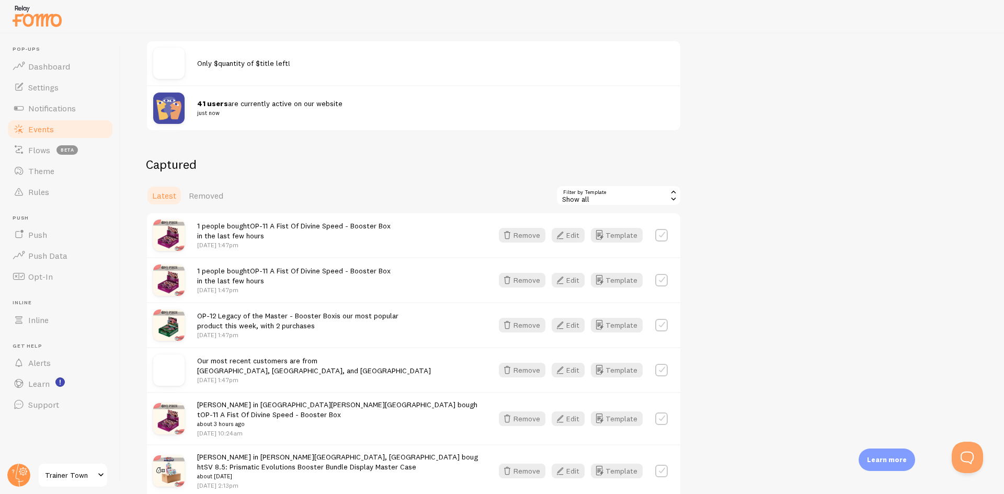
scroll to position [230, 0]
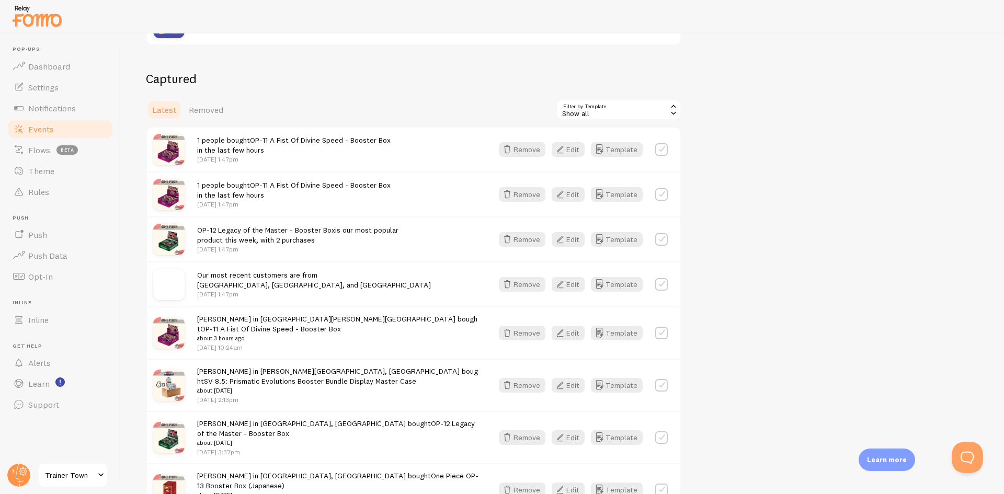
click at [630, 112] on div "Show all" at bounding box center [618, 109] width 125 height 21
click at [611, 156] on li "Shopify Inventory" at bounding box center [618, 154] width 123 height 16
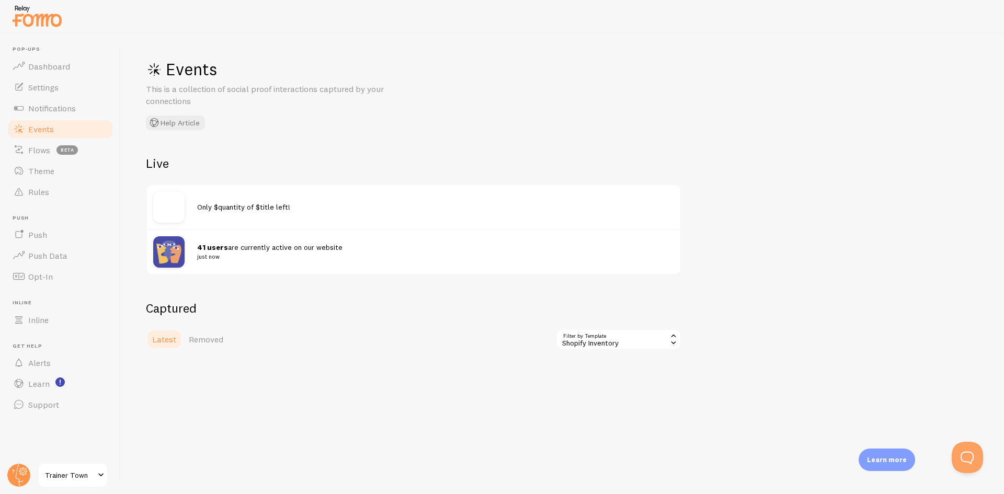
click at [176, 341] on span "Latest" at bounding box center [164, 339] width 24 height 10
click at [214, 209] on span "Only $quantity of $title left!" at bounding box center [243, 206] width 93 height 9
click at [167, 210] on img at bounding box center [168, 206] width 31 height 31
click at [169, 271] on div "41 users are currently active on our website just now" at bounding box center [413, 251] width 533 height 45
click at [209, 335] on span "Removed" at bounding box center [206, 339] width 35 height 10
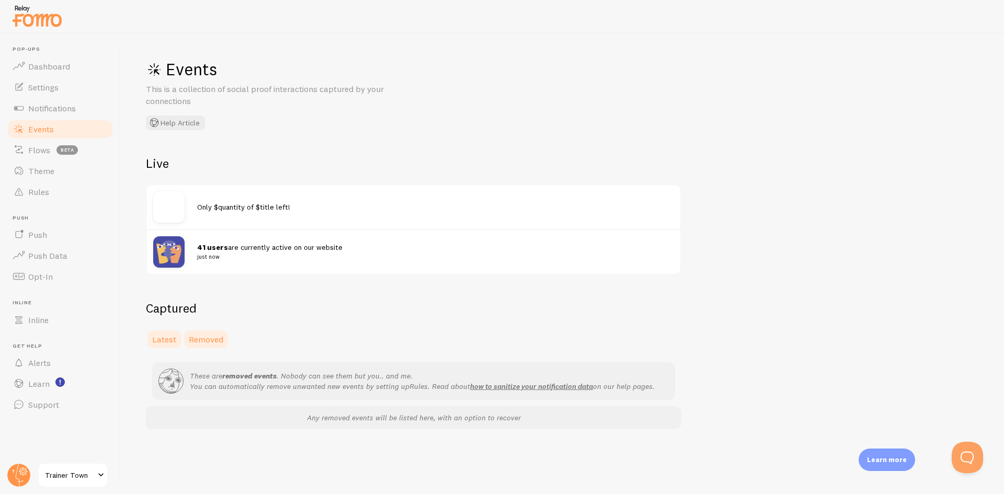
click at [174, 336] on span "Latest" at bounding box center [164, 339] width 24 height 10
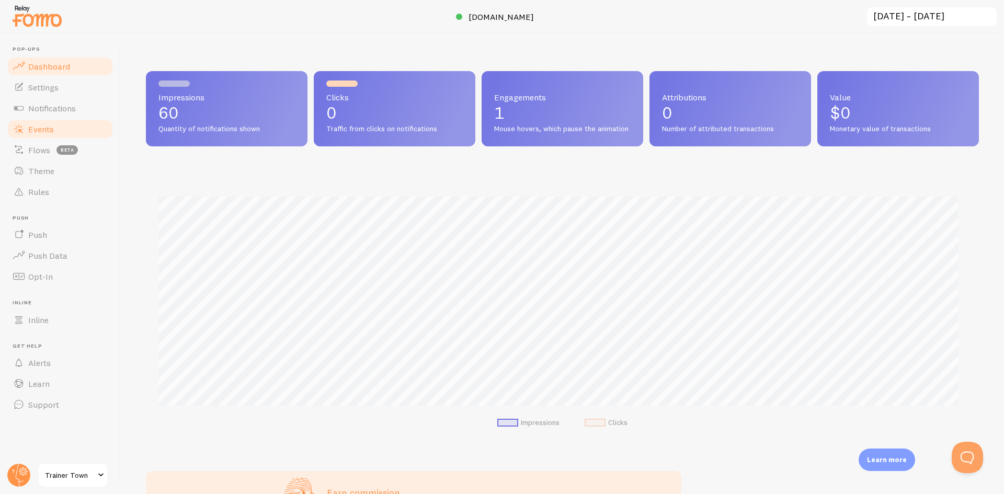
scroll to position [522517, 521967]
click at [58, 91] on span "Settings" at bounding box center [43, 87] width 30 height 10
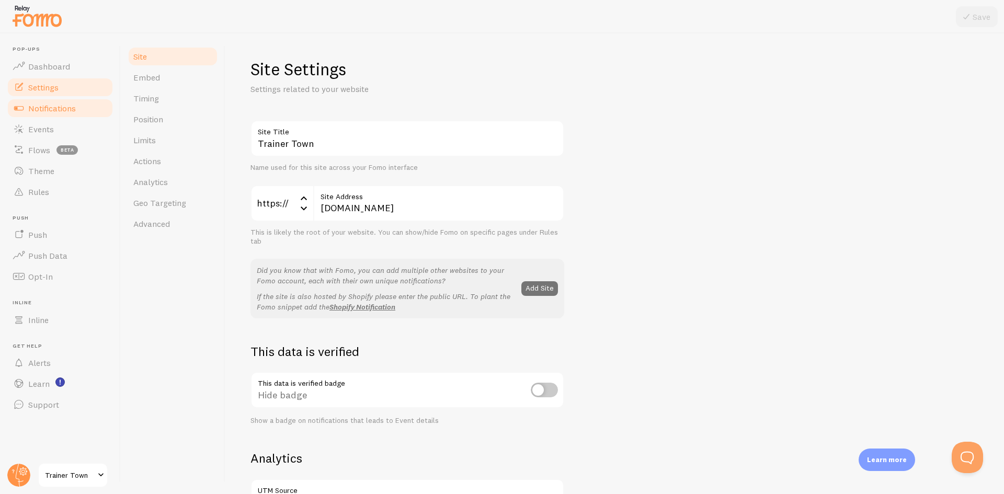
click at [58, 108] on span "Notifications" at bounding box center [52, 108] width 48 height 10
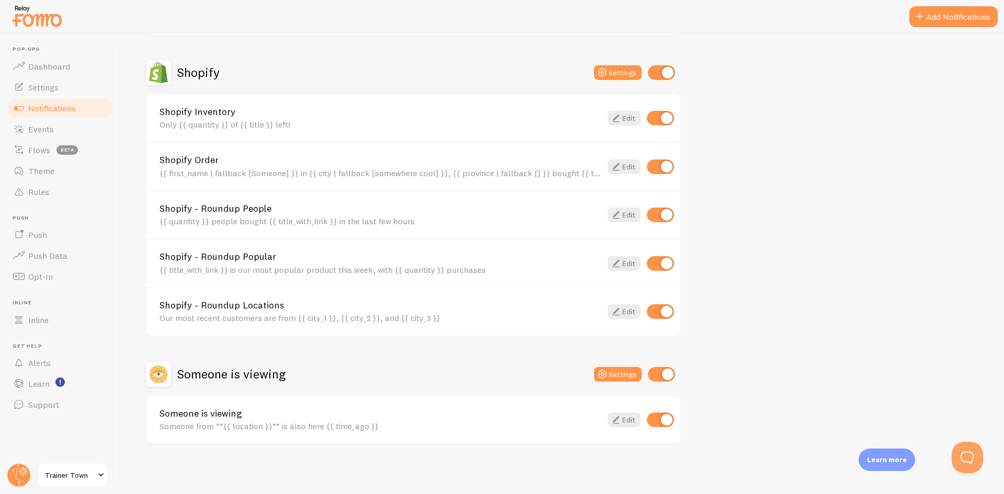
scroll to position [348, 0]
click at [40, 94] on link "Settings" at bounding box center [60, 87] width 108 height 21
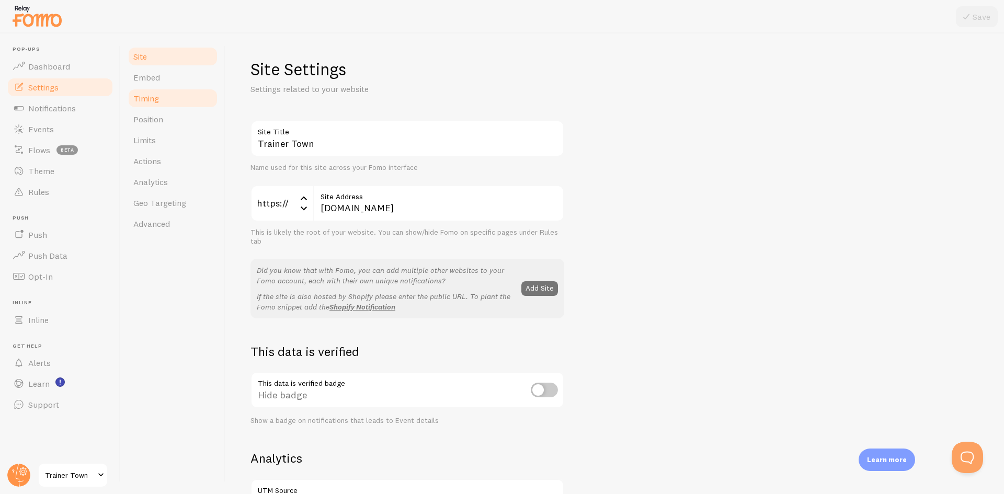
click at [160, 104] on link "Timing" at bounding box center [172, 98] width 91 height 21
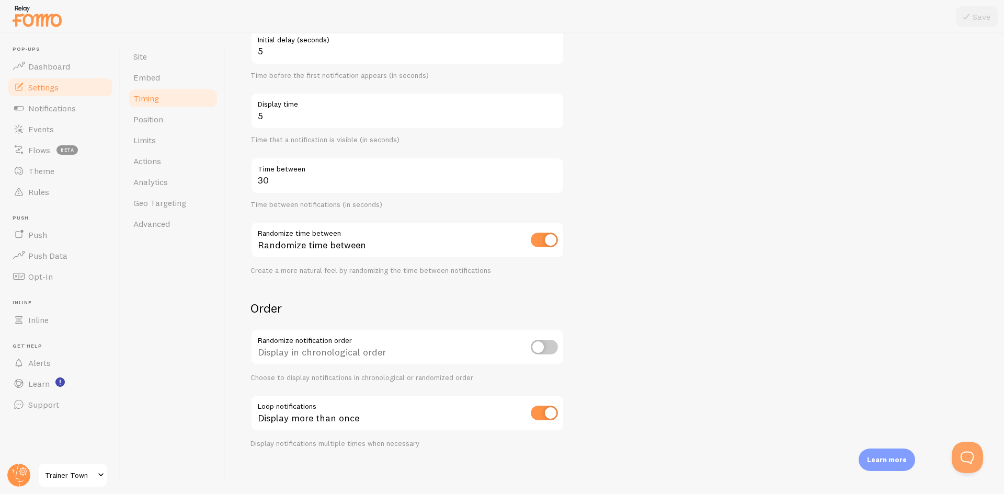
scroll to position [125, 0]
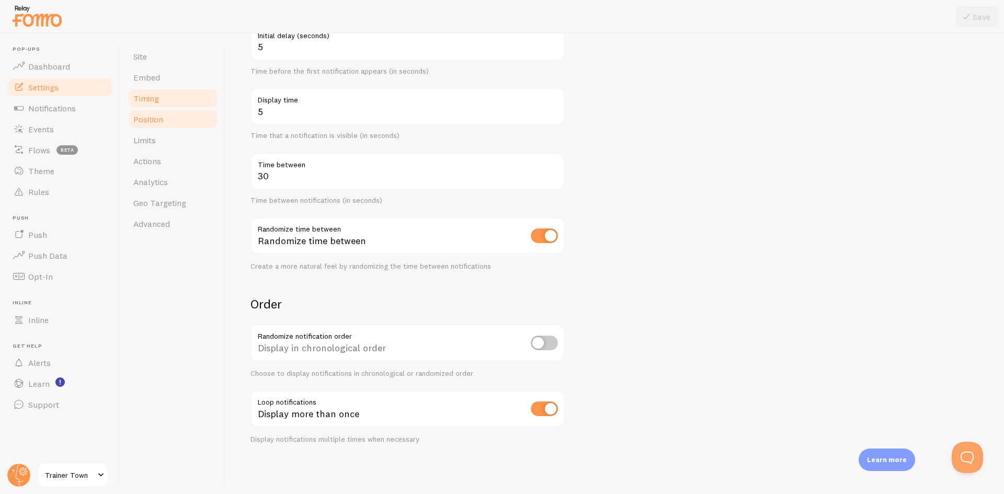
click at [174, 120] on link "Position" at bounding box center [172, 119] width 91 height 21
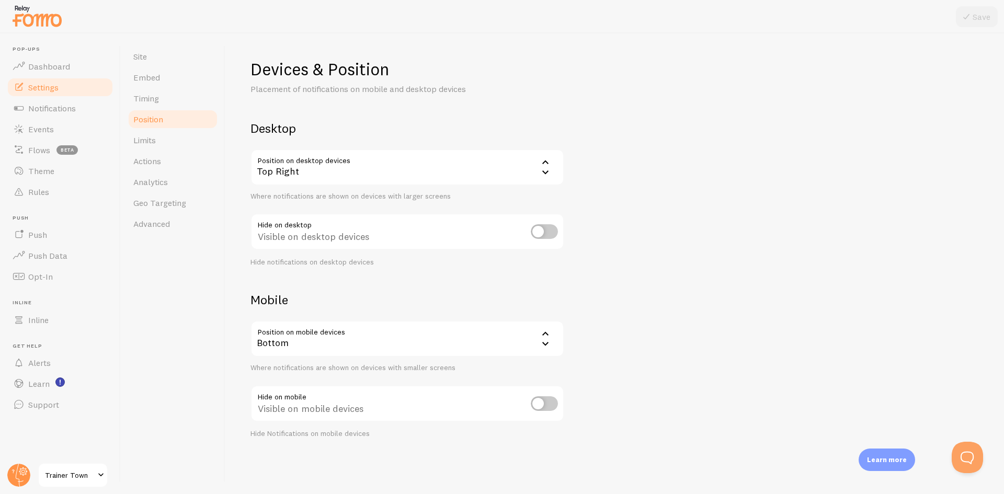
click at [375, 164] on div "Top Right" at bounding box center [407, 167] width 314 height 37
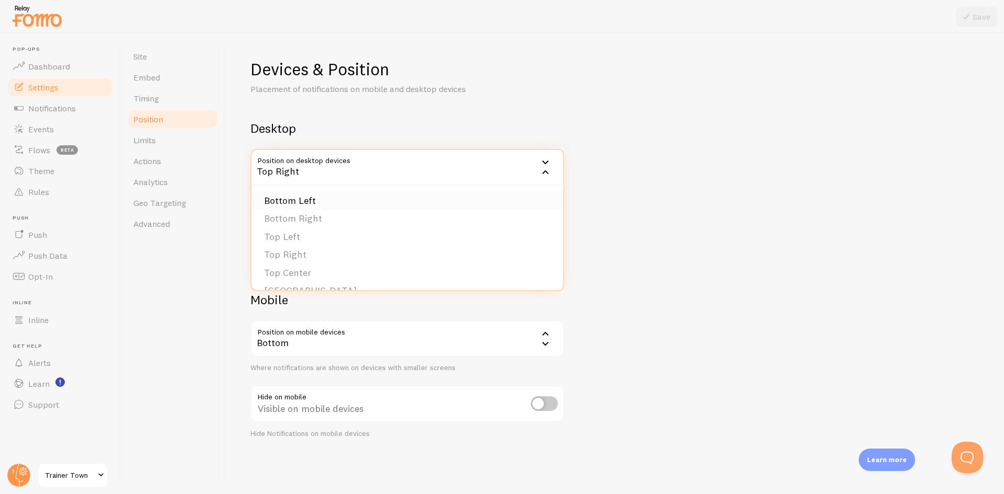
click at [313, 205] on li "Bottom Left" at bounding box center [407, 201] width 312 height 18
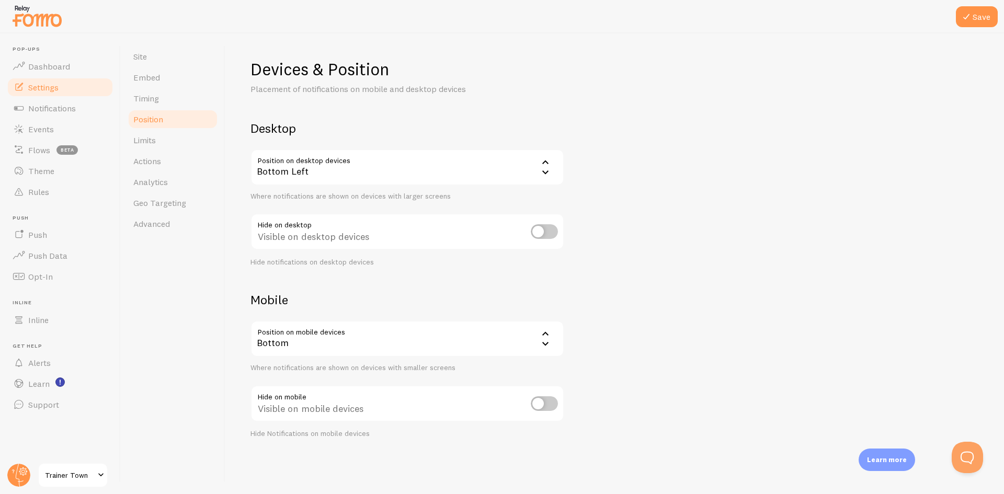
click at [355, 343] on div "Bottom" at bounding box center [407, 338] width 314 height 37
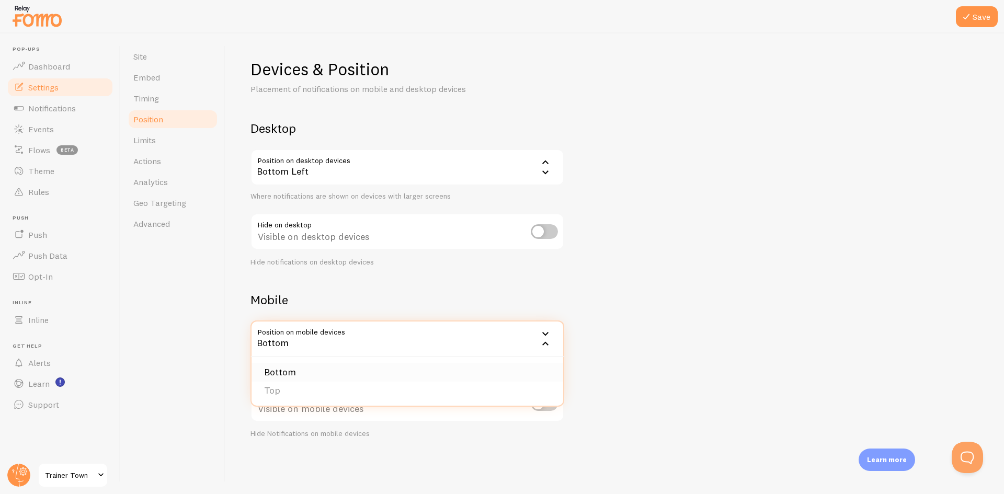
click at [293, 374] on li "Bottom" at bounding box center [407, 372] width 312 height 18
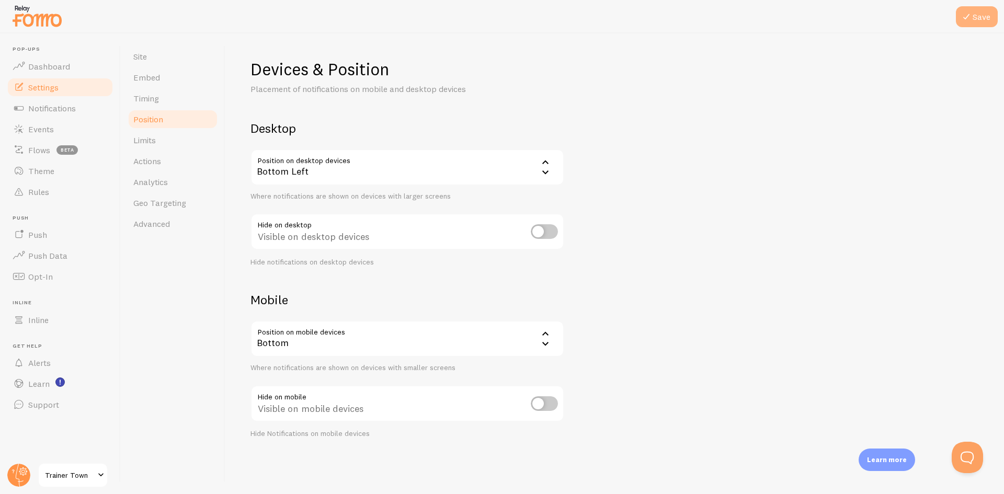
click at [981, 15] on button "Save" at bounding box center [977, 16] width 42 height 21
click at [544, 408] on input "checkbox" at bounding box center [544, 403] width 27 height 15
checkbox input "true"
click at [974, 19] on button "Save" at bounding box center [977, 16] width 42 height 21
click at [657, 292] on div "Devices & Position Placement of notifications on mobile and desktop devices Des…" at bounding box center [614, 249] width 728 height 380
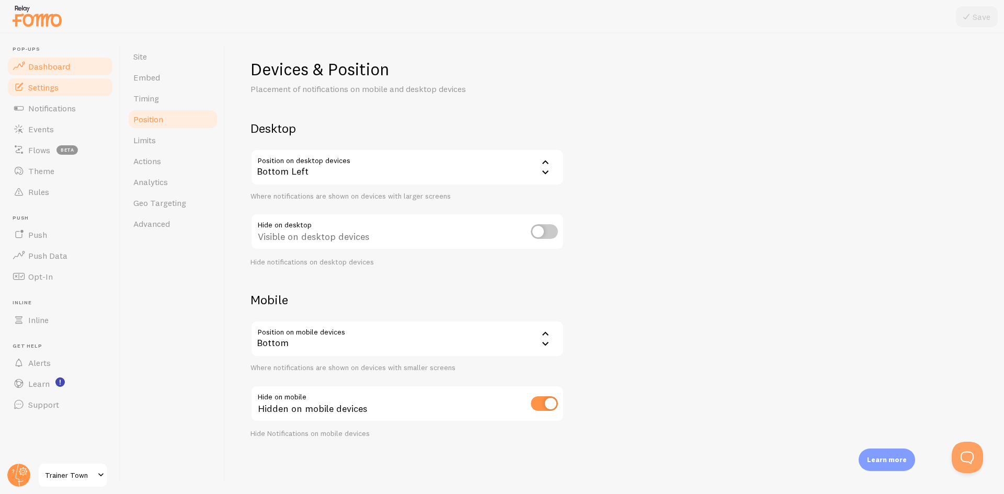
click at [38, 62] on span "Dashboard" at bounding box center [49, 66] width 42 height 10
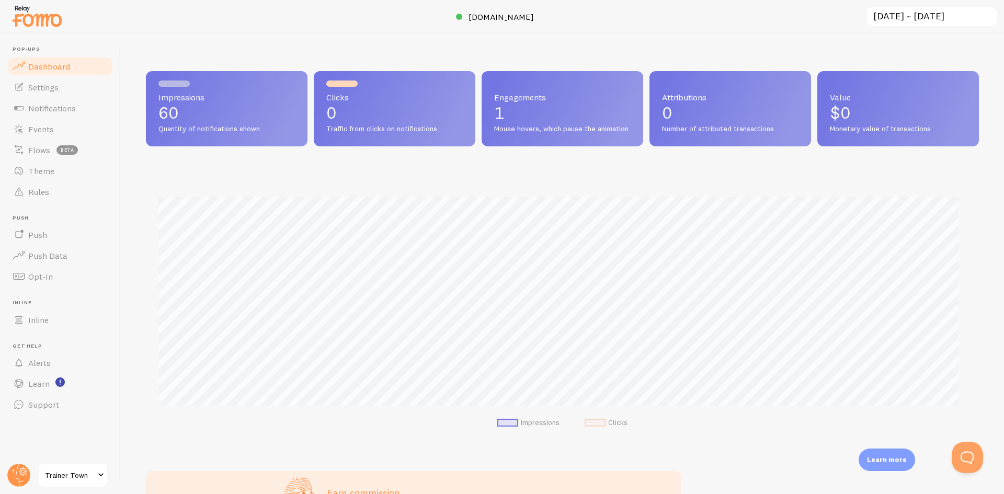
scroll to position [274, 825]
drag, startPoint x: 509, startPoint y: 132, endPoint x: 535, endPoint y: 142, distance: 27.5
click at [534, 134] on span "Mouse hovers, which pause the animation" at bounding box center [562, 128] width 136 height 9
click at [535, 134] on span "Mouse hovers, which pause the animation" at bounding box center [562, 128] width 136 height 9
click at [55, 96] on link "Settings" at bounding box center [60, 87] width 108 height 21
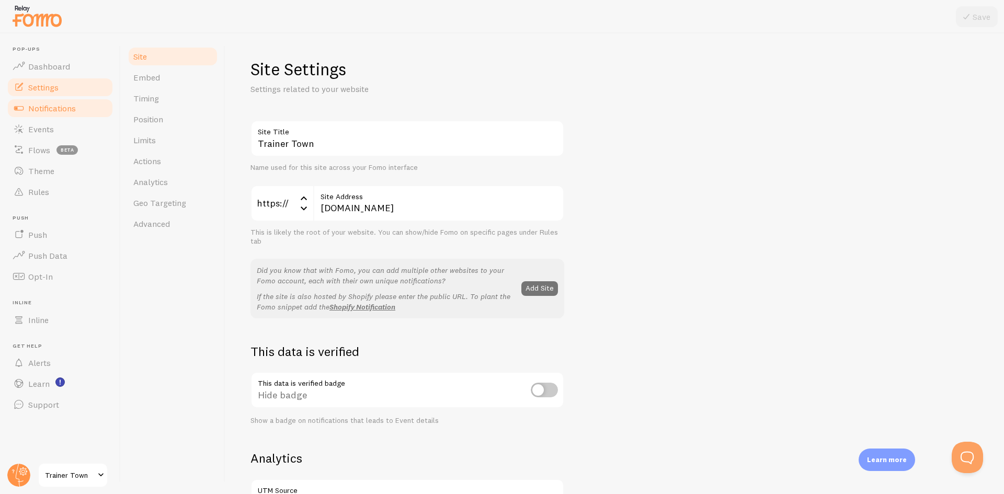
click at [54, 109] on span "Notifications" at bounding box center [52, 108] width 48 height 10
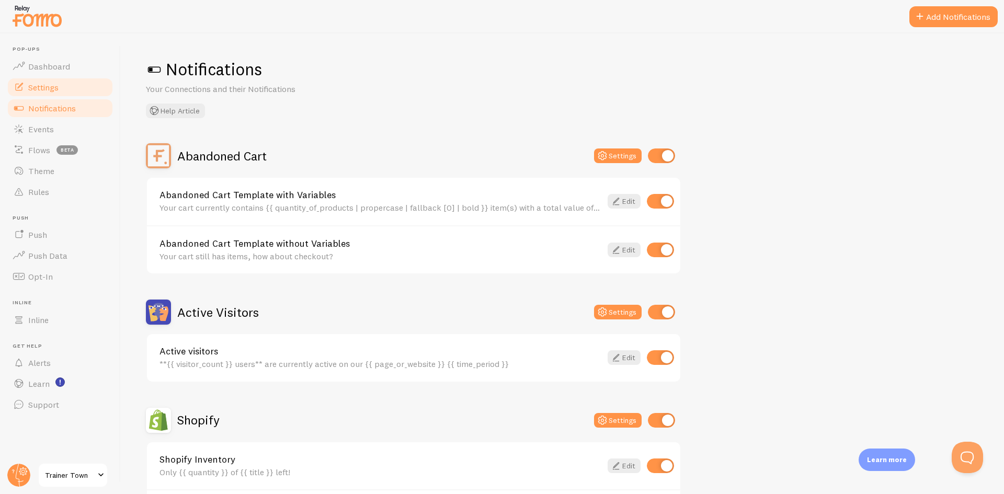
click at [54, 97] on link "Settings" at bounding box center [60, 87] width 108 height 21
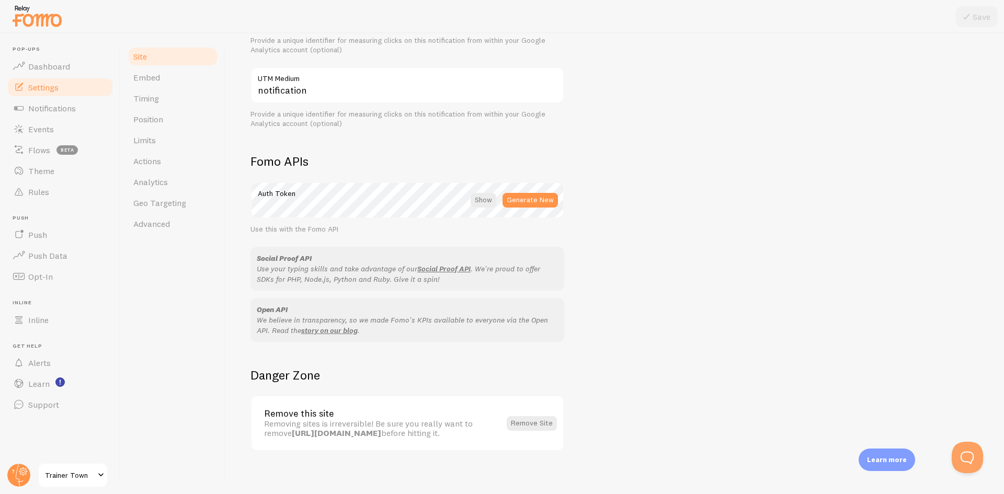
scroll to position [493, 0]
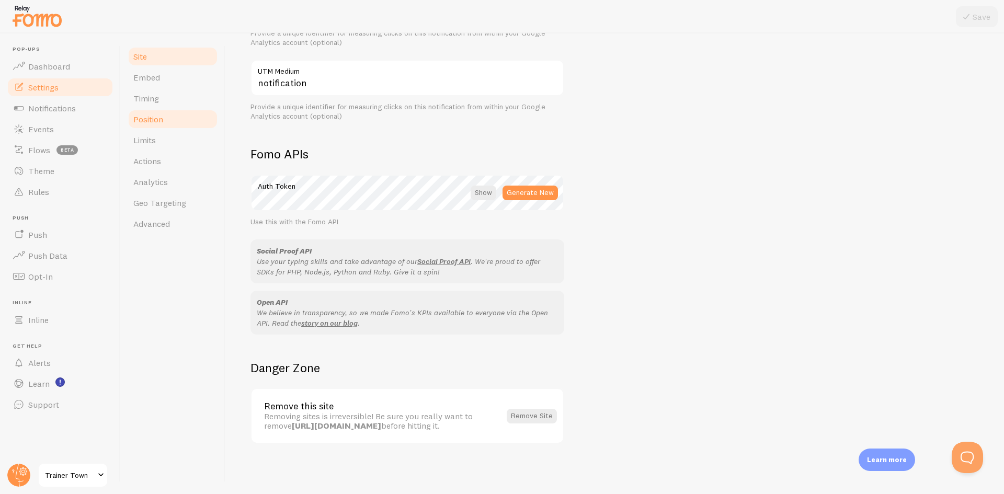
click at [150, 128] on link "Position" at bounding box center [172, 119] width 91 height 21
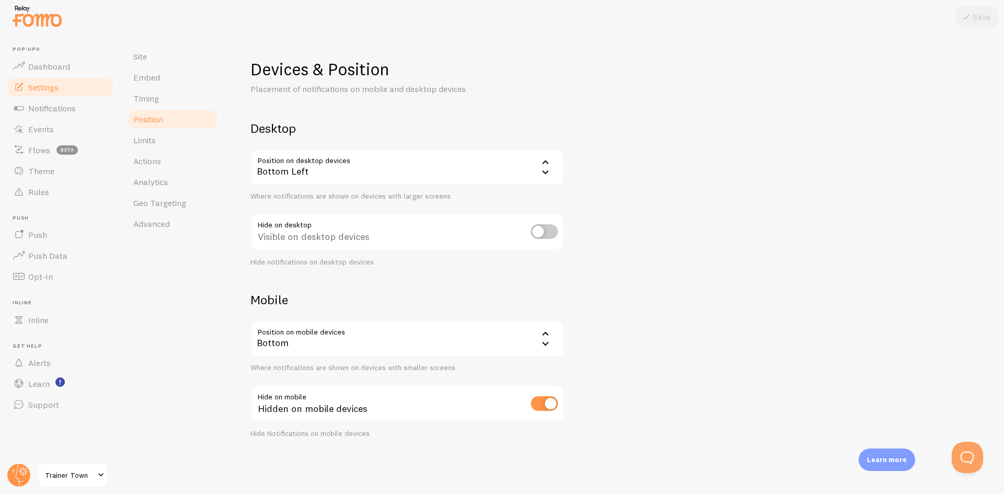
click at [542, 407] on input "checkbox" at bounding box center [544, 403] width 27 height 15
checkbox input "false"
click at [969, 21] on icon at bounding box center [966, 16] width 13 height 13
